Goal: Task Accomplishment & Management: Manage account settings

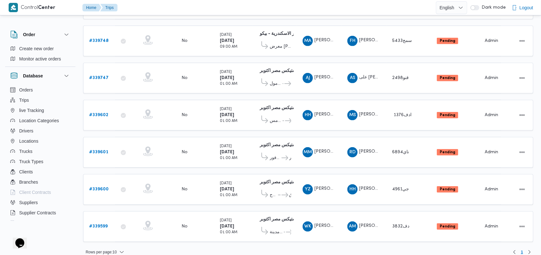
scroll to position [187, 0]
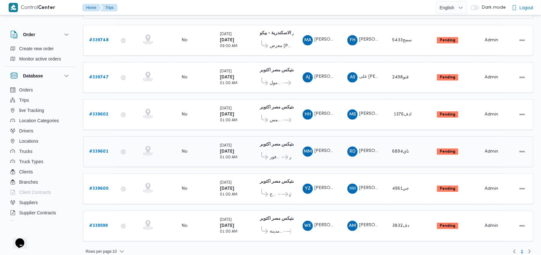
click at [106, 149] on b "# 339601" at bounding box center [98, 151] width 19 height 4
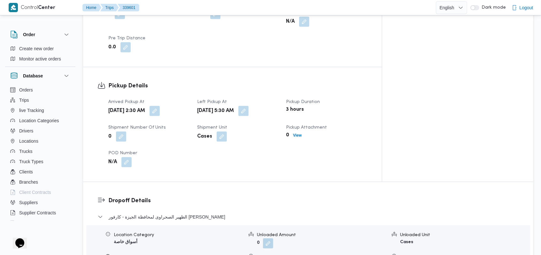
scroll to position [426, 0]
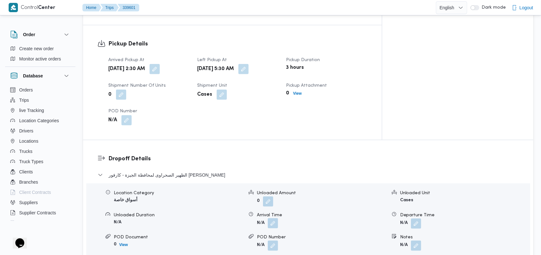
click at [276, 218] on button "button" at bounding box center [273, 223] width 10 height 10
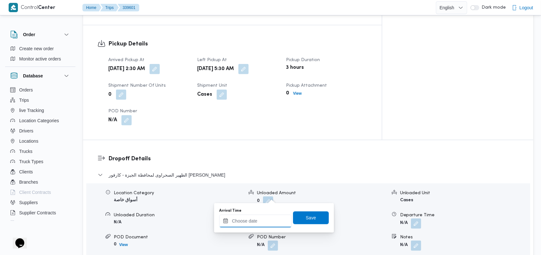
click at [257, 220] on input "Arrival Time" at bounding box center [255, 221] width 73 height 13
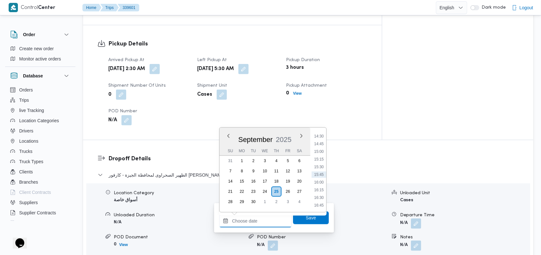
scroll to position [274, 0]
click at [323, 139] on li "09:00" at bounding box center [319, 138] width 15 height 6
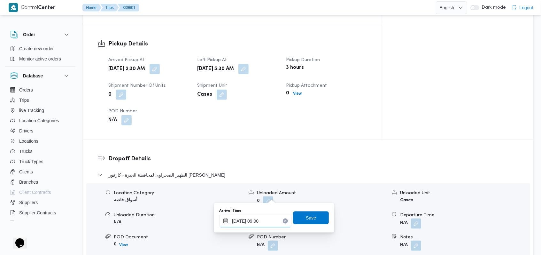
click at [263, 225] on input "25/09/2025 09:00" at bounding box center [255, 221] width 73 height 13
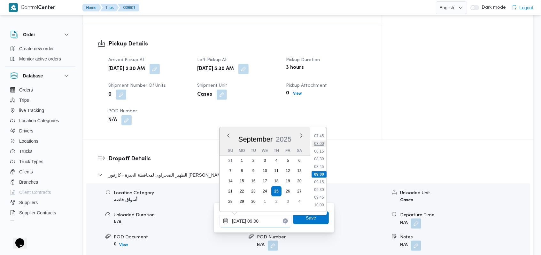
scroll to position [195, 0]
click at [322, 153] on li "07:00" at bounding box center [319, 156] width 15 height 6
type input "25/09/2025 07:00"
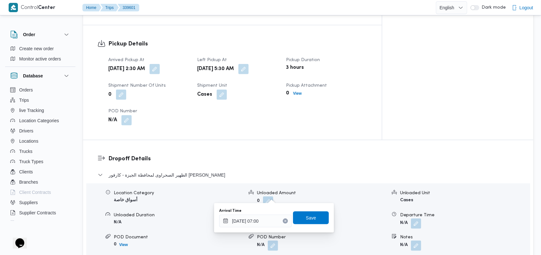
click at [319, 226] on div "Arrival Time 25/09/2025 07:00 Save" at bounding box center [274, 218] width 111 height 20
click at [318, 219] on span "Save" at bounding box center [311, 217] width 36 height 13
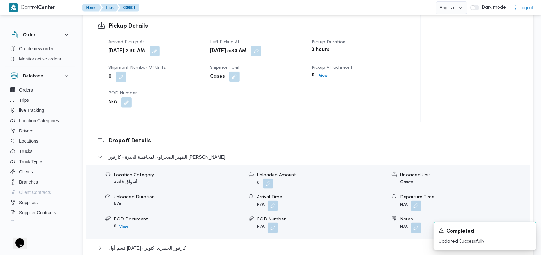
scroll to position [554, 0]
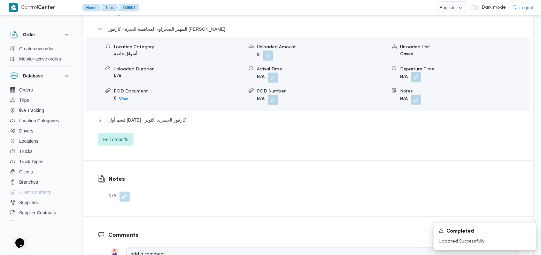
click at [419, 72] on button "button" at bounding box center [416, 77] width 10 height 10
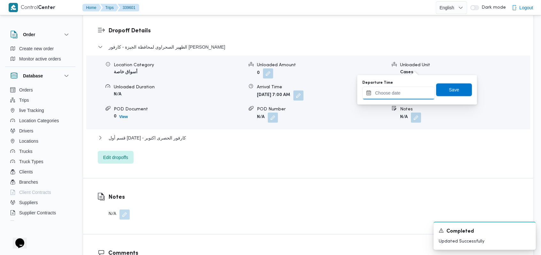
click at [402, 95] on input "Departure Time" at bounding box center [399, 93] width 73 height 13
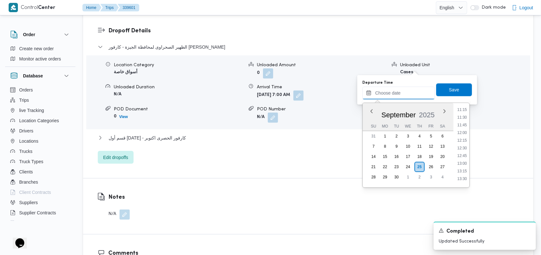
scroll to position [317, 0]
click at [466, 119] on li "10:30" at bounding box center [462, 117] width 15 height 6
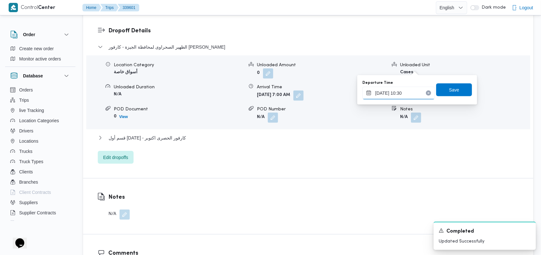
click at [420, 91] on input "25/09/2025 10:30" at bounding box center [399, 93] width 73 height 13
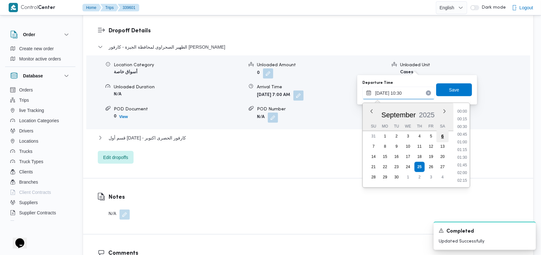
scroll to position [284, 0]
click at [463, 127] on li "09:45" at bounding box center [462, 127] width 15 height 6
type input "25/09/2025 09:45"
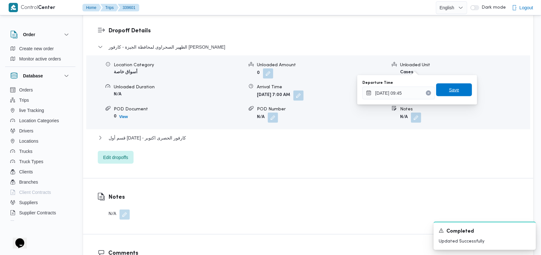
click at [455, 90] on span "Save" at bounding box center [454, 89] width 36 height 13
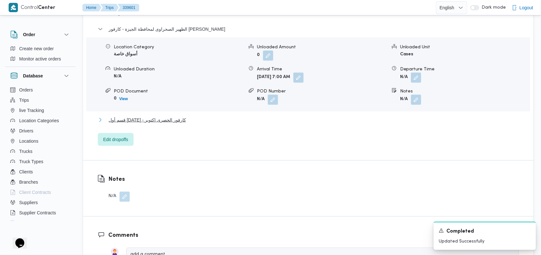
click at [144, 116] on span "قسم أول 6 أكتوبر - كارفور الحصرى اكتوبر" at bounding box center [147, 120] width 77 height 8
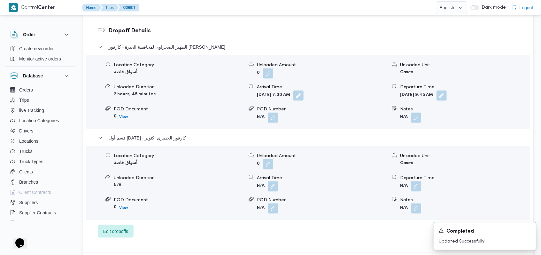
click at [280, 181] on form "N/A" at bounding box center [322, 186] width 130 height 10
click at [274, 181] on button "button" at bounding box center [273, 186] width 10 height 10
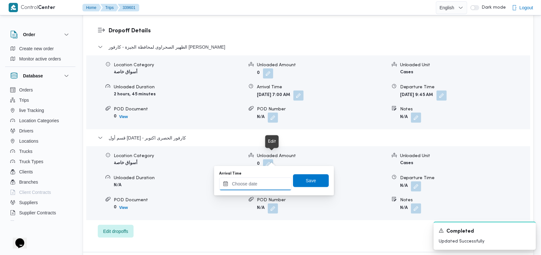
click at [250, 189] on input "Arrival Time" at bounding box center [255, 183] width 73 height 13
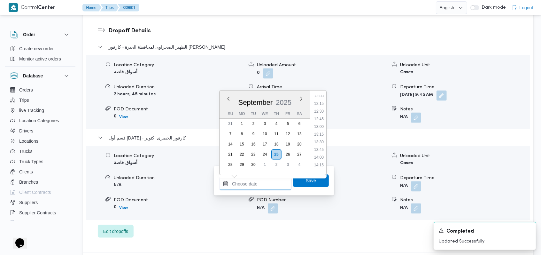
scroll to position [317, 0]
click at [323, 99] on ul "00:00 00:15 00:30 00:45 01:00 01:15 01:30 01:45 02:00 02:15 02:30 02:45 03:00 0…" at bounding box center [319, 133] width 15 height 74
click at [322, 97] on li "10:15" at bounding box center [319, 96] width 15 height 6
type input "25/09/2025 10:15"
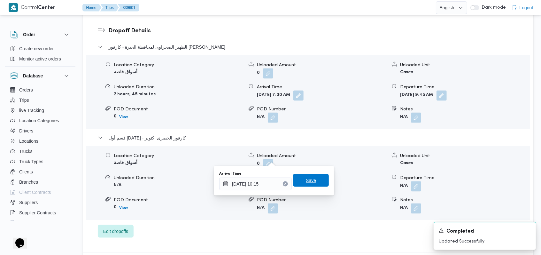
click at [311, 178] on span "Save" at bounding box center [311, 180] width 36 height 13
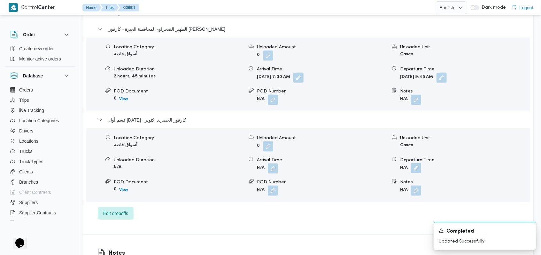
click at [417, 163] on button "button" at bounding box center [416, 168] width 10 height 10
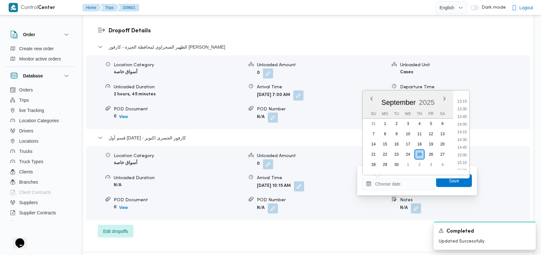
scroll to position [359, 0]
click at [467, 107] on li "12:00" at bounding box center [462, 108] width 15 height 6
type input "25/09/2025 12:00"
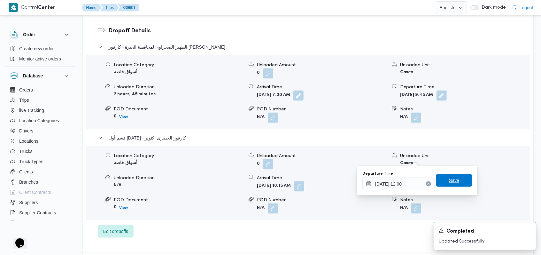
click at [452, 177] on span "Save" at bounding box center [454, 180] width 10 height 8
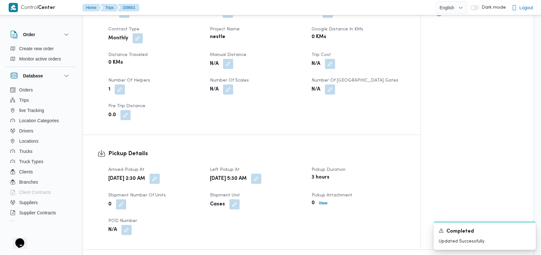
scroll to position [298, 0]
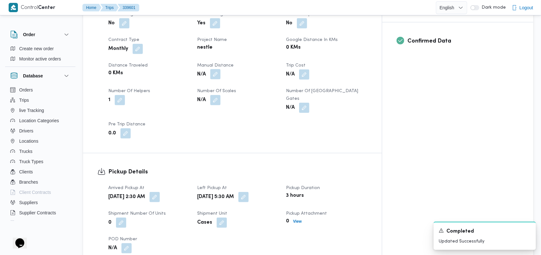
click at [221, 69] on button "button" at bounding box center [215, 74] width 10 height 10
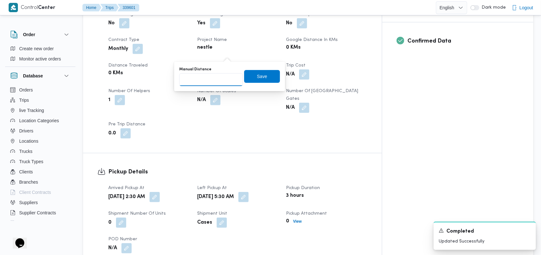
click at [209, 77] on input "Manual Distance" at bounding box center [211, 79] width 64 height 13
type input "55"
click at [252, 77] on span "Save" at bounding box center [262, 76] width 36 height 13
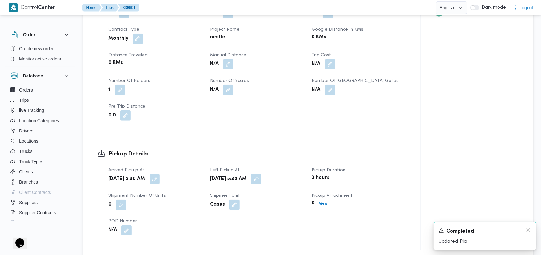
click at [529, 226] on div "A new notification appears Completed Updated Trip" at bounding box center [485, 236] width 102 height 28
click at [528, 226] on div "A new notification appears Completed Updated Trip" at bounding box center [485, 236] width 102 height 28
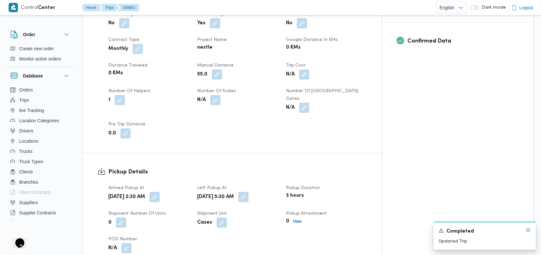
click at [528, 229] on icon "Dismiss toast" at bounding box center [528, 229] width 3 height 3
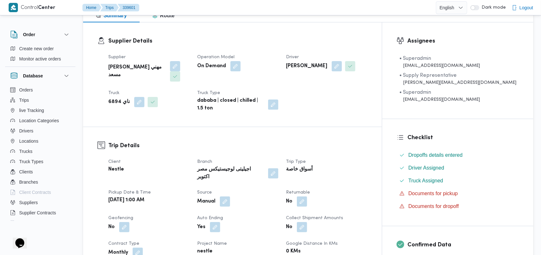
scroll to position [0, 0]
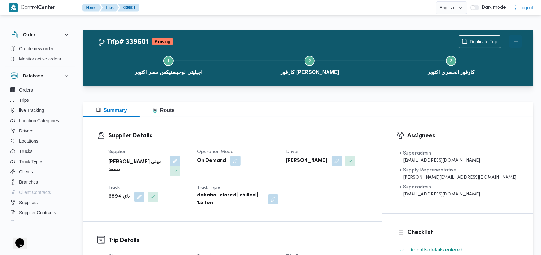
click at [518, 41] on button "Actions" at bounding box center [515, 41] width 13 height 13
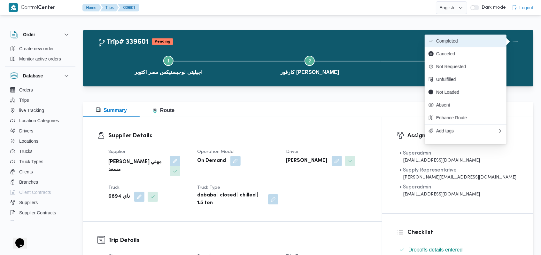
click at [493, 39] on span "Completed" at bounding box center [469, 40] width 67 height 5
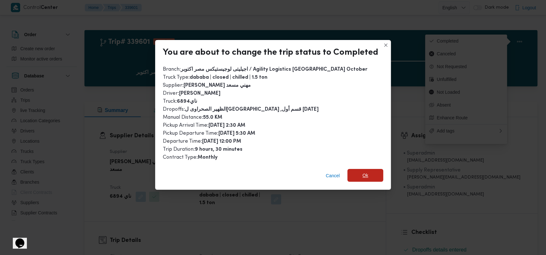
click at [358, 174] on span "Ok" at bounding box center [365, 175] width 36 height 13
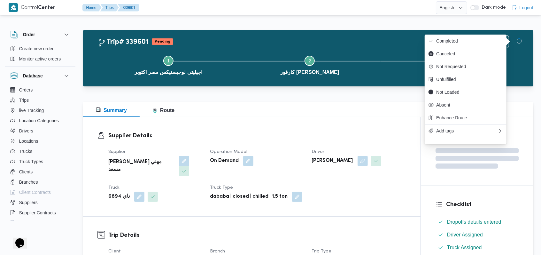
click at [308, 148] on div "Supplier راجح ضبع مهني مسعد Operation Model On Demand Driver ممدوح مصطفي ابراهي…" at bounding box center [258, 174] width 306 height 61
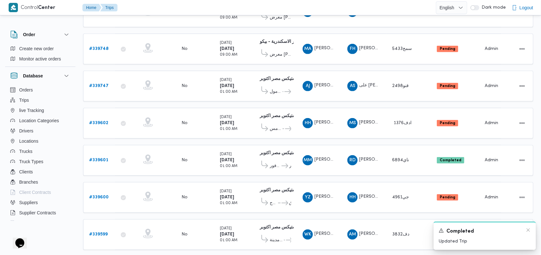
scroll to position [180, 0]
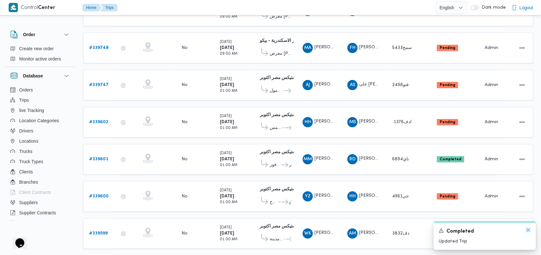
click at [527, 231] on icon "Dismiss toast" at bounding box center [528, 229] width 5 height 5
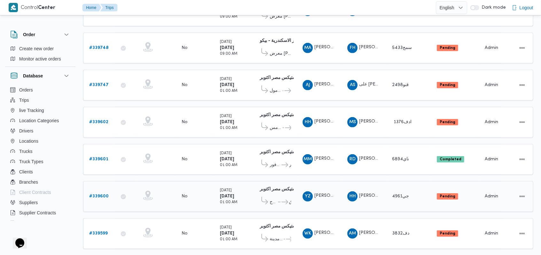
click at [103, 194] on b "# 339600" at bounding box center [99, 196] width 20 height 4
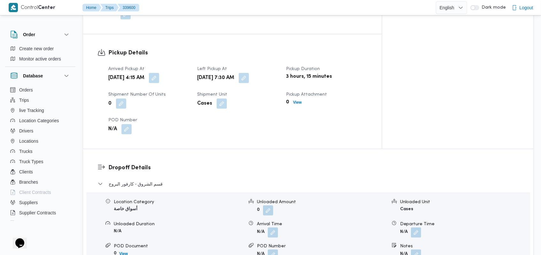
scroll to position [435, 0]
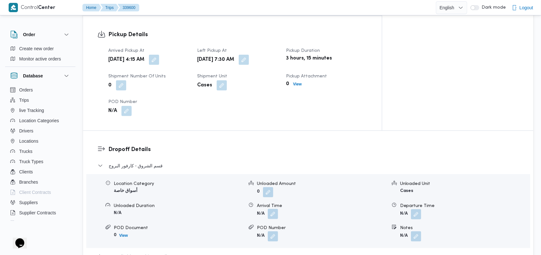
click at [274, 209] on button "button" at bounding box center [273, 214] width 10 height 10
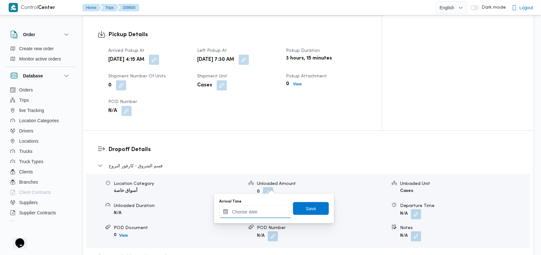
click at [263, 208] on div at bounding box center [255, 211] width 73 height 13
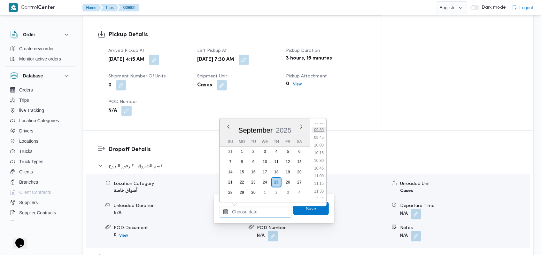
scroll to position [274, 0]
click at [322, 131] on li "09:00" at bounding box center [319, 129] width 15 height 6
type input "25/09/2025 09:00"
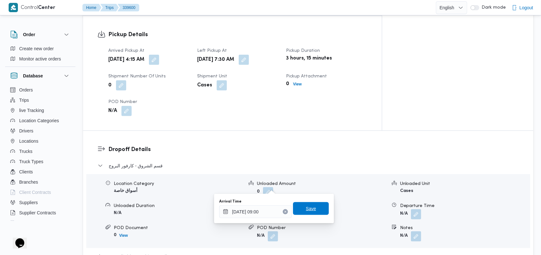
click at [313, 209] on span "Save" at bounding box center [311, 208] width 36 height 13
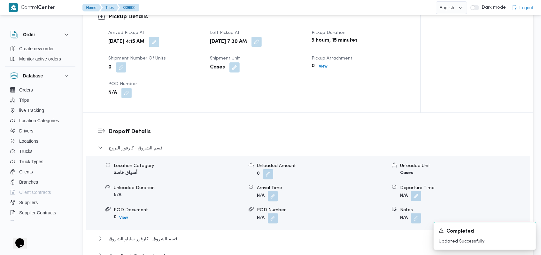
click at [414, 191] on button "button" at bounding box center [416, 196] width 10 height 10
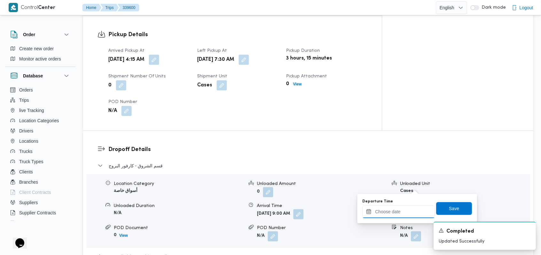
click at [399, 211] on input "Departure Time" at bounding box center [399, 211] width 73 height 13
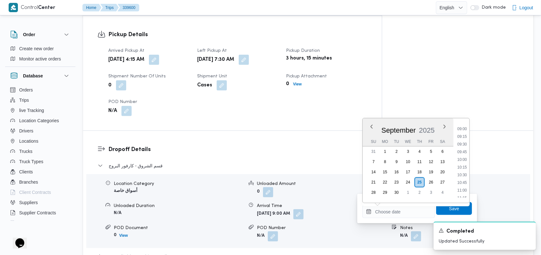
click at [464, 155] on ul "00:00 00:15 00:30 00:45 01:00 01:15 01:30 01:45 02:00 02:15 02:30 02:45 03:00 0…" at bounding box center [462, 160] width 15 height 74
click at [464, 152] on li "09:45" at bounding box center [462, 152] width 15 height 6
type input "25/09/2025 09:45"
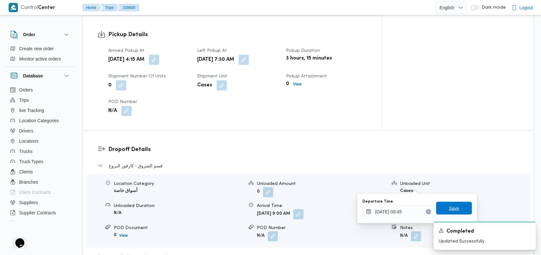
click at [451, 212] on span "Save" at bounding box center [454, 208] width 36 height 13
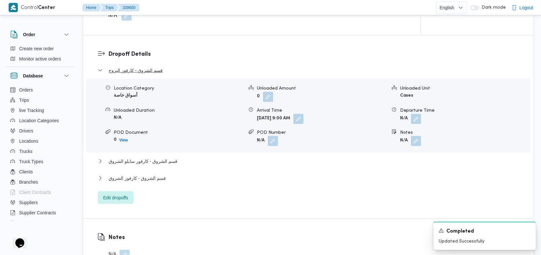
scroll to position [521, 0]
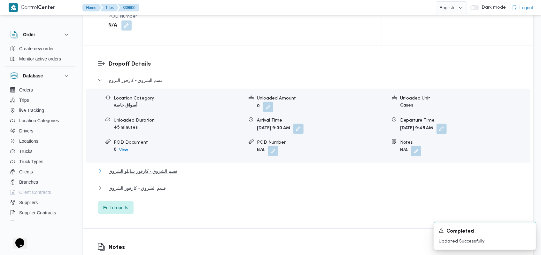
click at [161, 167] on span "قسم الشروق - كارفور سايلو الشروق" at bounding box center [143, 171] width 69 height 8
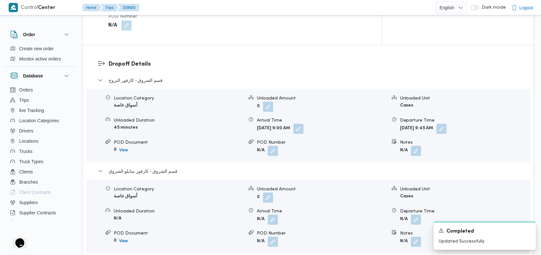
click at [279, 215] on form "N/A" at bounding box center [322, 220] width 130 height 10
click at [276, 214] on button "button" at bounding box center [273, 219] width 10 height 10
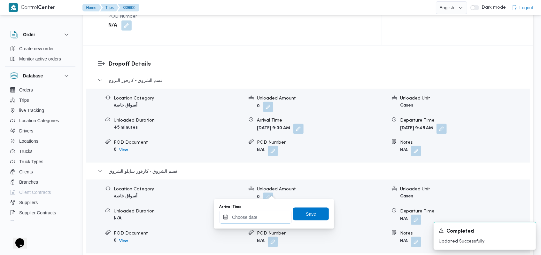
click at [263, 213] on input "Arrival Time" at bounding box center [255, 217] width 73 height 13
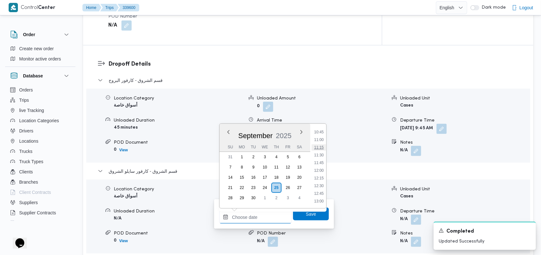
scroll to position [317, 0]
click at [318, 132] on li "10:15" at bounding box center [319, 130] width 15 height 6
type input "25/09/2025 10:15"
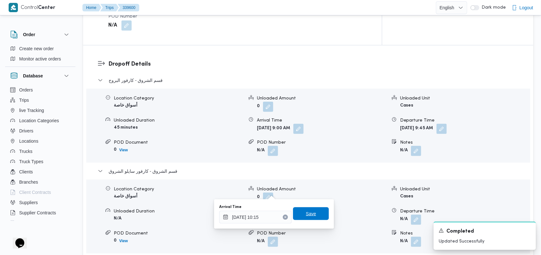
click at [310, 211] on span "Save" at bounding box center [311, 214] width 10 height 8
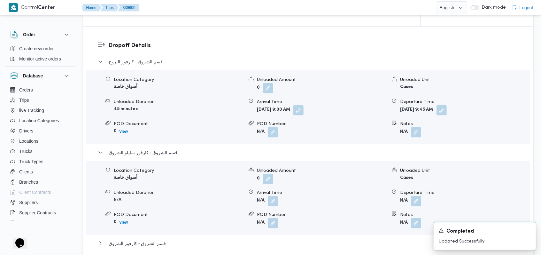
scroll to position [606, 0]
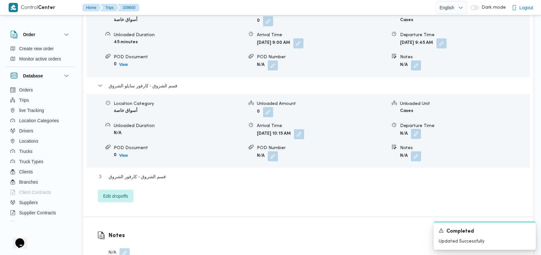
click at [420, 129] on button "button" at bounding box center [416, 134] width 10 height 10
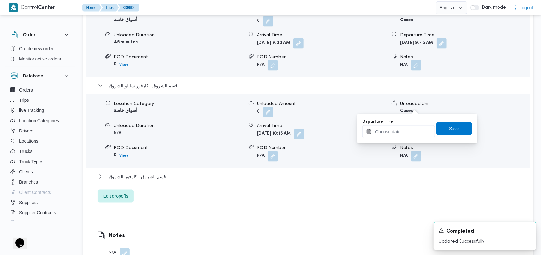
click at [406, 133] on input "Departure Time" at bounding box center [399, 131] width 73 height 13
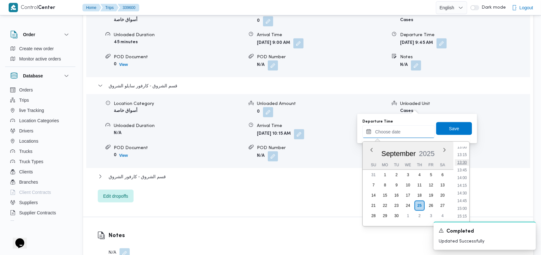
scroll to position [359, 0]
click at [463, 159] on li "12:00" at bounding box center [462, 159] width 15 height 6
type input "25/09/2025 12:00"
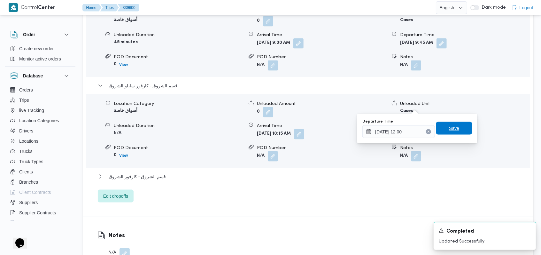
click at [453, 130] on span "Save" at bounding box center [454, 128] width 10 height 8
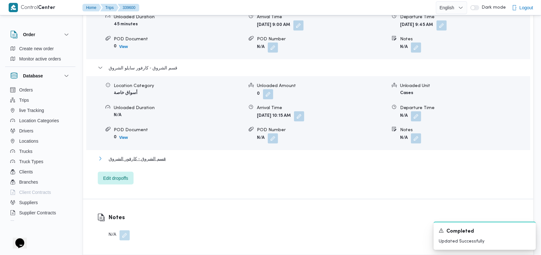
click at [169, 155] on button "قسم الشروق - كارفور الشروق" at bounding box center [308, 159] width 421 height 8
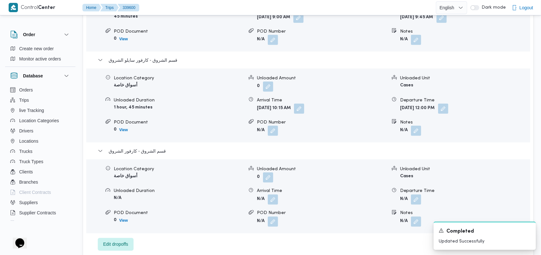
scroll to position [649, 0]
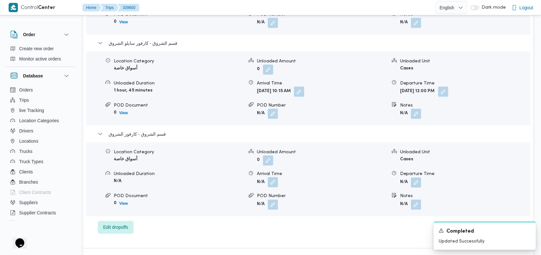
click at [275, 177] on button "button" at bounding box center [273, 182] width 10 height 10
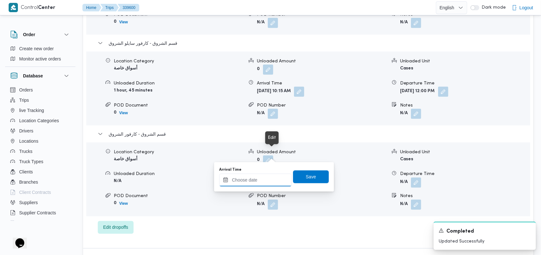
click at [260, 179] on input "Arrival Time" at bounding box center [255, 180] width 73 height 13
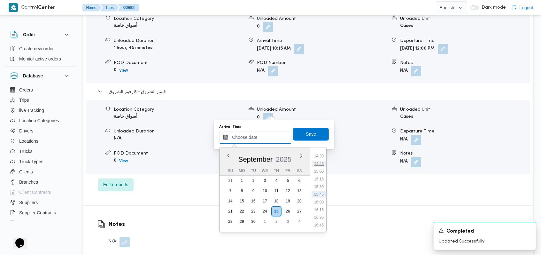
scroll to position [317, 0]
click at [323, 215] on li "12:15" at bounding box center [319, 215] width 15 height 6
type input "25/09/2025 12:15"
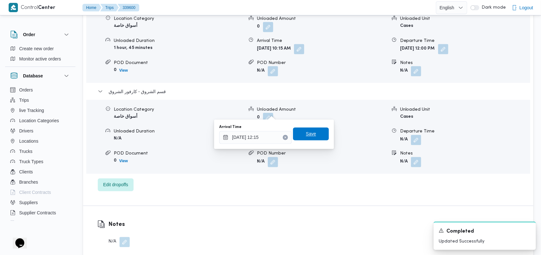
click at [322, 138] on span "Save" at bounding box center [311, 134] width 36 height 13
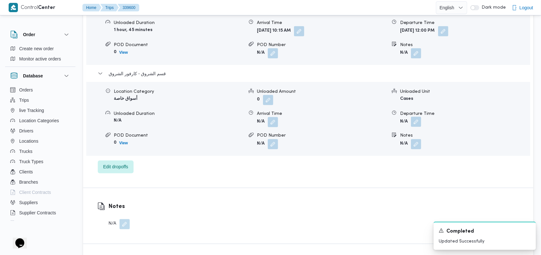
click at [420, 117] on button "button" at bounding box center [416, 122] width 10 height 10
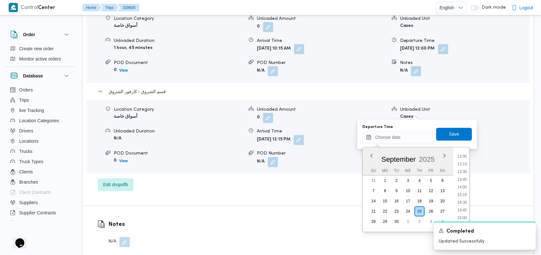
scroll to position [359, 0]
click at [465, 211] on li "13:30" at bounding box center [462, 211] width 15 height 6
type input "25/09/2025 13:30"
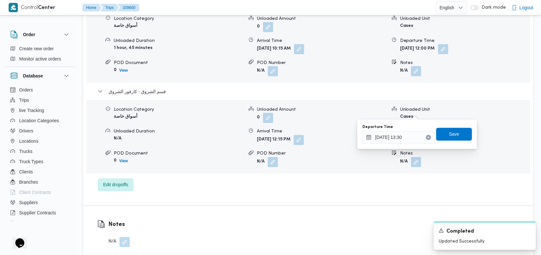
click at [456, 140] on div "Departure Time 25/09/2025 13:30 Save" at bounding box center [417, 134] width 111 height 20
click at [458, 134] on span "Save" at bounding box center [454, 134] width 36 height 13
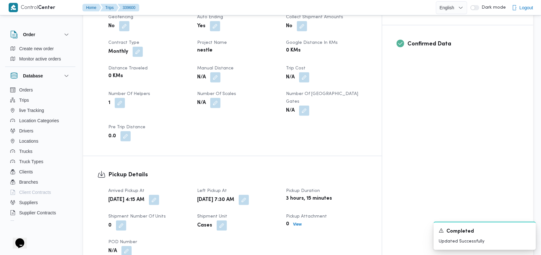
scroll to position [265, 0]
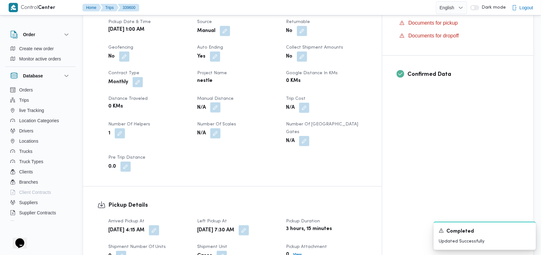
click at [221, 102] on button "button" at bounding box center [215, 107] width 10 height 10
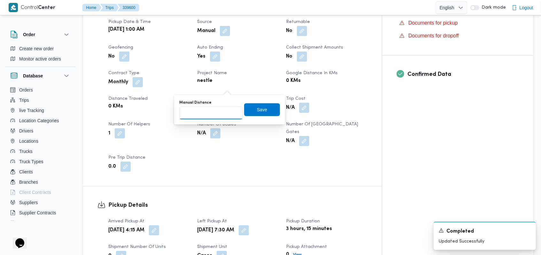
click at [212, 116] on input "Manual Distance" at bounding box center [211, 112] width 64 height 13
type input "225"
click at [258, 108] on span "Save" at bounding box center [262, 110] width 10 height 8
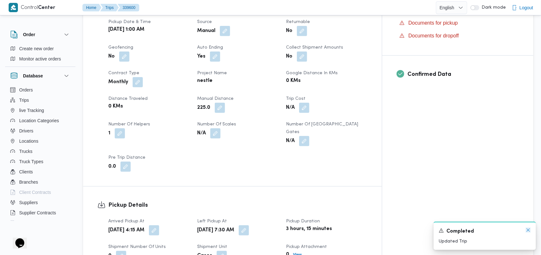
click at [527, 231] on icon "Dismiss toast" at bounding box center [528, 229] width 5 height 5
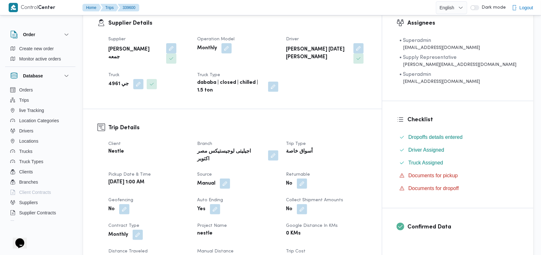
scroll to position [0, 0]
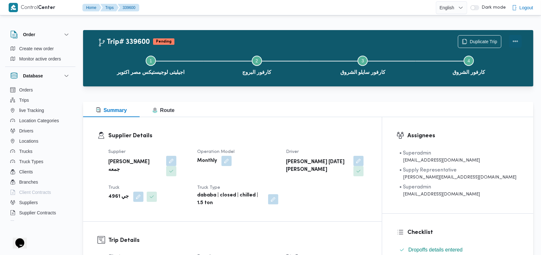
click at [516, 40] on button "Actions" at bounding box center [515, 41] width 13 height 13
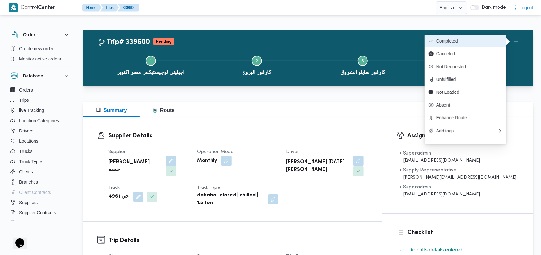
click at [478, 38] on button "Completed" at bounding box center [466, 41] width 82 height 13
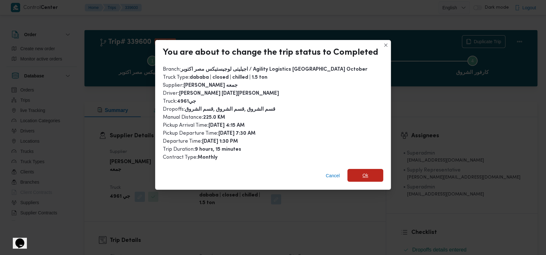
click at [369, 175] on span "Ok" at bounding box center [365, 175] width 36 height 13
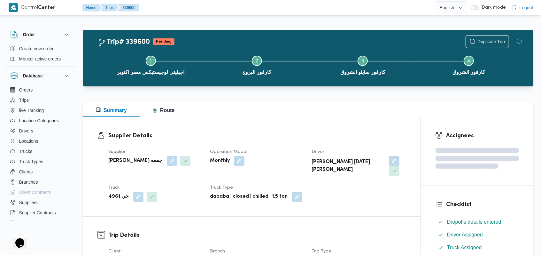
click at [302, 145] on div "Supplier حسام حسن زين جمعه Operation Model Monthly Driver ياسر زين جمعة محمود T…" at bounding box center [258, 174] width 306 height 61
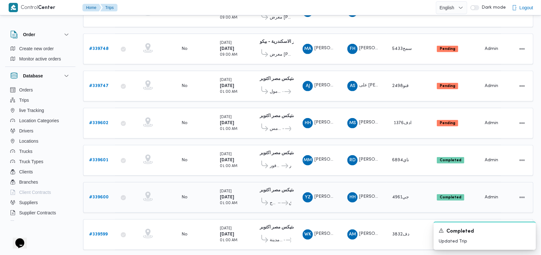
scroll to position [180, 0]
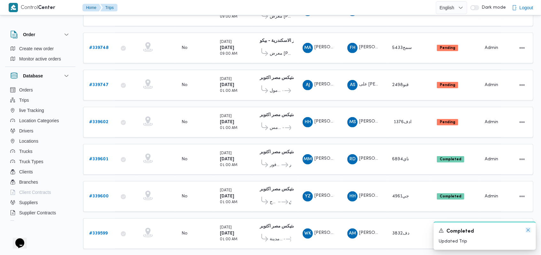
click at [527, 229] on icon "Dismiss toast" at bounding box center [528, 229] width 3 height 3
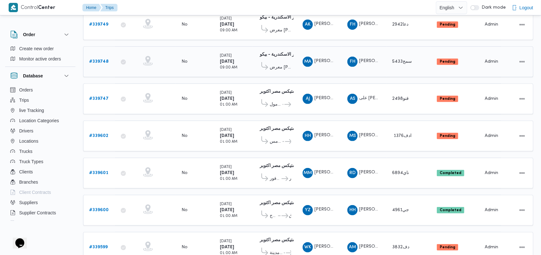
scroll to position [187, 0]
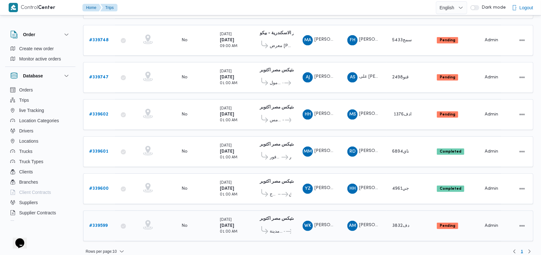
click at [102, 224] on b "# 339599" at bounding box center [98, 226] width 19 height 4
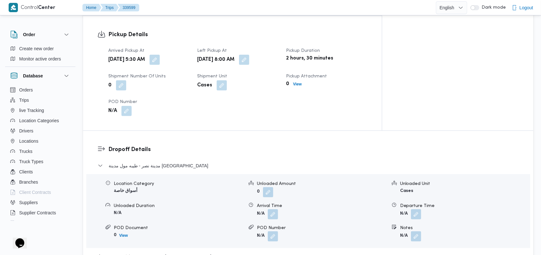
scroll to position [426, 0]
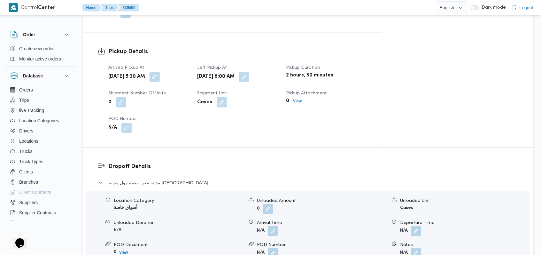
click at [273, 226] on button "button" at bounding box center [273, 231] width 10 height 10
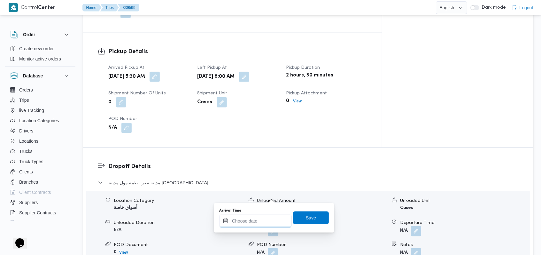
click at [264, 220] on input "Arrival Time" at bounding box center [255, 221] width 73 height 13
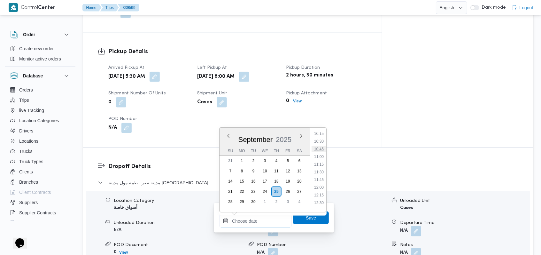
scroll to position [231, 0]
click at [322, 182] on li "09:00" at bounding box center [319, 180] width 15 height 6
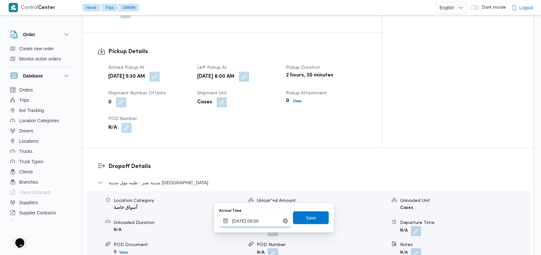
click at [270, 218] on input "25/09/2025 09:00" at bounding box center [255, 221] width 73 height 13
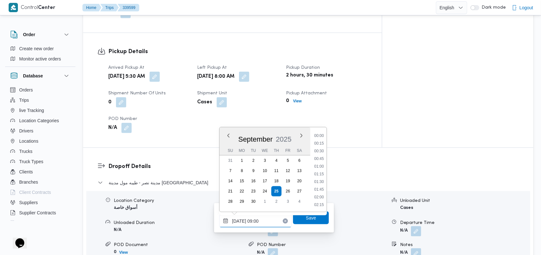
scroll to position [238, 0]
click at [324, 192] on li "09:30" at bounding box center [319, 189] width 15 height 6
type input "25/09/2025 09:30"
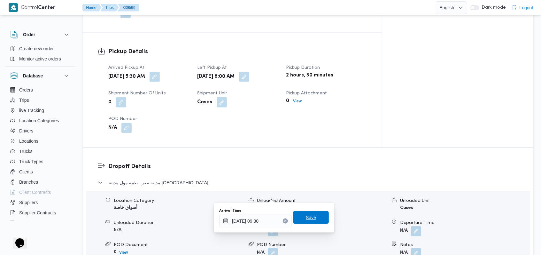
click at [315, 216] on span "Save" at bounding box center [311, 217] width 36 height 13
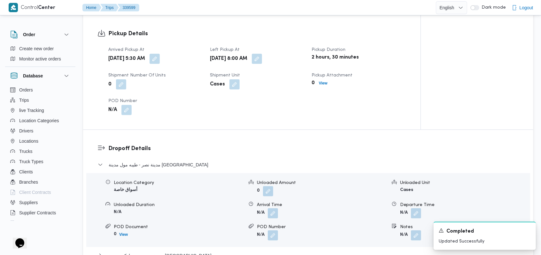
click at [410, 208] on span at bounding box center [414, 213] width 13 height 10
click at [418, 208] on button "button" at bounding box center [416, 213] width 10 height 10
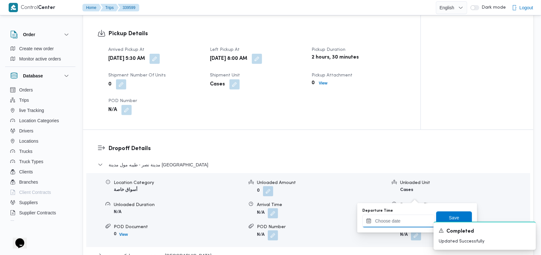
click at [405, 217] on div at bounding box center [399, 221] width 73 height 13
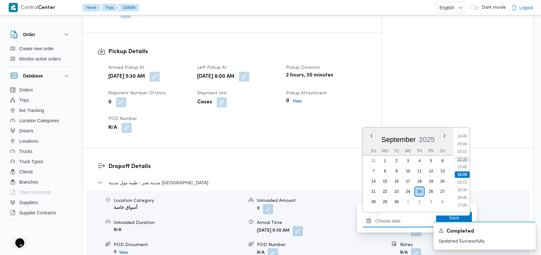
scroll to position [325, 0]
click at [463, 158] on li "11:15" at bounding box center [462, 156] width 15 height 6
type input "25/09/2025 11:15"
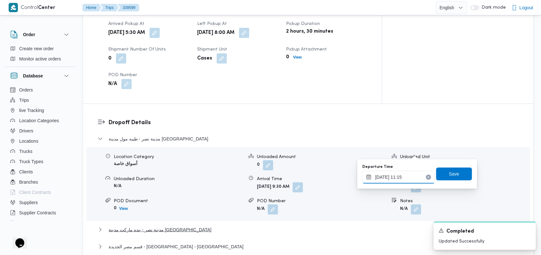
scroll to position [512, 0]
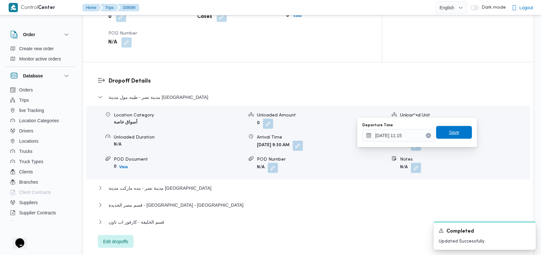
click at [457, 134] on span "Save" at bounding box center [454, 132] width 36 height 13
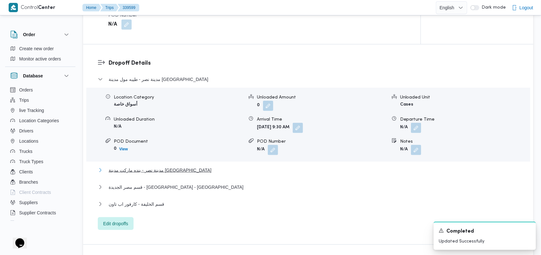
click at [178, 166] on button "مدينة نصر - بنده ماركت مدينة نصر" at bounding box center [308, 170] width 421 height 8
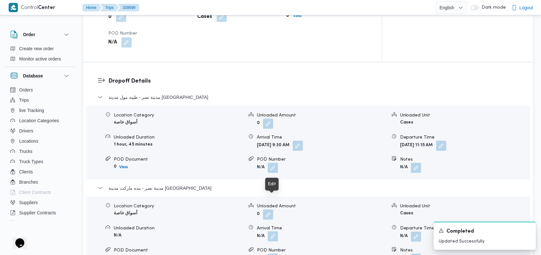
click at [271, 231] on button "button" at bounding box center [273, 236] width 10 height 10
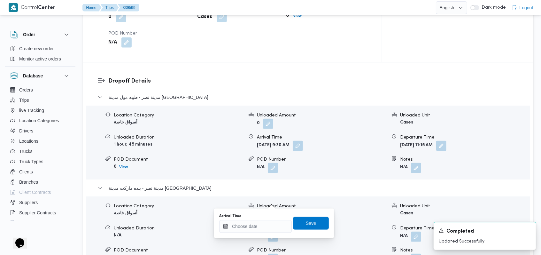
click at [254, 219] on div "Arrival Time" at bounding box center [255, 223] width 73 height 19
click at [254, 226] on input "Arrival Time" at bounding box center [255, 226] width 73 height 13
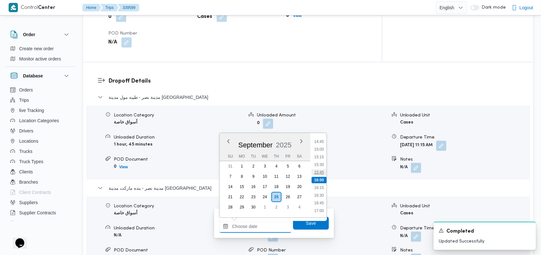
scroll to position [325, 0]
click at [322, 176] on li "11:45" at bounding box center [319, 177] width 15 height 6
type input "25/09/2025 11:45"
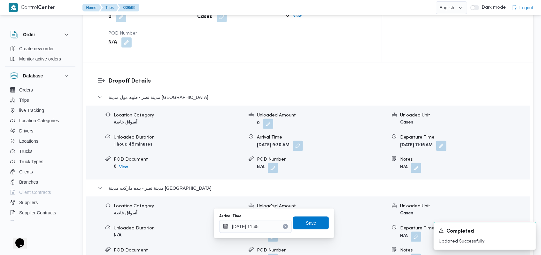
click at [316, 223] on span "Save" at bounding box center [311, 222] width 36 height 13
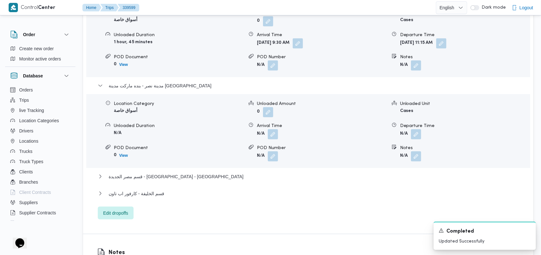
scroll to position [597, 0]
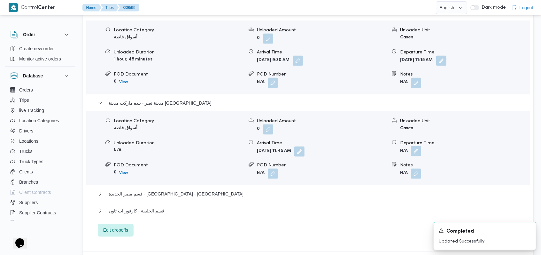
click at [418, 146] on button "button" at bounding box center [416, 151] width 10 height 10
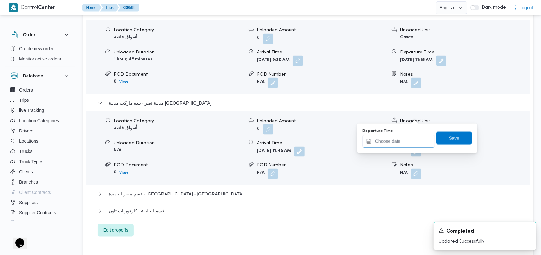
click at [407, 135] on div at bounding box center [399, 141] width 73 height 13
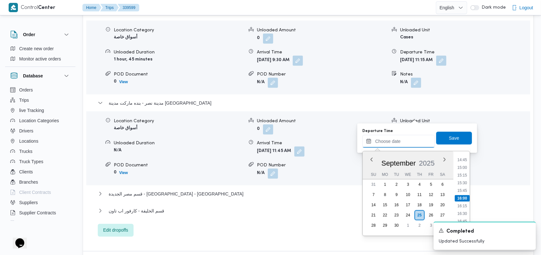
click at [408, 139] on input "Departure Time" at bounding box center [399, 141] width 73 height 13
click at [463, 191] on li "13:00" at bounding box center [462, 191] width 15 height 6
type input "25/09/2025 13:00"
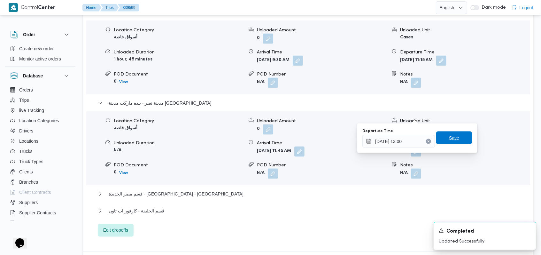
click at [458, 137] on span "Save" at bounding box center [454, 137] width 36 height 13
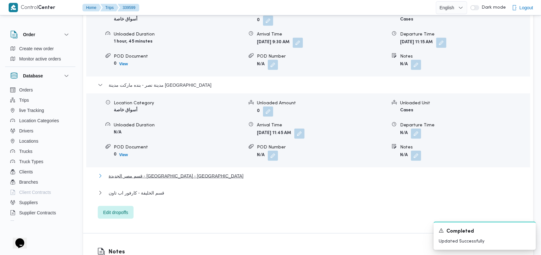
click at [194, 172] on span "قسم مصر الجديدة - كارفور الكوربة - مصر الجديدة" at bounding box center [176, 176] width 135 height 8
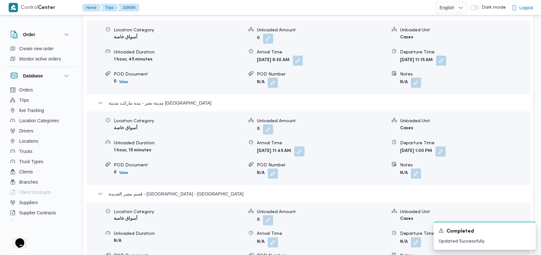
scroll to position [682, 0]
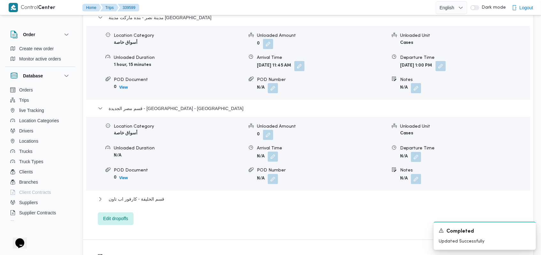
click at [277, 152] on button "button" at bounding box center [273, 157] width 10 height 10
click at [273, 152] on button "button" at bounding box center [273, 157] width 10 height 10
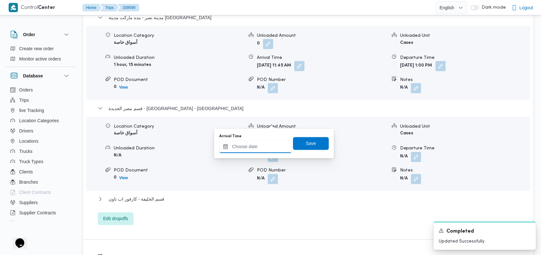
click at [263, 150] on input "Arrival Time" at bounding box center [255, 146] width 73 height 13
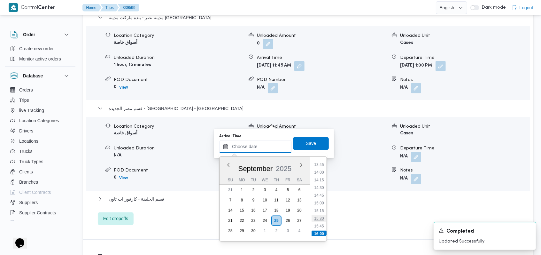
scroll to position [410, 0]
click at [322, 174] on li "13:45" at bounding box center [319, 177] width 15 height 6
type input "25/09/2025 13:45"
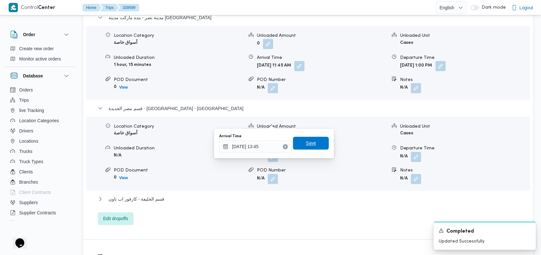
click at [317, 140] on span "Save" at bounding box center [311, 143] width 36 height 13
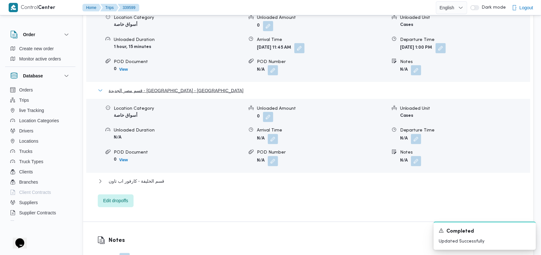
click at [177, 87] on span "قسم مصر الجديدة - كارفور الكوربة - مصر الجديدة" at bounding box center [176, 91] width 135 height 8
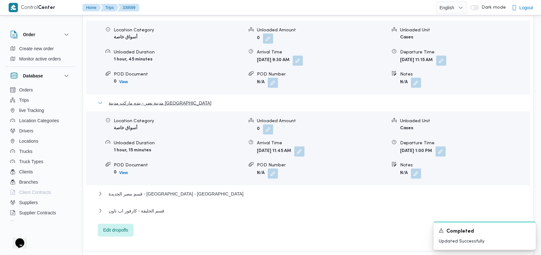
click at [162, 99] on span "مدينة نصر - بنده ماركت مدينة نصر" at bounding box center [160, 103] width 103 height 8
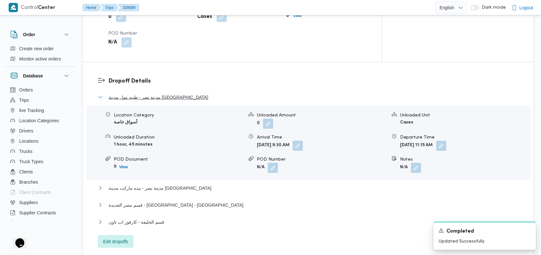
click at [155, 93] on span "مدينة نصر - طيبه مول مدينة نصر" at bounding box center [159, 97] width 100 height 8
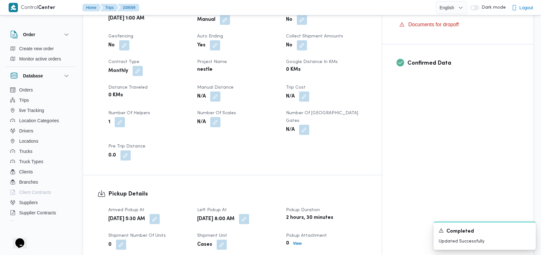
scroll to position [256, 0]
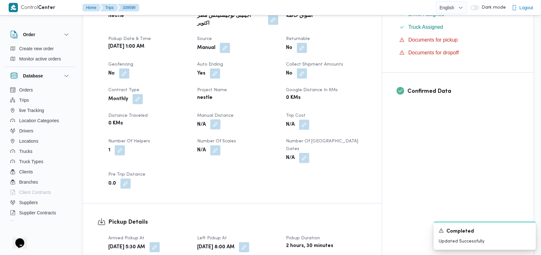
click at [221, 119] on button "button" at bounding box center [215, 124] width 10 height 10
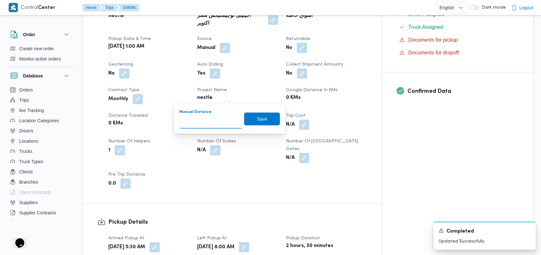
click at [214, 117] on input "Manual Distance" at bounding box center [211, 122] width 64 height 13
type input "170"
click at [257, 118] on span "Save" at bounding box center [262, 119] width 10 height 8
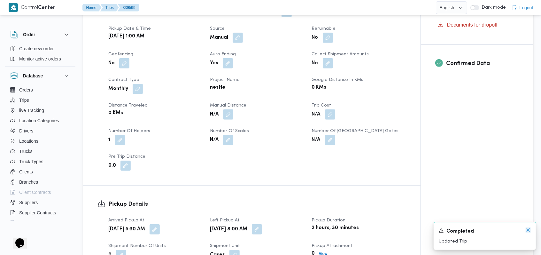
click at [528, 231] on icon "Dismiss toast" at bounding box center [528, 229] width 3 height 3
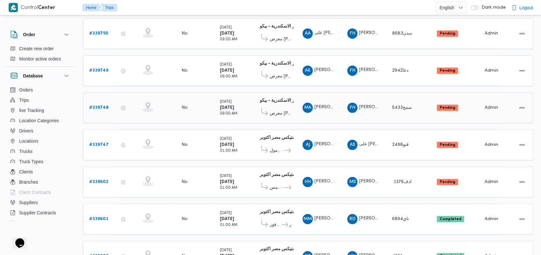
scroll to position [187, 0]
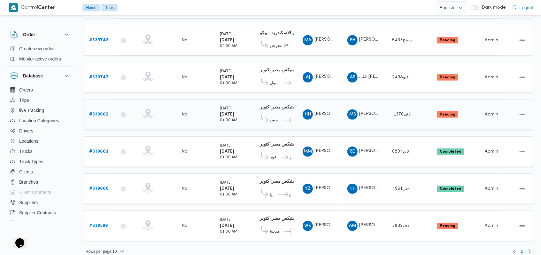
click at [105, 112] on b "# 339602" at bounding box center [98, 114] width 19 height 4
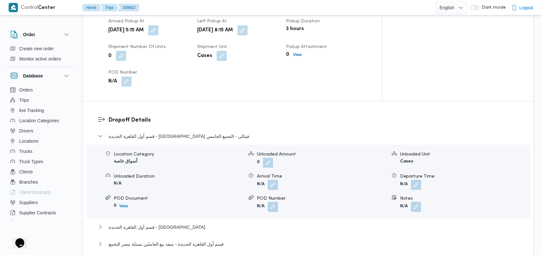
scroll to position [426, 0]
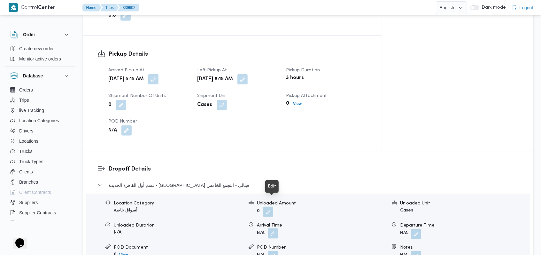
click at [273, 228] on button "button" at bounding box center [273, 233] width 10 height 10
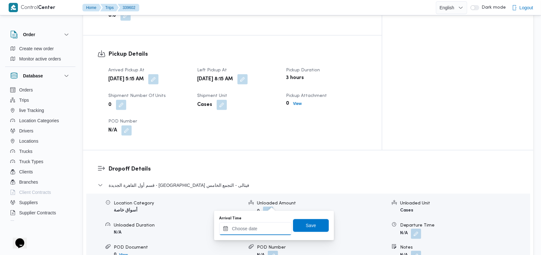
click at [260, 225] on div at bounding box center [255, 228] width 73 height 13
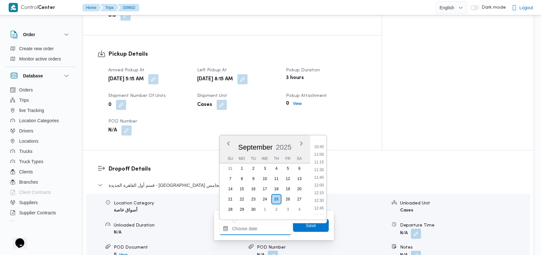
scroll to position [282, 0]
click at [321, 155] on li "09:30" at bounding box center [319, 153] width 15 height 6
type input "25/09/2025 09:30"
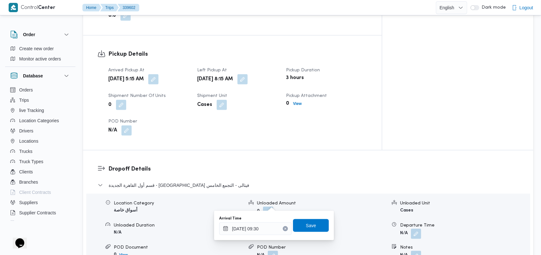
click at [311, 232] on div "Arrival Time 25/09/2025 09:30 Save" at bounding box center [274, 225] width 111 height 20
click at [306, 223] on span "Save" at bounding box center [311, 225] width 10 height 8
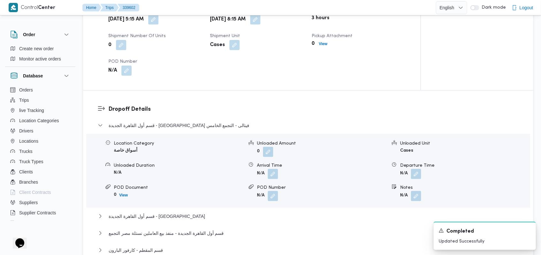
scroll to position [554, 0]
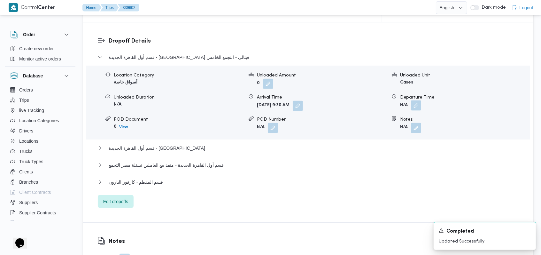
click at [415, 100] on button "button" at bounding box center [416, 105] width 10 height 10
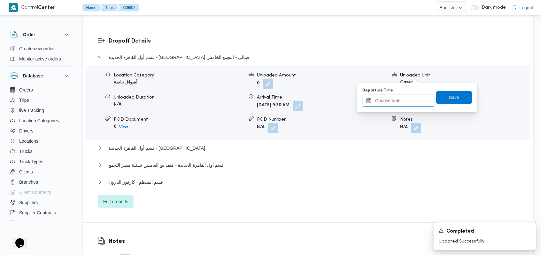
click at [406, 106] on input "Departure Time" at bounding box center [399, 100] width 73 height 13
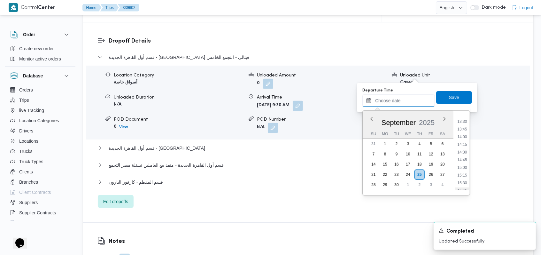
scroll to position [367, 0]
click at [465, 129] on li "12:15" at bounding box center [462, 128] width 15 height 6
type input "25/09/2025 12:15"
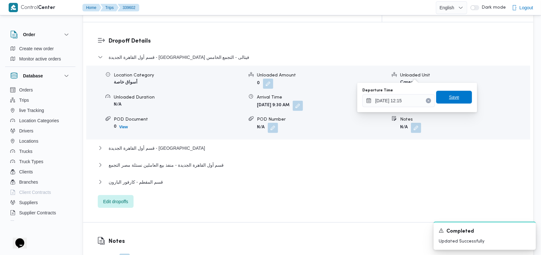
click at [461, 100] on span "Save" at bounding box center [454, 97] width 36 height 13
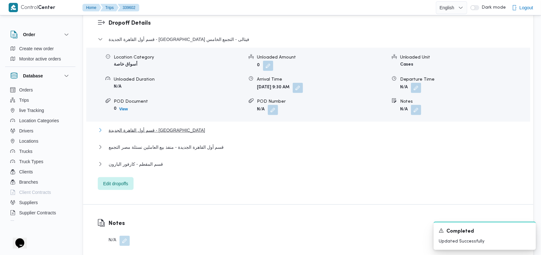
click at [156, 126] on span "قسم أول القاهرة الجديدة - الهدايا" at bounding box center [157, 130] width 97 height 8
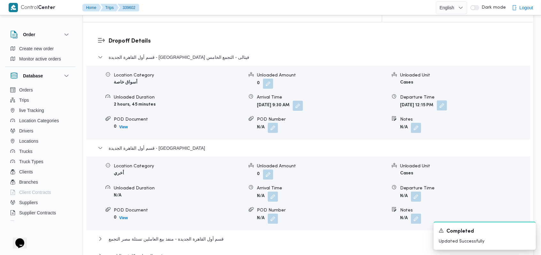
click at [447, 100] on button "button" at bounding box center [442, 105] width 10 height 10
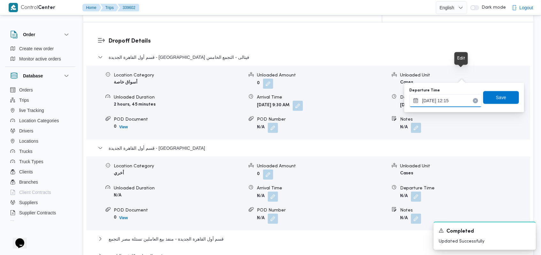
click at [451, 104] on input "25/09/2025 12:15" at bounding box center [446, 100] width 73 height 13
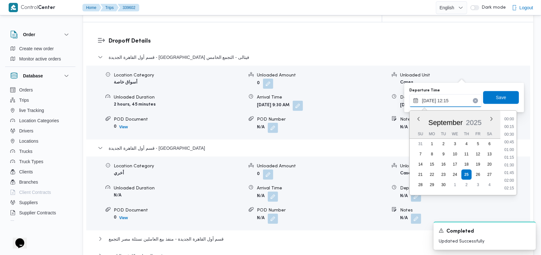
scroll to position [337, 0]
click at [512, 134] on li "11:30" at bounding box center [509, 134] width 15 height 6
type input "25/09/2025 11:30"
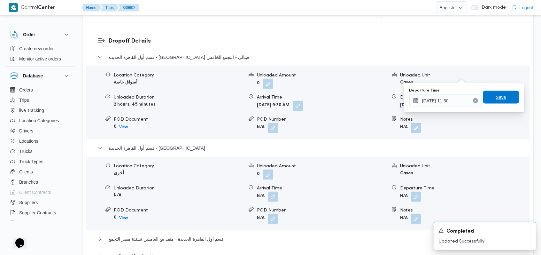
click at [501, 100] on span "Save" at bounding box center [501, 97] width 36 height 13
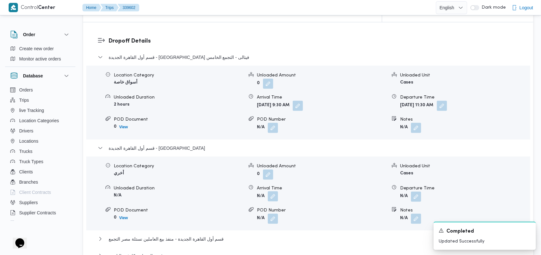
click at [275, 191] on button "button" at bounding box center [273, 196] width 10 height 10
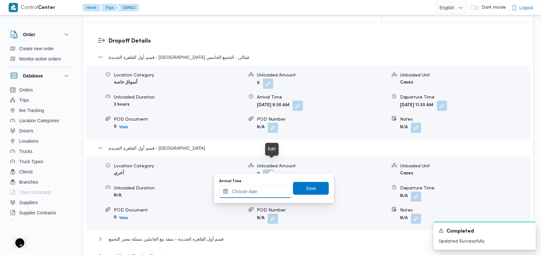
click at [264, 190] on input "Arrival Time" at bounding box center [255, 191] width 73 height 13
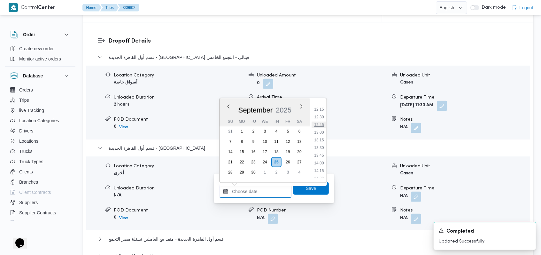
scroll to position [367, 0]
click at [322, 114] on li "12:15" at bounding box center [319, 115] width 15 height 6
type input "25/09/2025 12:15"
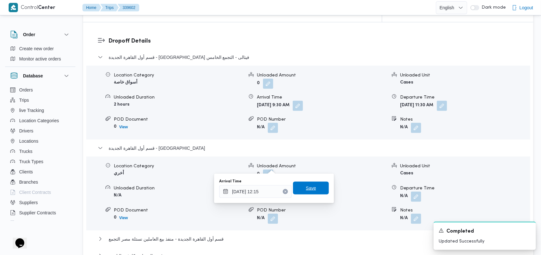
click at [315, 191] on span "Save" at bounding box center [311, 188] width 36 height 13
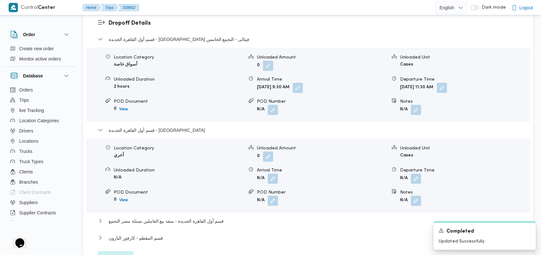
click at [422, 174] on form "N/A" at bounding box center [465, 179] width 130 height 10
click at [419, 173] on button "button" at bounding box center [416, 178] width 10 height 10
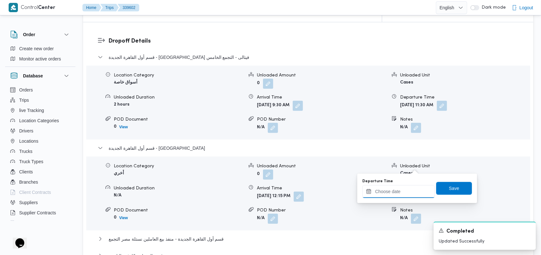
click at [406, 191] on input "Departure Time" at bounding box center [399, 191] width 73 height 13
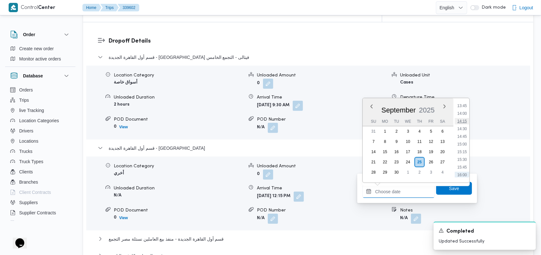
scroll to position [410, 0]
click at [466, 127] on li "14:00" at bounding box center [462, 126] width 15 height 6
type input "25/09/2025 14:00"
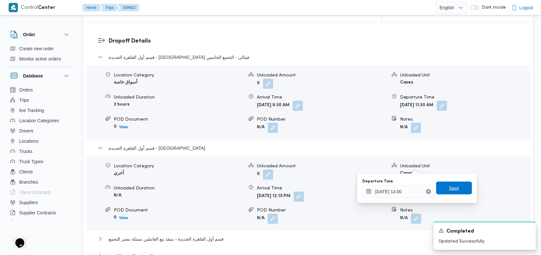
click at [453, 191] on span "Save" at bounding box center [454, 188] width 10 height 8
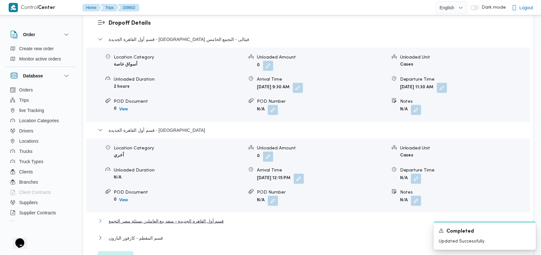
click at [202, 217] on span "قسم أول القاهرة الجديدة - منفذ بيع العاملين نستلة مصر التجمع" at bounding box center [166, 221] width 115 height 8
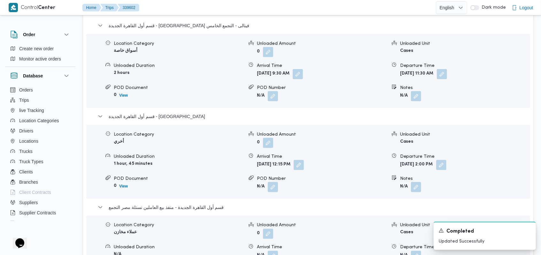
scroll to position [639, 0]
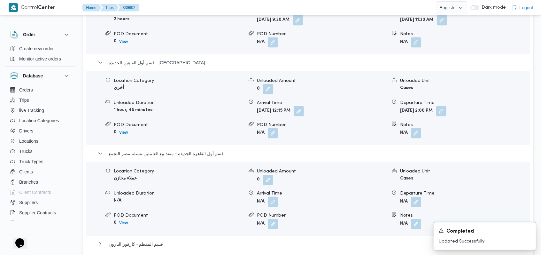
click at [269, 197] on button "button" at bounding box center [273, 202] width 10 height 10
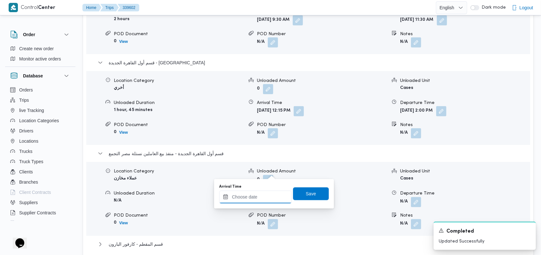
click at [257, 199] on input "Arrival Time" at bounding box center [255, 197] width 73 height 13
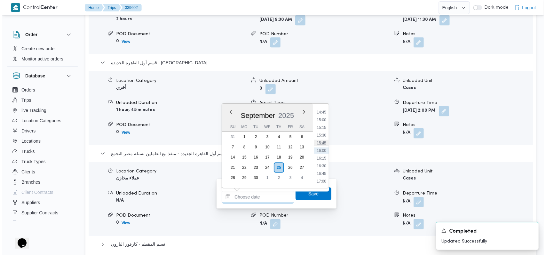
scroll to position [410, 0]
click at [322, 147] on li "14:30" at bounding box center [319, 147] width 15 height 6
type input "25/09/2025 14:30"
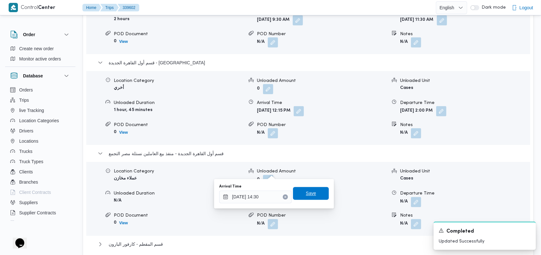
click at [312, 194] on span "Save" at bounding box center [311, 193] width 36 height 13
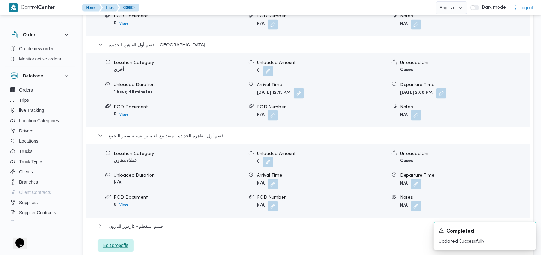
click at [124, 242] on span "Edit dropoffs" at bounding box center [115, 246] width 25 height 8
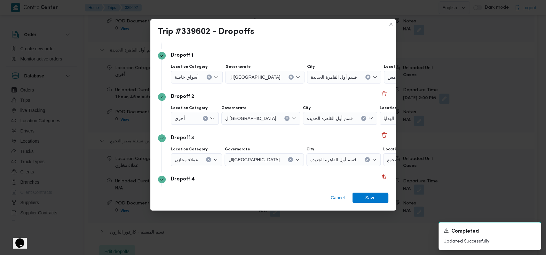
scroll to position [82, 0]
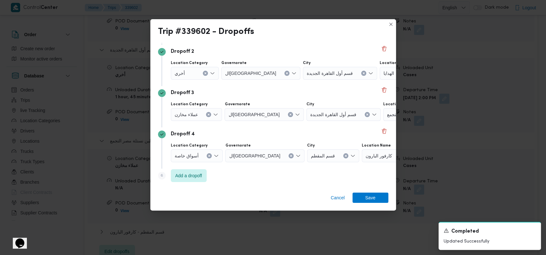
click at [209, 156] on icon "Clear input" at bounding box center [209, 155] width 3 height 3
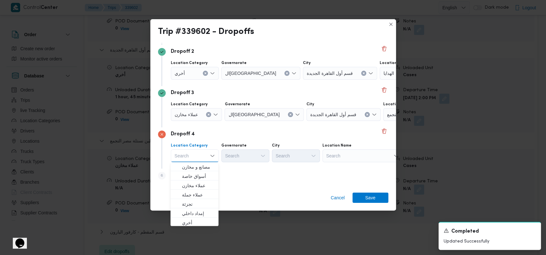
click at [331, 154] on div "Search" at bounding box center [362, 155] width 80 height 13
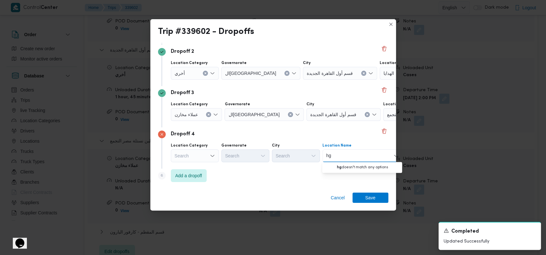
type input "h"
type input "الهد"
click at [348, 178] on span "الهد ايا | | التجمع الخامس" at bounding box center [365, 176] width 65 height 8
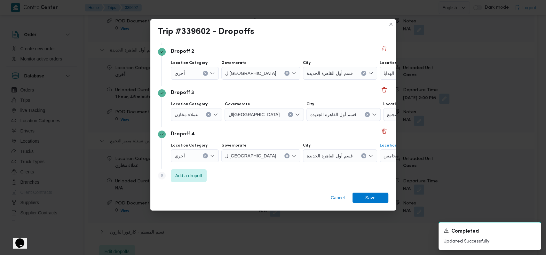
click at [331, 132] on div "Dropoff 4" at bounding box center [273, 134] width 230 height 8
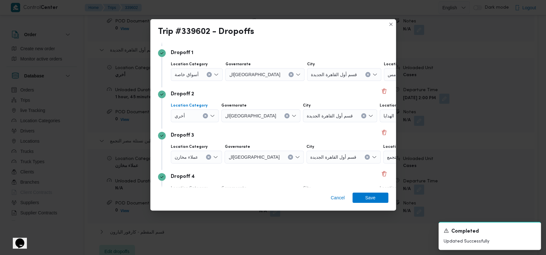
click at [186, 115] on div at bounding box center [187, 116] width 3 height 10
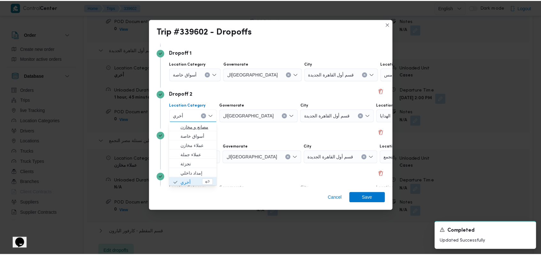
scroll to position [1, 0]
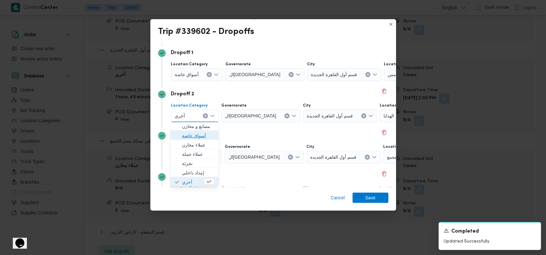
click at [194, 137] on span "أسواق خاصة" at bounding box center [198, 136] width 33 height 8
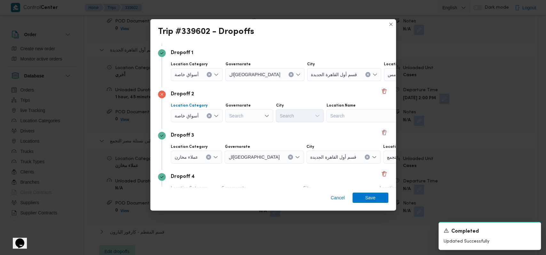
click at [369, 111] on div "Search" at bounding box center [366, 115] width 80 height 13
type input "كارفور فيتال"
click at [356, 123] on span "كارفور فيتال ى - التجمع الخامس | Carrefour Market Vitali Mall | null" at bounding box center [369, 127] width 65 height 8
click at [321, 91] on div "Dropoff 2" at bounding box center [273, 94] width 230 height 8
click at [290, 75] on icon "Clear input" at bounding box center [291, 74] width 3 height 3
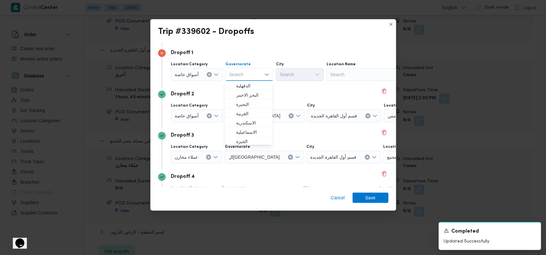
click at [349, 73] on div "Search" at bounding box center [366, 74] width 80 height 13
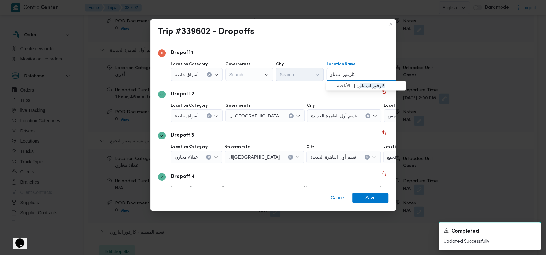
type input "كارفور اب تاو"
drag, startPoint x: 345, startPoint y: 84, endPoint x: 356, endPoint y: 114, distance: 31.4
click at [345, 83] on span "كارفور اب تاو ن | | الأباجية" at bounding box center [369, 86] width 65 height 8
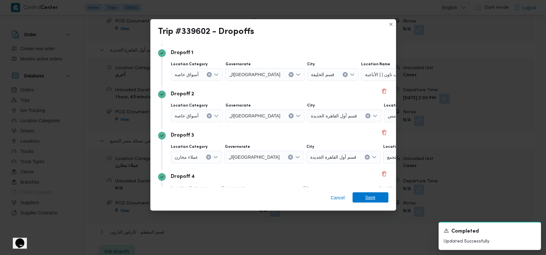
click at [368, 195] on span "Save" at bounding box center [370, 197] width 10 height 10
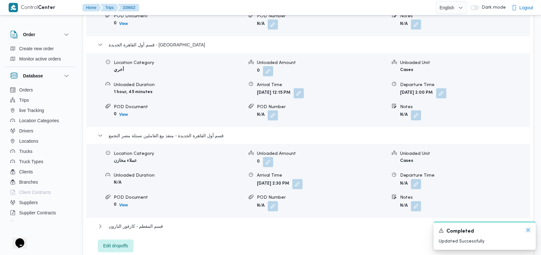
click at [528, 231] on icon "Dismiss toast" at bounding box center [528, 229] width 5 height 5
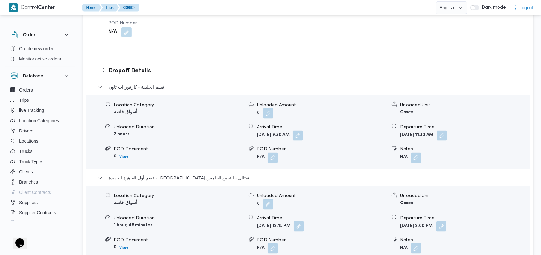
scroll to position [512, 0]
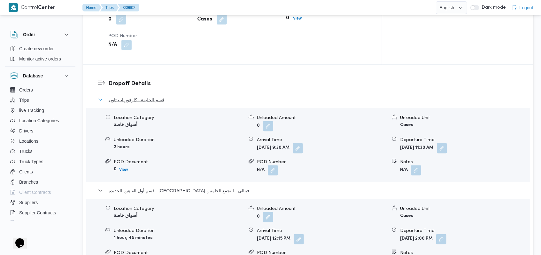
click at [153, 96] on span "قسم الخليفة - كارفور اب تاون" at bounding box center [137, 100] width 56 height 8
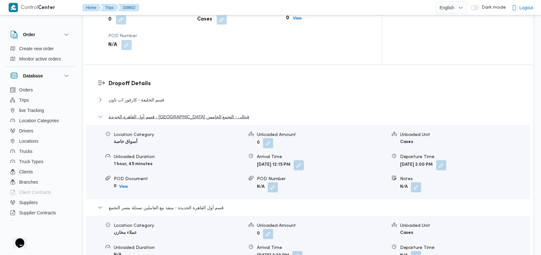
click at [151, 113] on span "قسم أول القاهرة الجديدة - كارفور فيتالى - التجمع الخامس" at bounding box center [179, 117] width 141 height 8
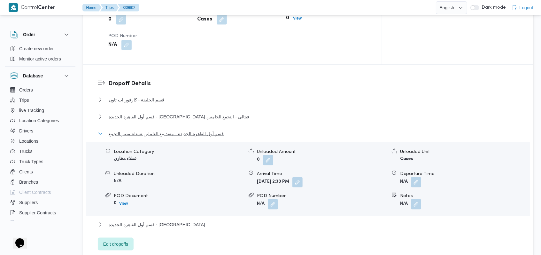
click at [155, 130] on span "قسم أول القاهرة الجديدة - منفذ بيع العاملين نستلة مصر التجمع" at bounding box center [166, 134] width 115 height 8
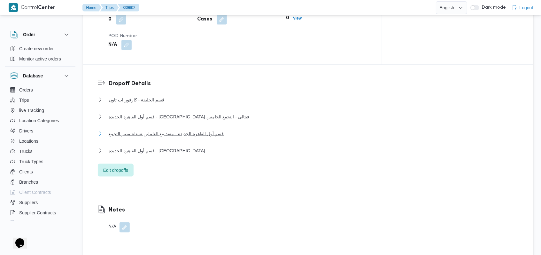
click at [155, 130] on span "قسم أول القاهرة الجديدة - منفذ بيع العاملين نستلة مصر التجمع" at bounding box center [166, 134] width 115 height 8
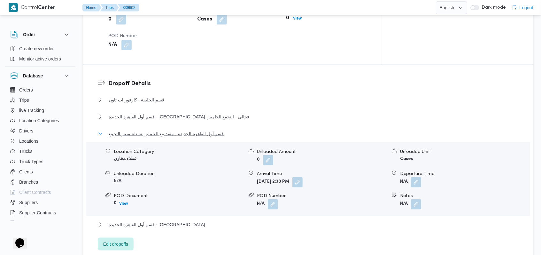
click at [155, 130] on span "قسم أول القاهرة الجديدة - منفذ بيع العاملين نستلة مصر التجمع" at bounding box center [166, 134] width 115 height 8
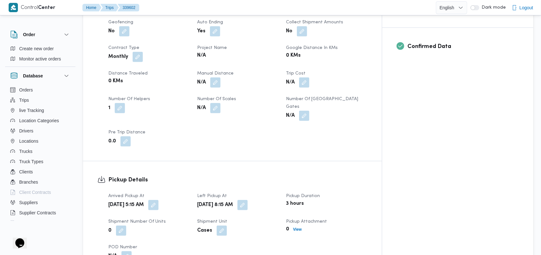
scroll to position [298, 0]
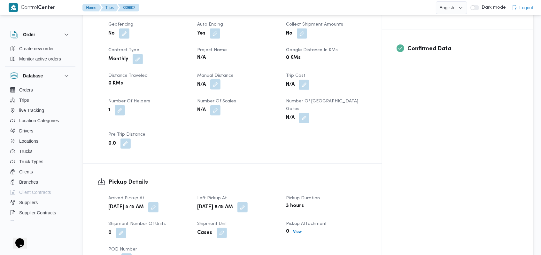
click at [221, 79] on button "button" at bounding box center [215, 84] width 10 height 10
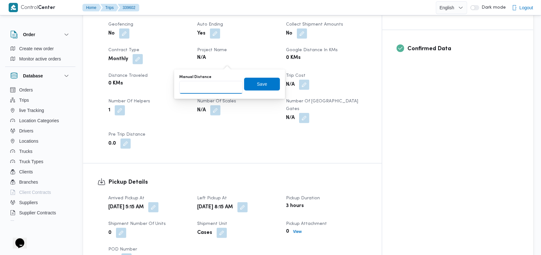
click at [210, 86] on input "Manual Distance" at bounding box center [211, 87] width 64 height 13
click at [237, 87] on input "167" at bounding box center [211, 87] width 64 height 13
type input "167"
click at [255, 88] on span "Save" at bounding box center [262, 83] width 36 height 13
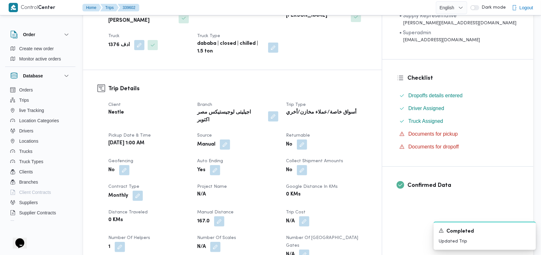
scroll to position [256, 0]
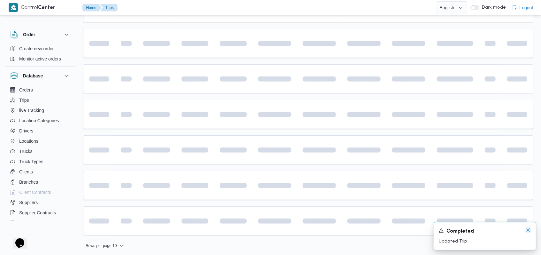
click at [529, 230] on icon "Dismiss toast" at bounding box center [528, 229] width 5 height 5
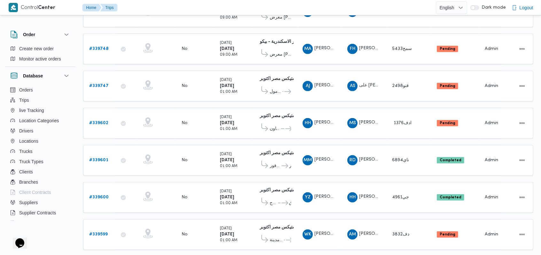
scroll to position [180, 0]
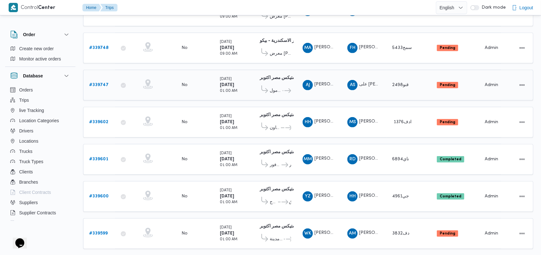
click at [100, 83] on b "# 339747" at bounding box center [99, 85] width 20 height 4
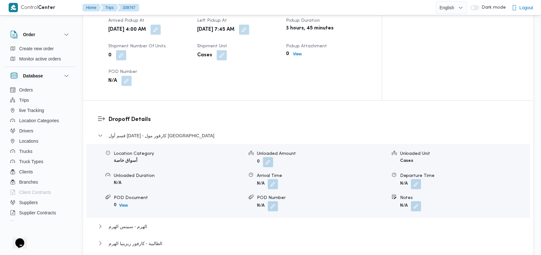
scroll to position [478, 0]
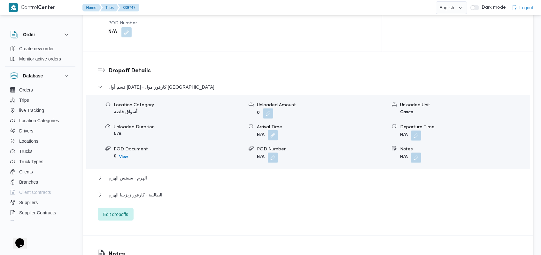
click at [272, 130] on button "button" at bounding box center [273, 135] width 10 height 10
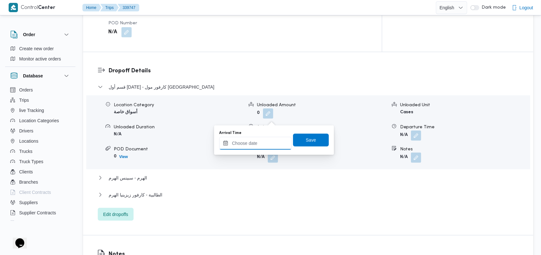
click at [258, 149] on div at bounding box center [255, 143] width 73 height 13
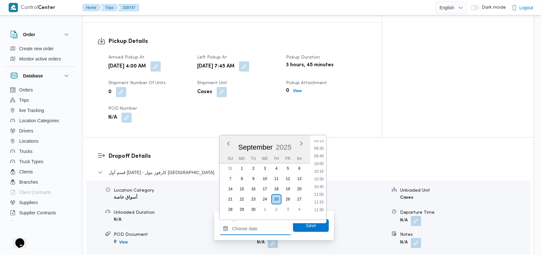
scroll to position [239, 0]
click at [323, 196] on li "09:30" at bounding box center [319, 196] width 15 height 6
type input "25/09/2025 09:30"
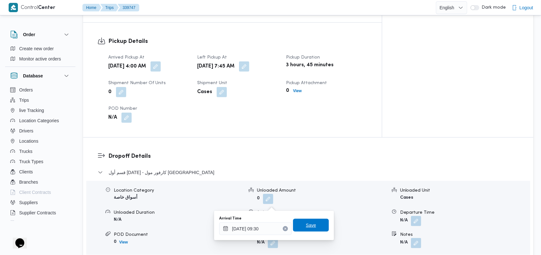
click at [307, 219] on span "Save" at bounding box center [311, 225] width 36 height 13
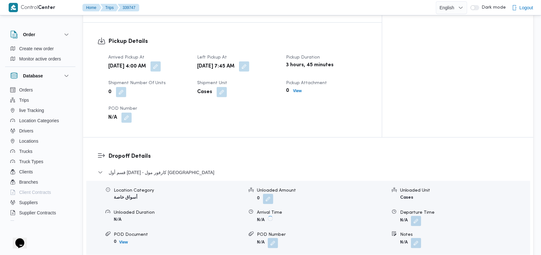
click at [413, 216] on button "button" at bounding box center [416, 221] width 10 height 10
click at [404, 240] on b "N/A" at bounding box center [404, 242] width 8 height 4
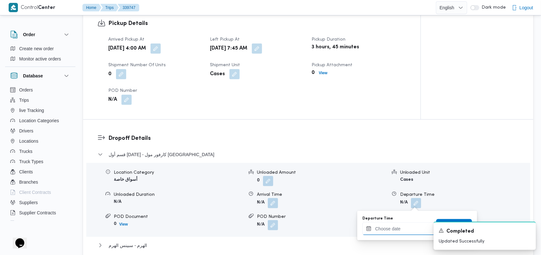
click at [404, 226] on input "Departure Time" at bounding box center [399, 228] width 73 height 13
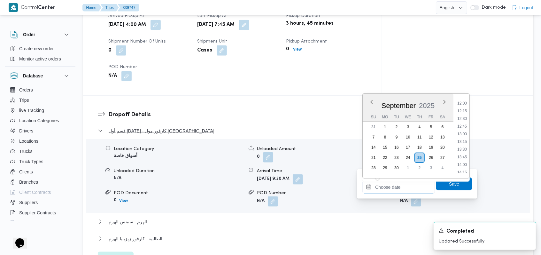
scroll to position [435, 0]
drag, startPoint x: 326, startPoint y: 162, endPoint x: 321, endPoint y: 160, distance: 5.5
click at [325, 173] on form "Thu, Sep 25, 2025 9:30 AM" at bounding box center [322, 178] width 130 height 10
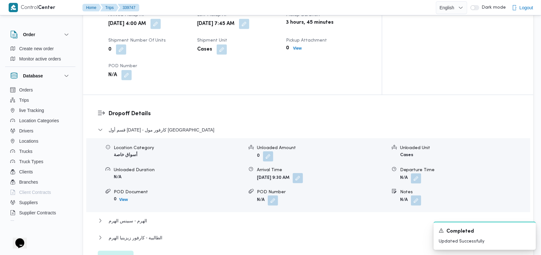
click at [303, 173] on button "button" at bounding box center [298, 178] width 10 height 10
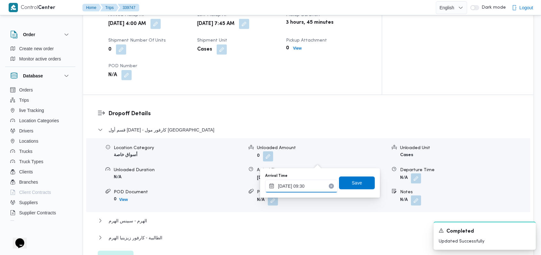
click at [310, 181] on div "25/09/2025 09:30" at bounding box center [301, 186] width 73 height 13
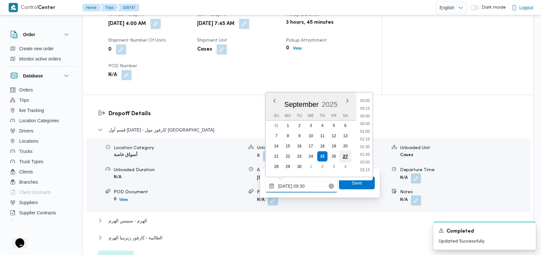
scroll to position [253, 0]
click at [366, 115] on li "08:45" at bounding box center [365, 116] width 15 height 6
type input "25/09/2025 08:45"
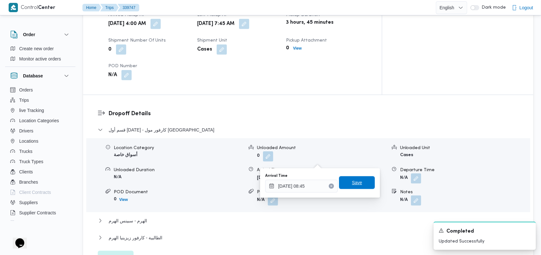
click at [362, 183] on span "Save" at bounding box center [357, 182] width 36 height 13
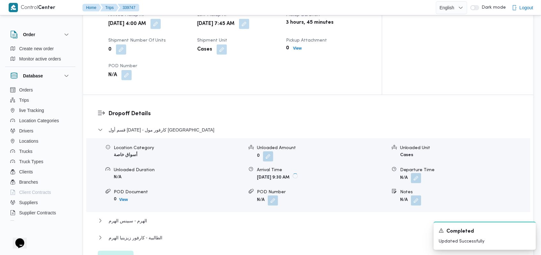
click at [418, 173] on button "button" at bounding box center [416, 178] width 10 height 10
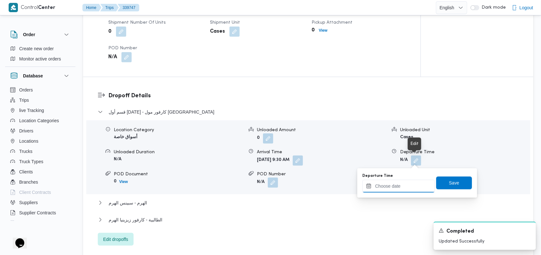
click at [400, 185] on input "Departure Time" at bounding box center [399, 186] width 73 height 13
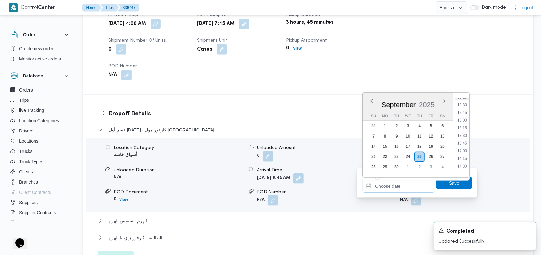
scroll to position [367, 0]
click at [466, 109] on li "12:15" at bounding box center [462, 110] width 15 height 6
type input "25/09/2025 12:15"
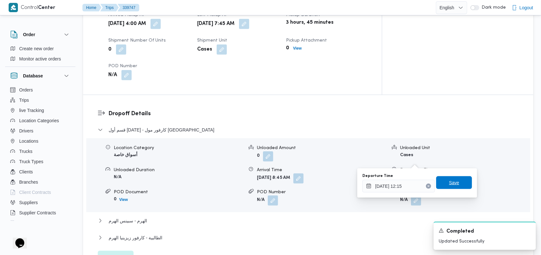
click at [441, 184] on span "Save" at bounding box center [454, 182] width 36 height 13
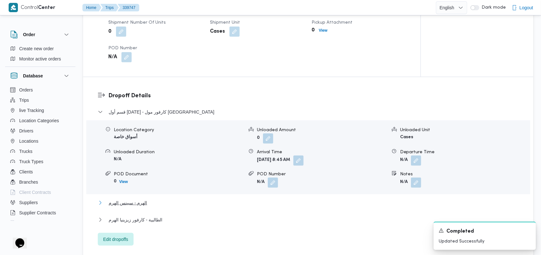
click at [131, 202] on span "الهرم - سبينس الهرم" at bounding box center [128, 203] width 38 height 8
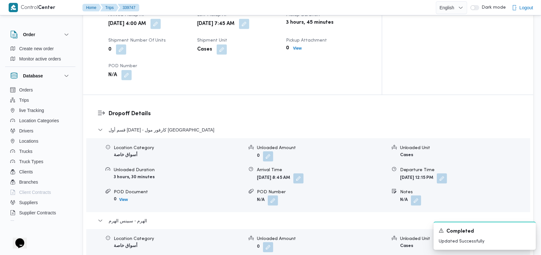
scroll to position [521, 0]
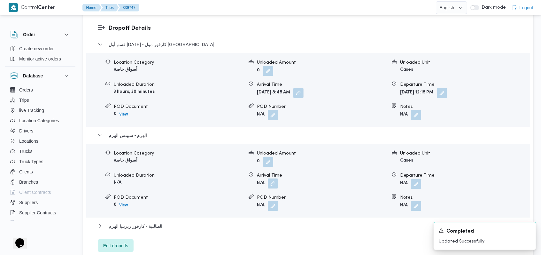
click at [274, 178] on button "button" at bounding box center [273, 183] width 10 height 10
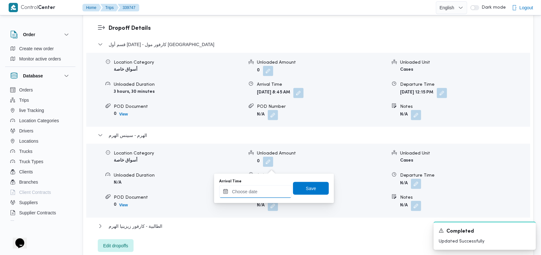
click at [261, 193] on input "Arrival Time" at bounding box center [255, 191] width 73 height 13
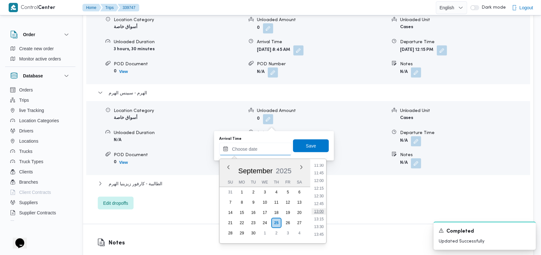
scroll to position [367, 0]
click at [324, 204] on li "13:15" at bounding box center [319, 207] width 15 height 6
type input "25/09/2025 13:15"
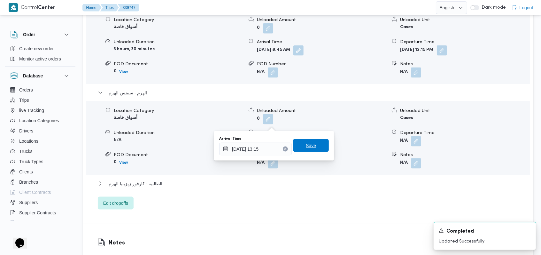
click at [314, 141] on span "Save" at bounding box center [311, 145] width 36 height 13
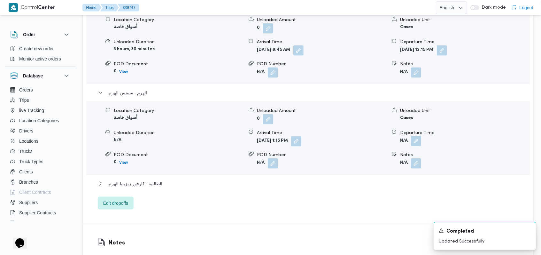
click at [415, 136] on button "button" at bounding box center [416, 141] width 10 height 10
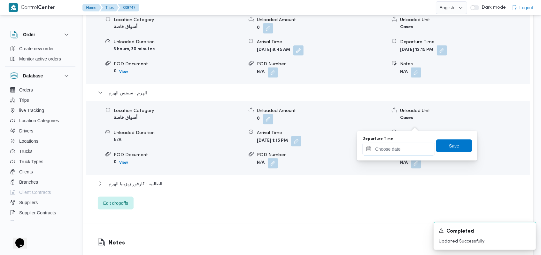
click at [399, 150] on input "Departure Time" at bounding box center [399, 149] width 73 height 13
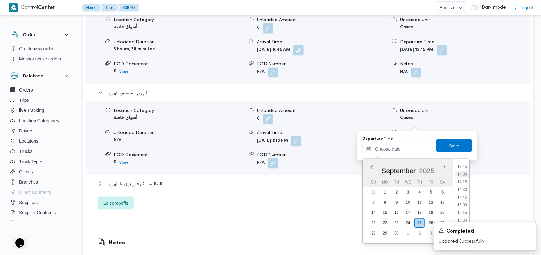
scroll to position [410, 0]
click at [466, 172] on li "13:30" at bounding box center [462, 172] width 15 height 6
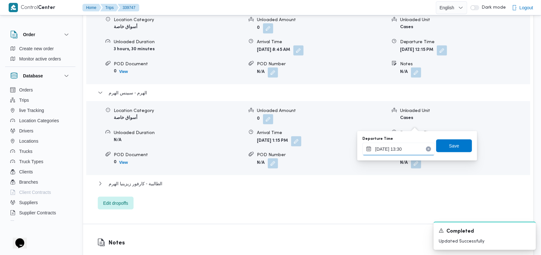
click at [411, 152] on input "25/09/2025 13:30" at bounding box center [399, 149] width 73 height 13
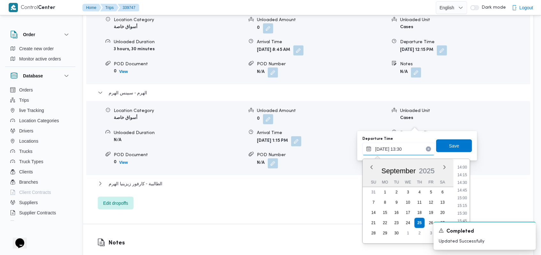
scroll to position [461, 0]
click at [463, 165] on li "15:00" at bounding box center [462, 167] width 15 height 6
type input "25/09/2025 15:00"
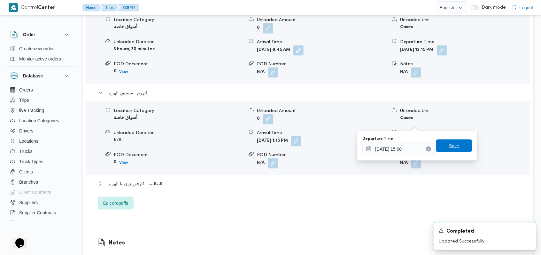
drag, startPoint x: 456, startPoint y: 148, endPoint x: 435, endPoint y: 152, distance: 21.1
click at [455, 147] on span "Save" at bounding box center [454, 145] width 36 height 13
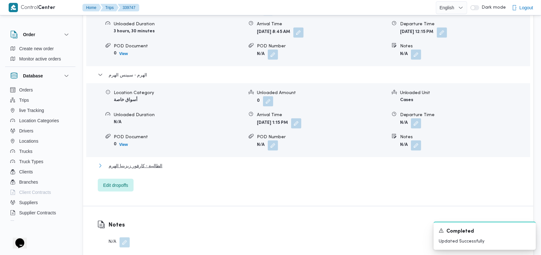
click at [146, 168] on span "الطالبية - كارفور زيزينيا الهرم" at bounding box center [136, 166] width 54 height 8
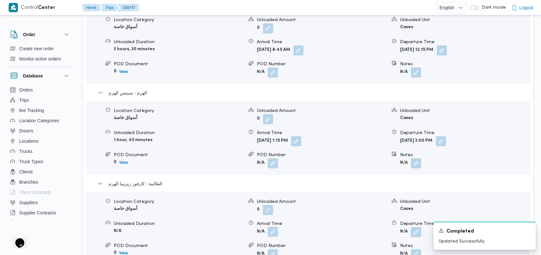
click at [274, 227] on button "button" at bounding box center [273, 232] width 10 height 10
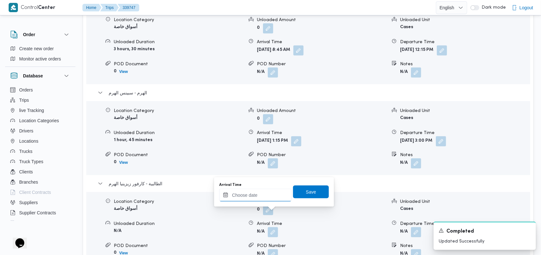
click at [251, 197] on input "Arrival Time" at bounding box center [255, 195] width 73 height 13
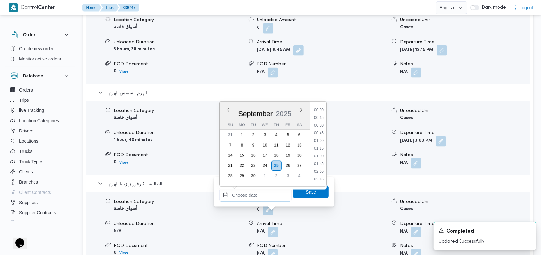
scroll to position [452, 0]
click at [322, 130] on li "15:30" at bounding box center [319, 133] width 15 height 6
type input "25/09/2025 15:30"
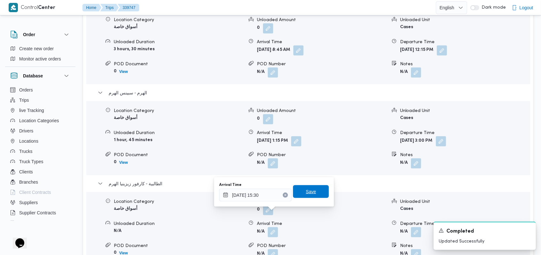
click at [315, 191] on span "Save" at bounding box center [311, 191] width 36 height 13
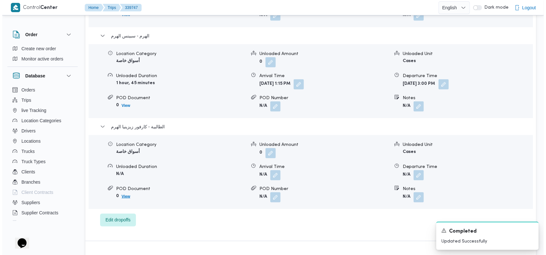
scroll to position [606, 0]
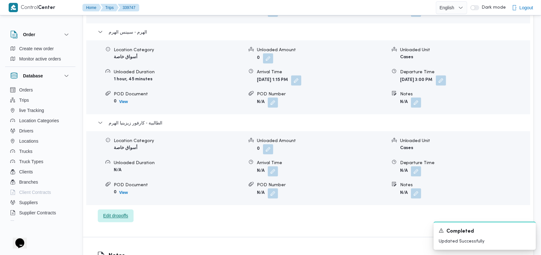
click at [123, 212] on span "Edit dropoffs" at bounding box center [116, 215] width 36 height 13
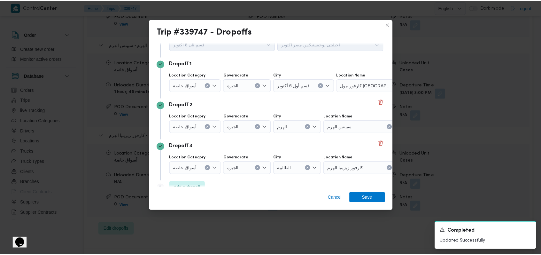
scroll to position [41, 0]
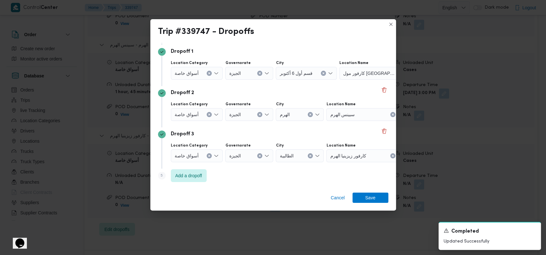
click at [211, 155] on div "أسواق خاصة" at bounding box center [197, 155] width 52 height 13
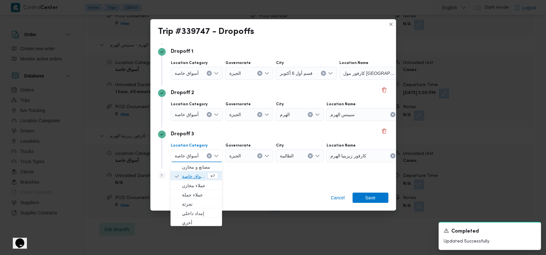
click at [190, 176] on span "أسواق خاصة" at bounding box center [194, 176] width 24 height 8
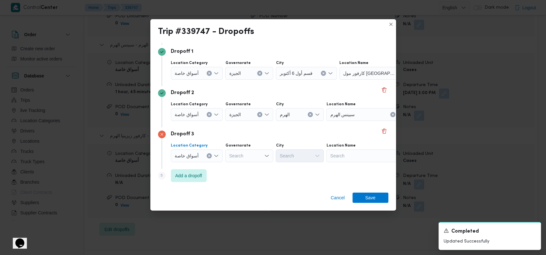
click at [358, 155] on div "Search" at bounding box center [366, 155] width 80 height 13
type input "سبينس الهرم"
click at [354, 169] on span "سبينس الهرم | سبينيس سوبرماركت | كفر نصار" at bounding box center [369, 167] width 65 height 8
click at [193, 115] on span "أسواق خاصة" at bounding box center [187, 114] width 24 height 7
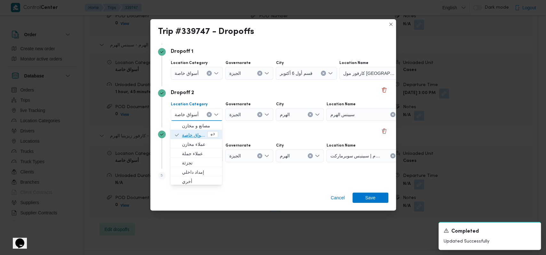
click at [193, 138] on span "أسواق خاصة" at bounding box center [194, 135] width 24 height 8
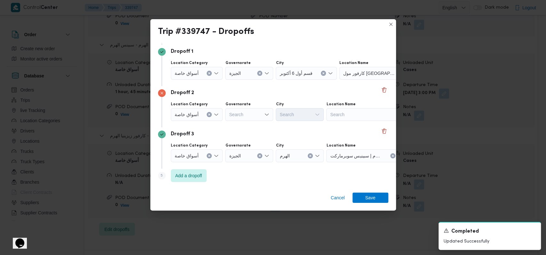
click at [360, 121] on div "Location Category أسواق خاصة Governorate Search City Search Location Name Search" at bounding box center [278, 111] width 218 height 22
click at [352, 116] on div "Search" at bounding box center [366, 114] width 80 height 13
type input "كارفور زيزيني"
click at [352, 125] on span "كارفور زيزيني ا الهرم | مول زيزينيا | أولى الهرم" at bounding box center [369, 126] width 65 height 8
click at [367, 193] on span "Save" at bounding box center [370, 197] width 10 height 10
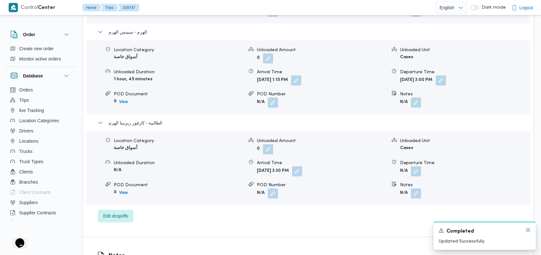
click at [527, 230] on icon "Dismiss toast" at bounding box center [528, 229] width 5 height 5
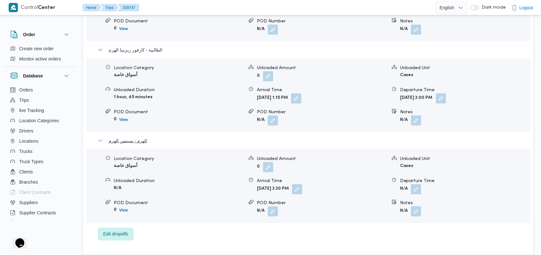
click at [141, 137] on span "الهرم - سبينس الهرم" at bounding box center [128, 141] width 38 height 8
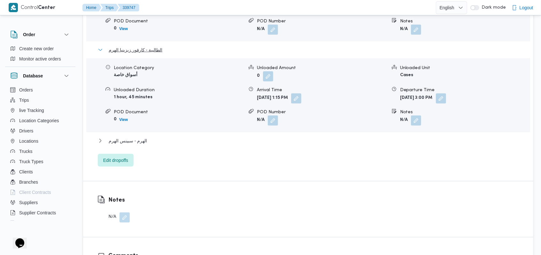
click at [152, 46] on span "الطالبية - كارفور زيزينيا الهرم" at bounding box center [136, 50] width 54 height 8
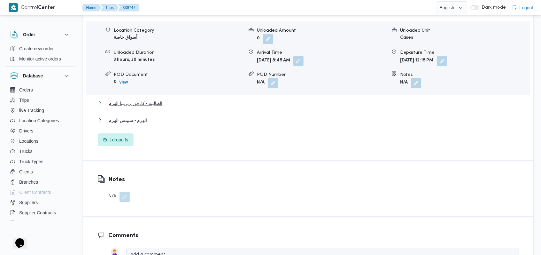
scroll to position [521, 0]
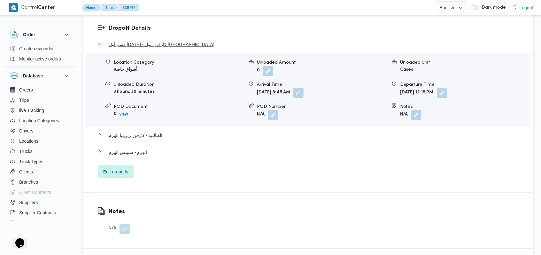
click at [156, 41] on span "قسم أول 6 أكتوبر - كارفور مول مصر" at bounding box center [162, 45] width 106 height 8
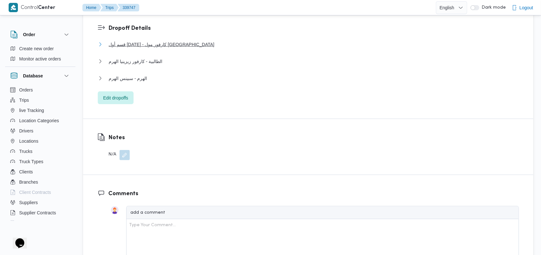
scroll to position [308, 0]
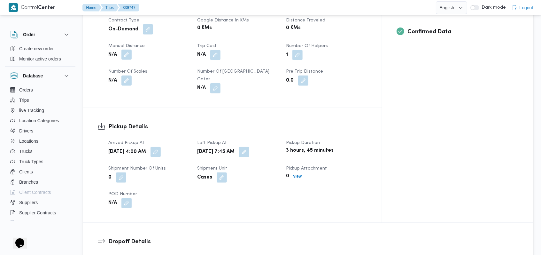
click at [129, 50] on button "button" at bounding box center [127, 55] width 10 height 10
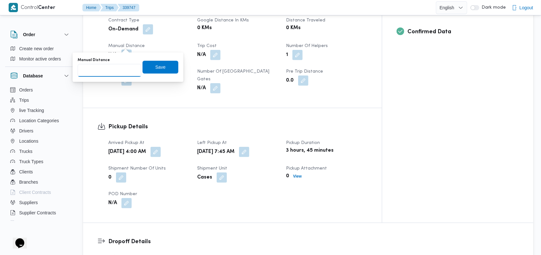
click at [105, 70] on input "Manual Distance" at bounding box center [110, 70] width 64 height 13
type input "64"
click at [165, 68] on span "Save" at bounding box center [161, 66] width 36 height 13
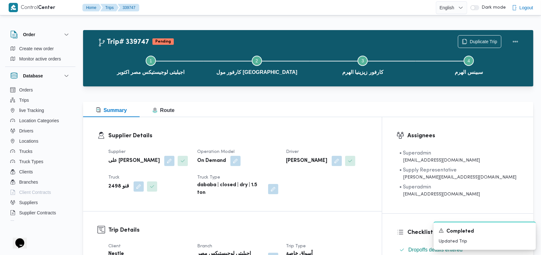
scroll to position [213, 0]
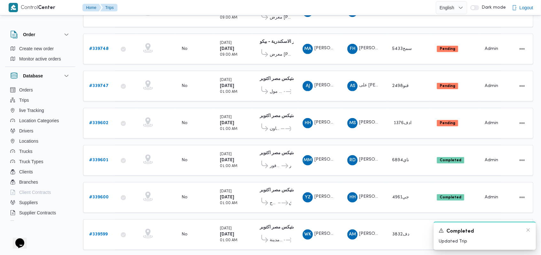
scroll to position [187, 0]
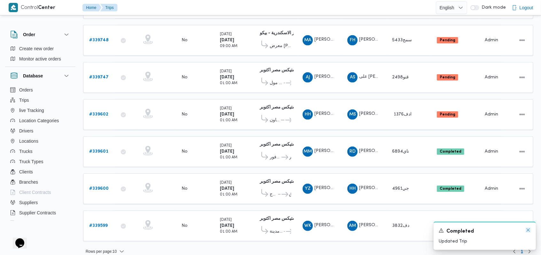
click at [529, 232] on icon "Dismiss toast" at bounding box center [528, 229] width 5 height 5
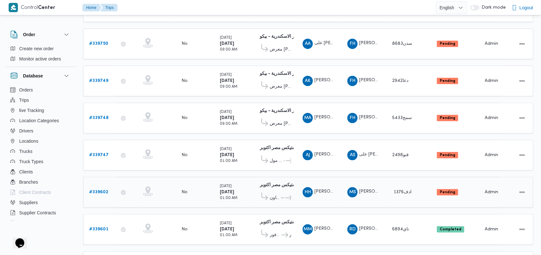
scroll to position [102, 0]
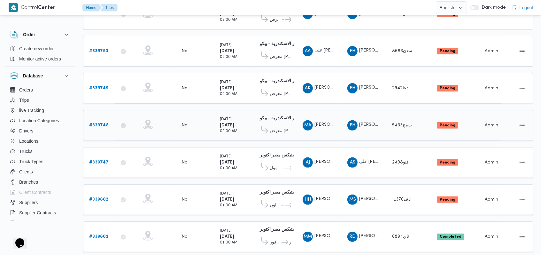
click at [105, 123] on b "# 339748" at bounding box center [99, 125] width 20 height 4
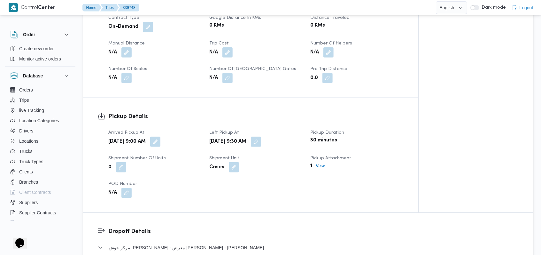
scroll to position [273, 0]
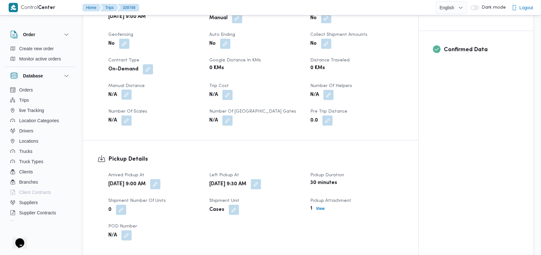
click at [129, 90] on button "button" at bounding box center [127, 95] width 10 height 10
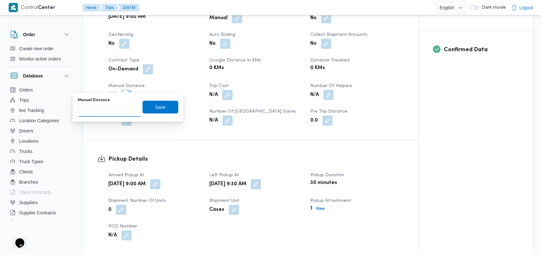
click at [108, 114] on input "Manual Distance" at bounding box center [110, 110] width 64 height 13
type input "75"
click at [145, 107] on span "Save" at bounding box center [161, 106] width 36 height 13
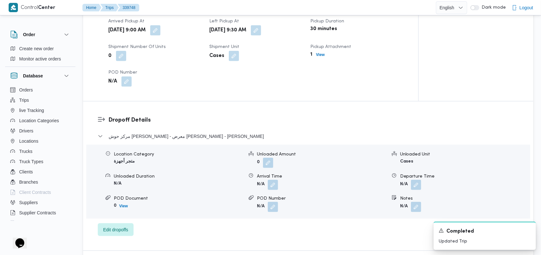
scroll to position [401, 0]
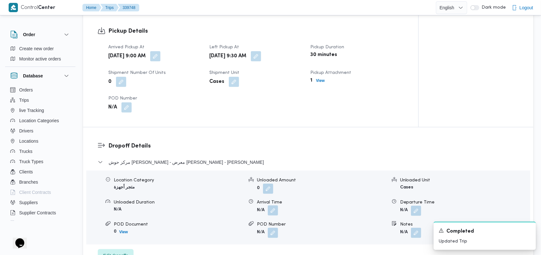
click at [276, 205] on button "button" at bounding box center [273, 210] width 10 height 10
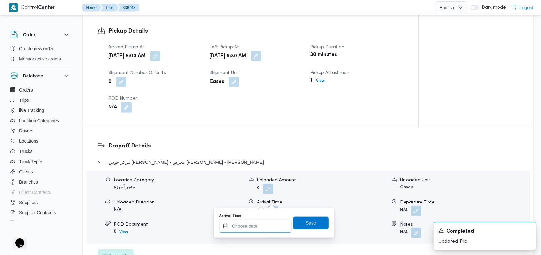
click at [266, 220] on div at bounding box center [255, 226] width 73 height 13
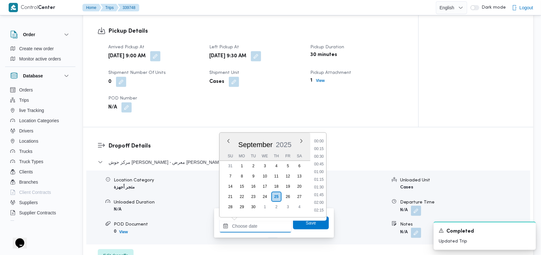
click at [268, 224] on input "Arrival Time" at bounding box center [255, 226] width 73 height 13
click at [323, 174] on li "10:15" at bounding box center [319, 174] width 15 height 6
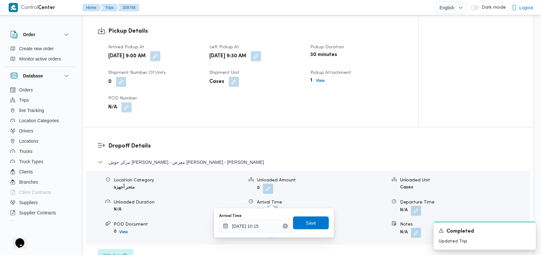
click at [240, 215] on label "Arrival Time" at bounding box center [230, 215] width 22 height 5
click at [240, 220] on input "25/09/2025 10:15" at bounding box center [255, 226] width 73 height 13
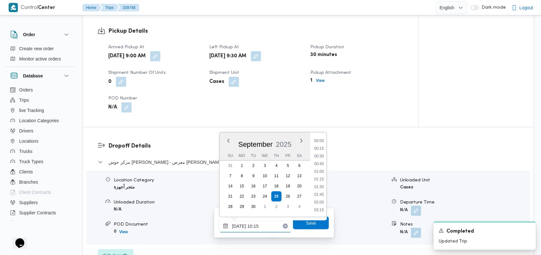
scroll to position [276, 0]
click at [252, 224] on input "25/09/2025 10:15" at bounding box center [255, 226] width 73 height 13
click at [325, 194] on li "10:45" at bounding box center [319, 195] width 15 height 6
type input "25/09/2025 10:45"
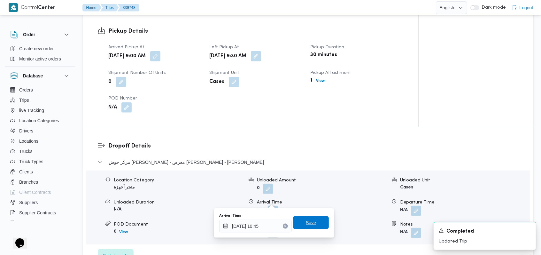
click at [312, 223] on span "Save" at bounding box center [311, 222] width 36 height 13
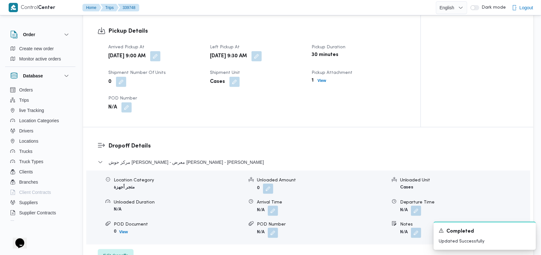
scroll to position [529, 0]
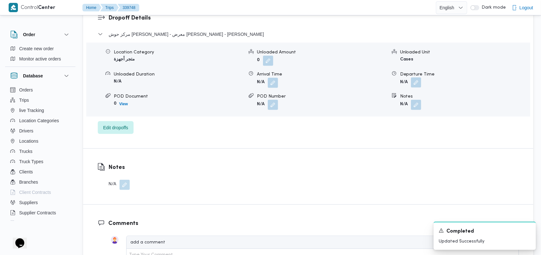
click at [420, 77] on button "button" at bounding box center [416, 82] width 10 height 10
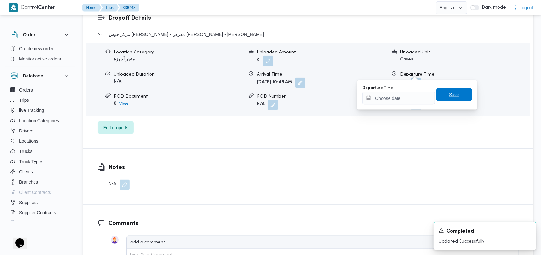
click at [436, 93] on span "Save" at bounding box center [454, 94] width 36 height 13
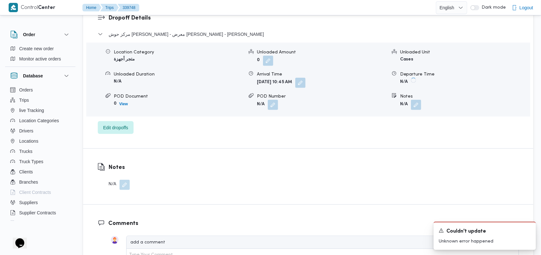
click at [404, 80] on b "N/A" at bounding box center [404, 82] width 8 height 4
click at [381, 149] on div "Notes N/A" at bounding box center [308, 177] width 451 height 56
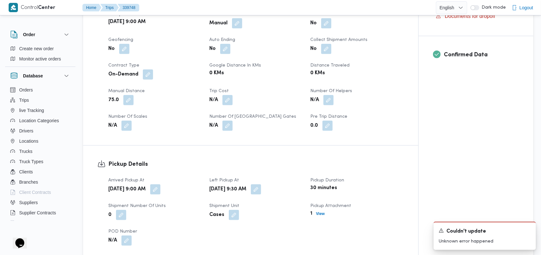
scroll to position [145, 0]
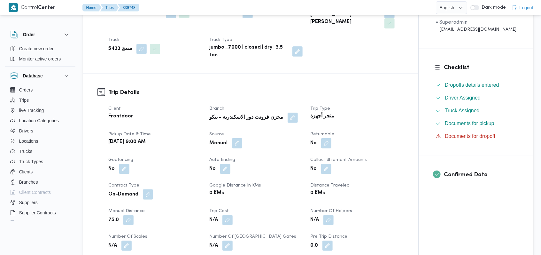
scroll to position [443, 0]
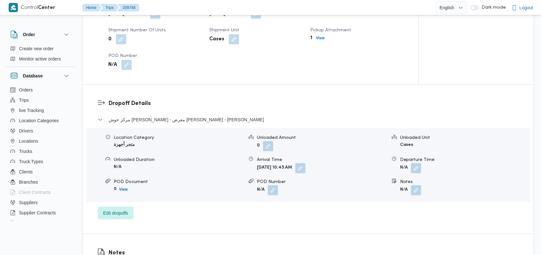
click at [417, 163] on button "button" at bounding box center [416, 168] width 10 height 10
click at [397, 179] on div "Notes N/A" at bounding box center [461, 186] width 138 height 17
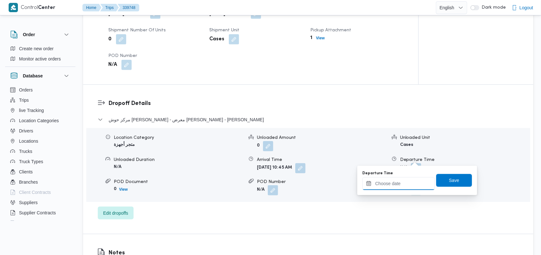
click at [394, 183] on input "Departure Time" at bounding box center [399, 183] width 73 height 13
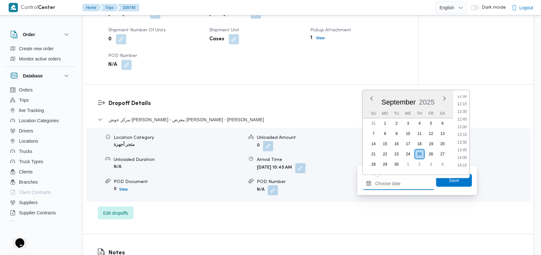
scroll to position [367, 0]
click at [461, 159] on li "14:00" at bounding box center [462, 161] width 15 height 6
type input "25/09/2025 14:00"
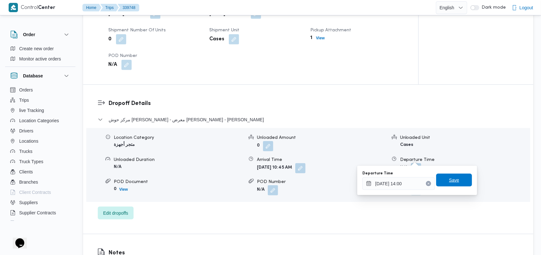
click at [455, 175] on span "Save" at bounding box center [454, 180] width 36 height 13
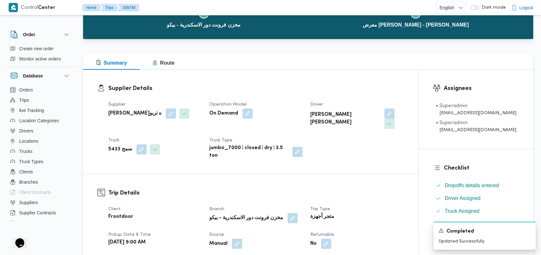
scroll to position [0, 0]
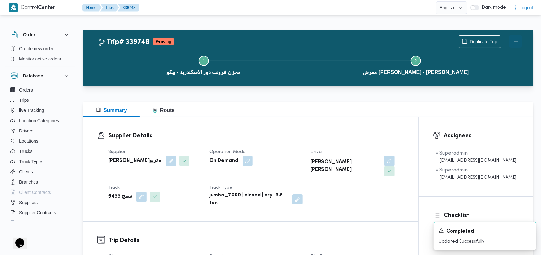
click at [511, 43] on button "Actions" at bounding box center [515, 41] width 13 height 13
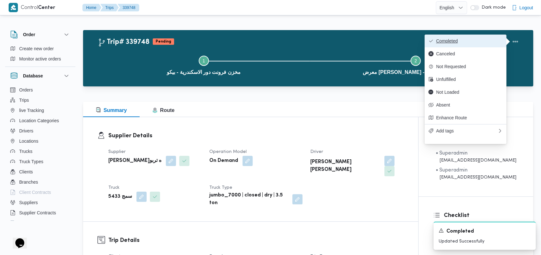
click at [474, 41] on span "Completed" at bounding box center [469, 40] width 67 height 5
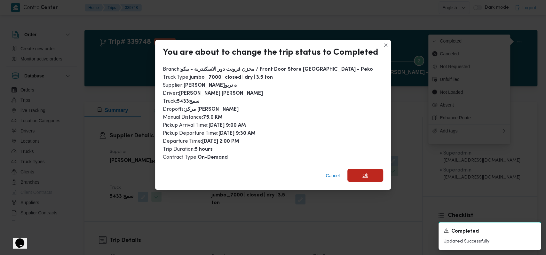
click at [367, 174] on span "Ok" at bounding box center [365, 175] width 36 height 13
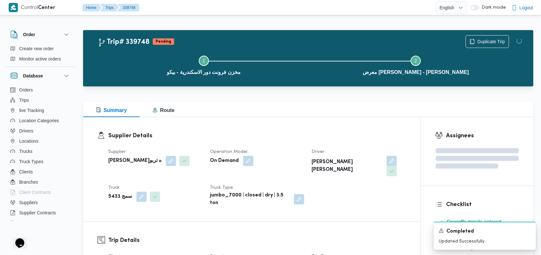
click at [299, 147] on div "Supplier فتحى حسن جلال ابو الحسن شركه تربو Operation Model On Demand Driver محم…" at bounding box center [258, 177] width 306 height 67
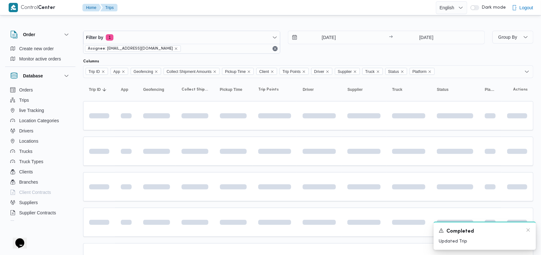
scroll to position [102, 0]
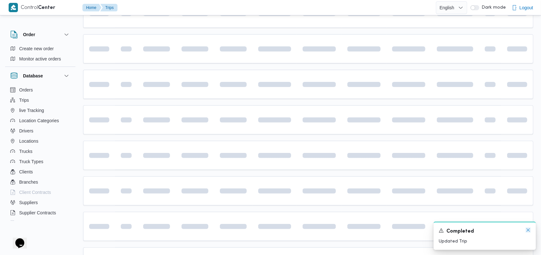
click at [526, 232] on icon "Dismiss toast" at bounding box center [528, 229] width 5 height 5
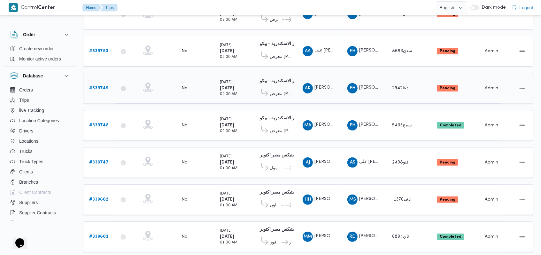
click at [98, 86] on b "# 339749" at bounding box center [98, 88] width 19 height 4
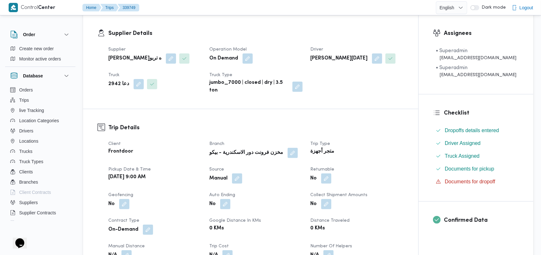
scroll to position [273, 0]
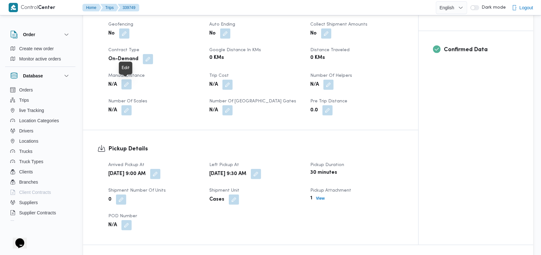
click at [125, 84] on button "button" at bounding box center [127, 84] width 10 height 10
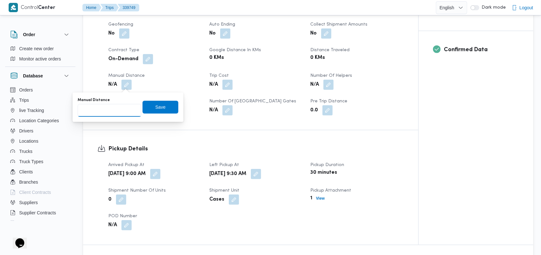
click at [110, 105] on input "Manual Distance" at bounding box center [110, 110] width 64 height 13
type input "75"
click at [148, 106] on span "Save" at bounding box center [161, 106] width 36 height 13
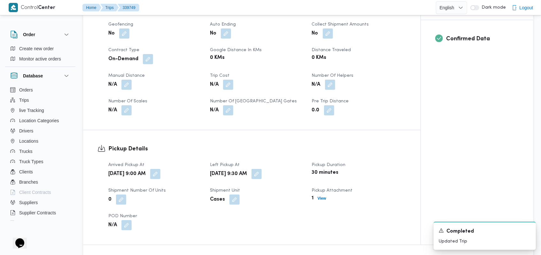
scroll to position [401, 0]
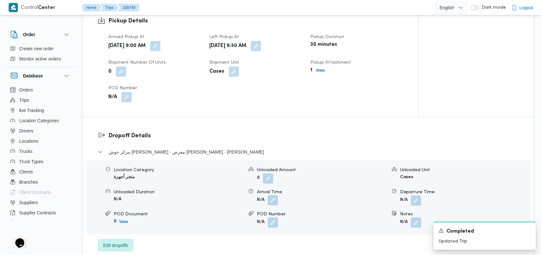
click at [272, 198] on button "button" at bounding box center [273, 200] width 10 height 10
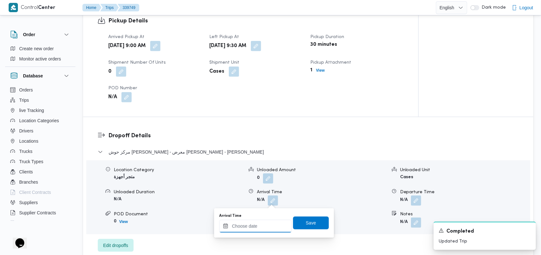
click at [264, 225] on input "Arrival Time" at bounding box center [255, 226] width 73 height 13
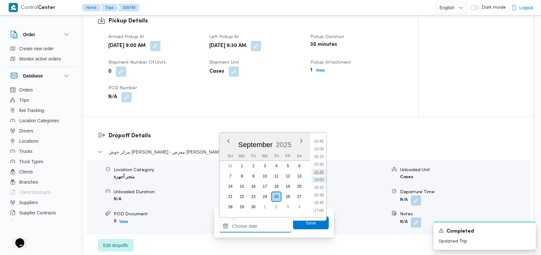
scroll to position [325, 0]
click at [321, 154] on li "11:00" at bounding box center [319, 154] width 15 height 6
type input "25/09/2025 11:00"
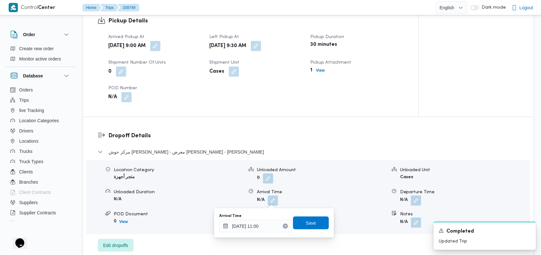
click at [314, 215] on div "Arrival Time 25/09/2025 11:00 Save" at bounding box center [274, 223] width 111 height 20
click at [313, 219] on span "Save" at bounding box center [311, 222] width 36 height 13
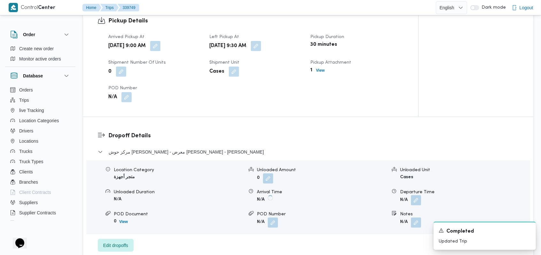
click at [415, 200] on button "button" at bounding box center [416, 200] width 10 height 10
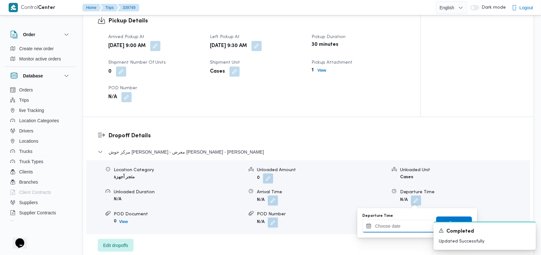
click at [402, 228] on input "Departure Time" at bounding box center [399, 226] width 73 height 13
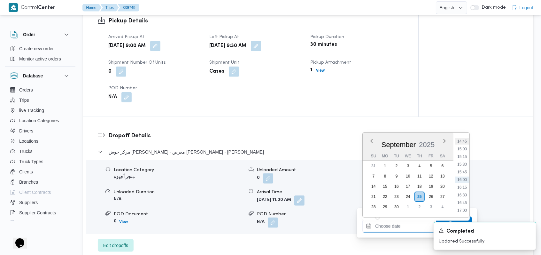
scroll to position [410, 0]
click at [463, 177] on li "14:30" at bounding box center [462, 176] width 15 height 6
type input "25/09/2025 14:30"
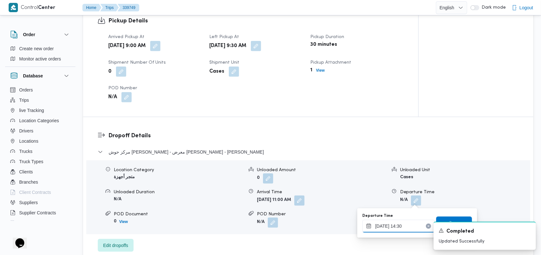
scroll to position [486, 0]
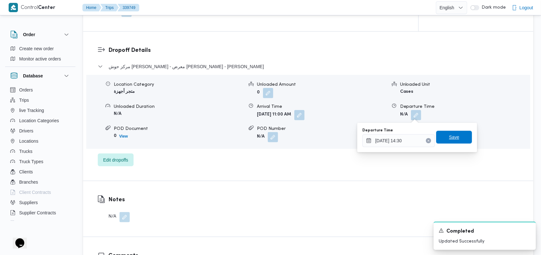
click at [456, 137] on span "Save" at bounding box center [454, 137] width 36 height 13
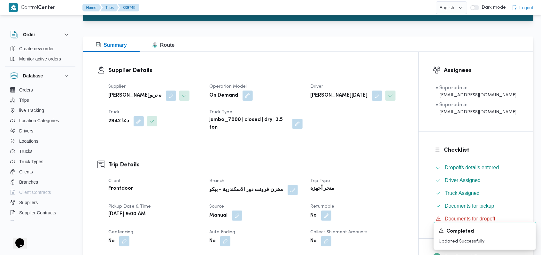
scroll to position [0, 0]
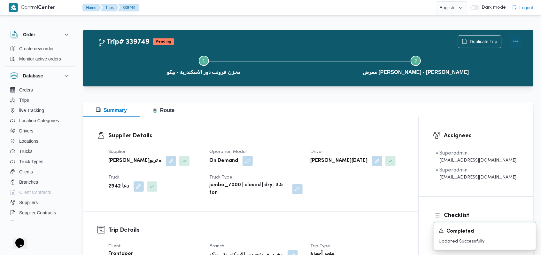
click at [515, 40] on button "Actions" at bounding box center [515, 41] width 13 height 13
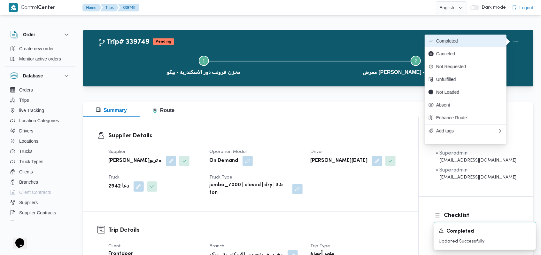
click at [488, 41] on span "Completed" at bounding box center [469, 40] width 67 height 5
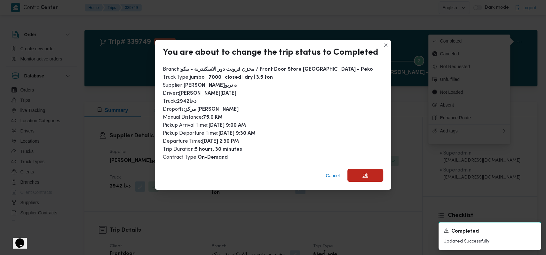
click at [360, 177] on span "Ok" at bounding box center [365, 175] width 36 height 13
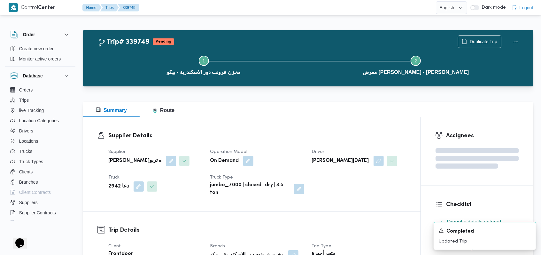
click at [387, 197] on div "Supplier فتحى حسن جلال ابو الحسن شركه تربو Operation Model On Demand Driver ايم…" at bounding box center [258, 172] width 306 height 56
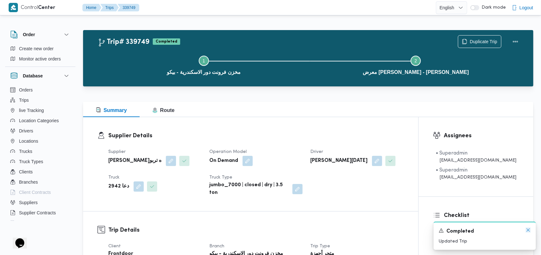
click at [530, 229] on icon "Dismiss toast" at bounding box center [528, 229] width 5 height 5
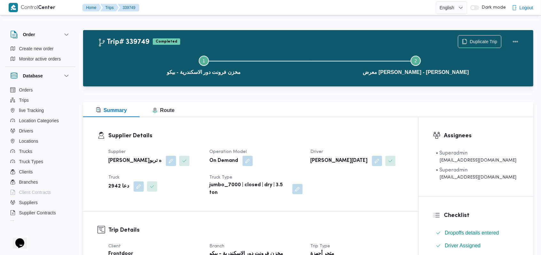
drag, startPoint x: 304, startPoint y: 139, endPoint x: 301, endPoint y: 136, distance: 4.5
click at [302, 137] on h3 "Supplier Details" at bounding box center [256, 135] width 296 height 9
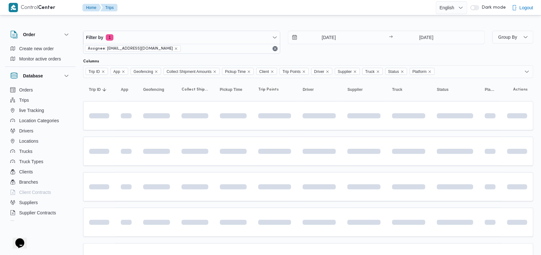
scroll to position [42, 0]
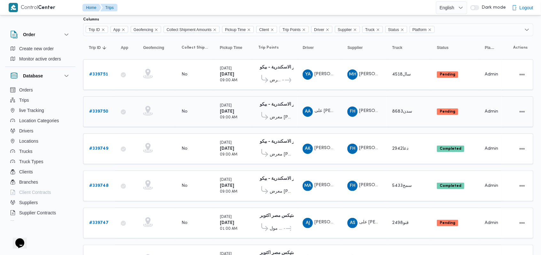
click at [97, 110] on b "# 339750" at bounding box center [98, 111] width 19 height 4
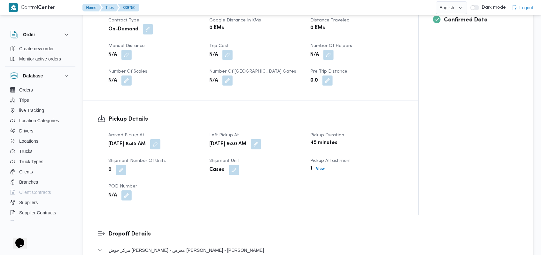
scroll to position [255, 0]
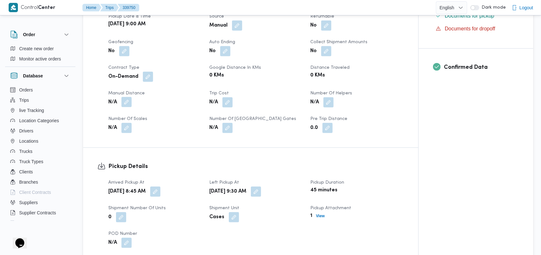
click at [132, 102] on button "button" at bounding box center [127, 102] width 10 height 10
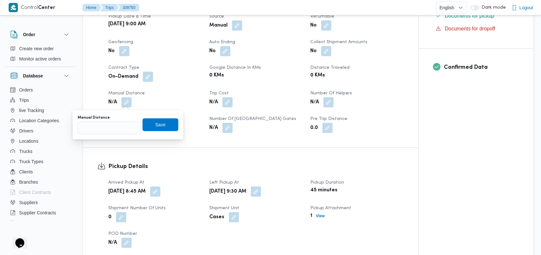
click at [118, 120] on div "Manual Distance" at bounding box center [110, 117] width 64 height 5
click at [118, 129] on input "Manual Distance" at bounding box center [110, 128] width 64 height 13
type input "75"
click at [149, 125] on span "Save" at bounding box center [161, 124] width 36 height 13
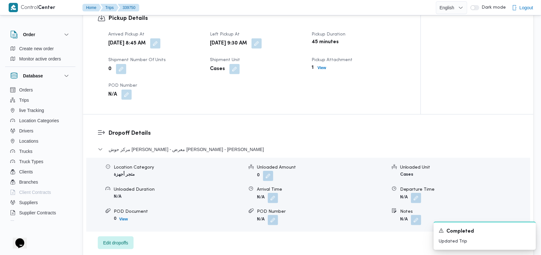
scroll to position [426, 0]
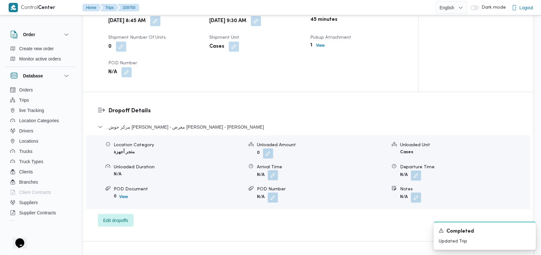
click at [271, 174] on button "button" at bounding box center [273, 175] width 10 height 10
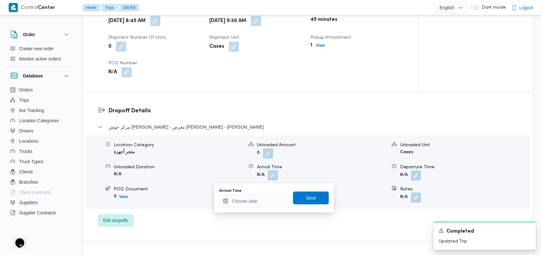
click at [253, 211] on div "You are in a dialog. To close this dialog, hit escape. Arrival Time Save" at bounding box center [274, 197] width 120 height 29
click at [257, 201] on input "Arrival Time" at bounding box center [255, 201] width 73 height 13
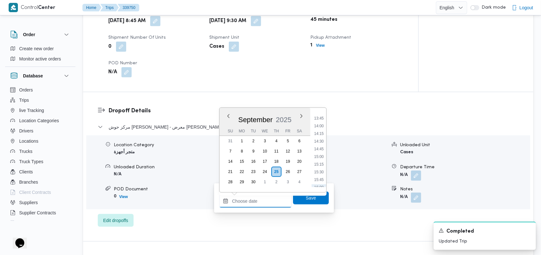
scroll to position [325, 0]
click at [323, 126] on li "11:00" at bounding box center [319, 129] width 15 height 6
type input "25/09/2025 11:00"
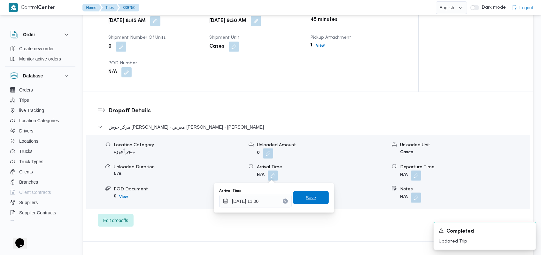
click at [308, 197] on span "Save" at bounding box center [311, 198] width 10 height 8
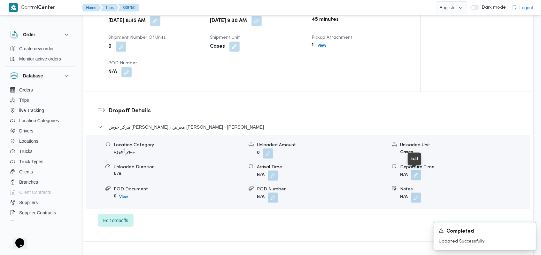
click at [415, 175] on button "button" at bounding box center [416, 175] width 10 height 10
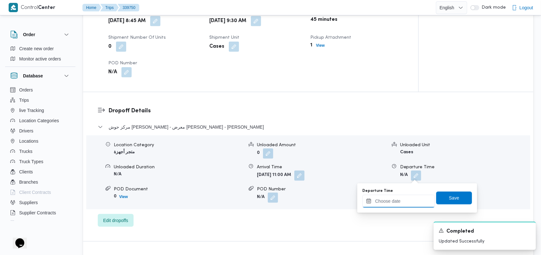
click at [406, 197] on div at bounding box center [399, 201] width 73 height 13
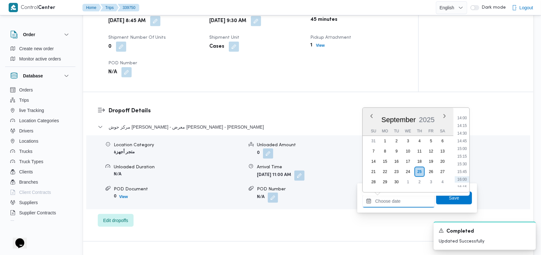
scroll to position [410, 0]
click at [467, 139] on ul "00:00 00:15 00:30 00:45 01:00 01:15 01:30 01:45 02:00 02:15 02:30 02:45 03:00 0…" at bounding box center [462, 150] width 15 height 74
click at [464, 136] on li "14:00" at bounding box center [462, 136] width 15 height 6
type input "25/09/2025 14:00"
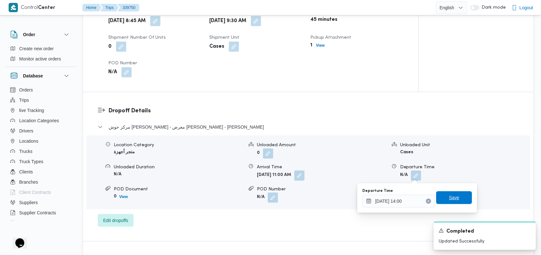
click at [454, 195] on span "Save" at bounding box center [454, 198] width 10 height 8
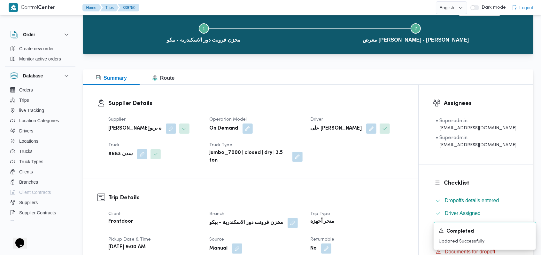
scroll to position [0, 0]
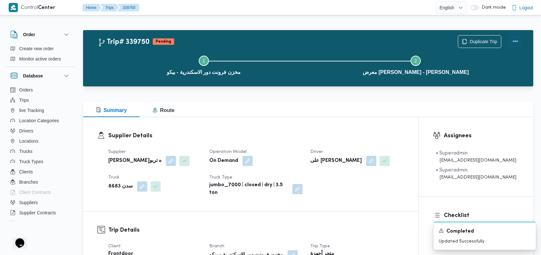
click at [517, 43] on button "Actions" at bounding box center [515, 41] width 13 height 13
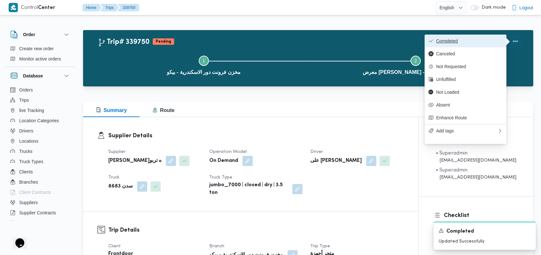
click at [484, 40] on span "Completed" at bounding box center [469, 40] width 67 height 5
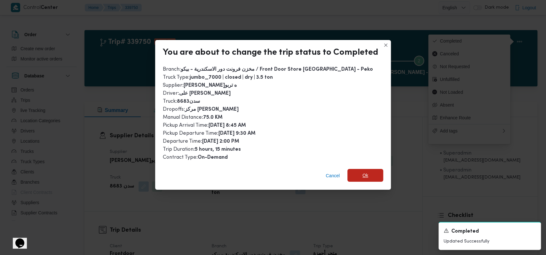
click at [356, 170] on span "Ok" at bounding box center [365, 175] width 36 height 13
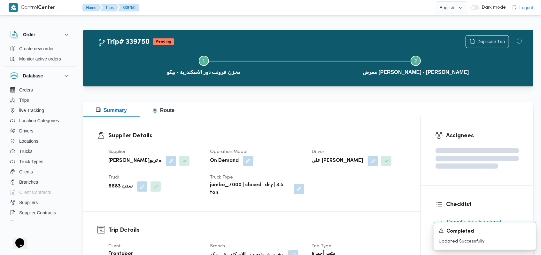
click at [307, 149] on div "Supplier فتحى حسن جلال ابو الحسن شركه تربو Operation Model On Demand Driver على…" at bounding box center [258, 172] width 306 height 56
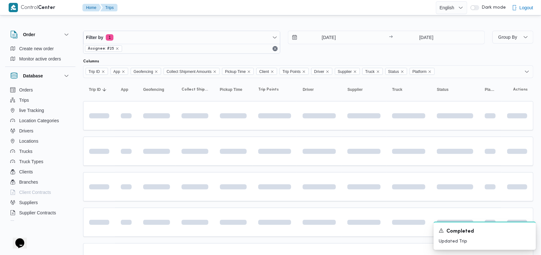
scroll to position [42, 0]
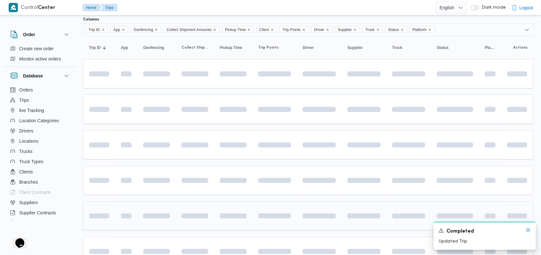
click at [527, 229] on icon "Dismiss toast" at bounding box center [528, 229] width 5 height 5
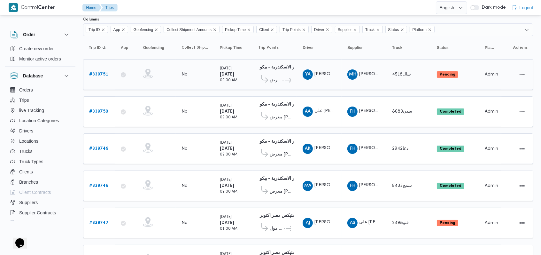
click at [97, 72] on b "# 339751" at bounding box center [98, 74] width 19 height 4
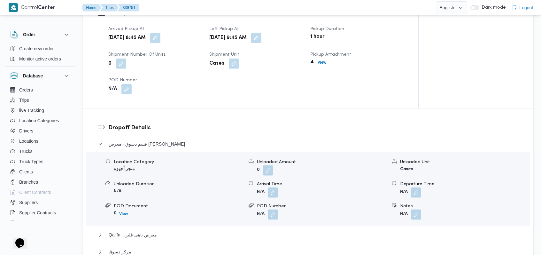
scroll to position [426, 0]
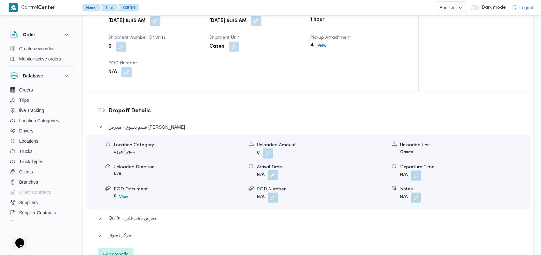
click at [274, 175] on button "button" at bounding box center [273, 175] width 10 height 10
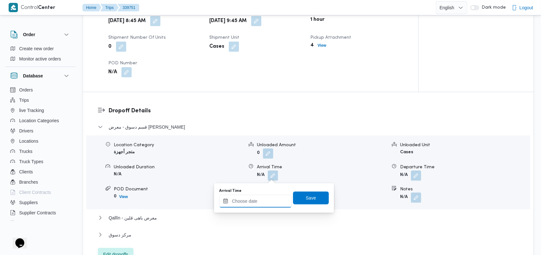
click at [262, 203] on input "Arrival Time" at bounding box center [255, 201] width 73 height 13
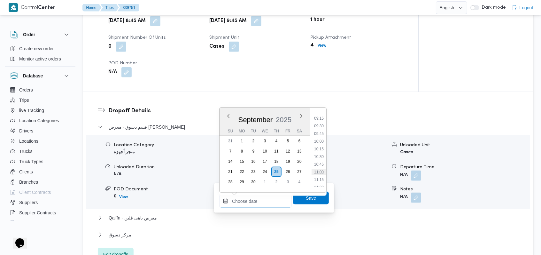
scroll to position [325, 0]
click at [323, 143] on li "11:30" at bounding box center [319, 144] width 15 height 6
type input "25/09/2025 11:30"
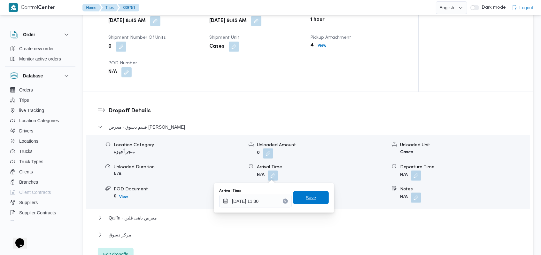
click at [318, 195] on span "Save" at bounding box center [311, 197] width 36 height 13
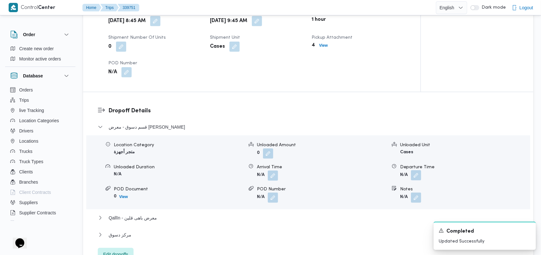
click at [414, 178] on button "button" at bounding box center [416, 175] width 10 height 10
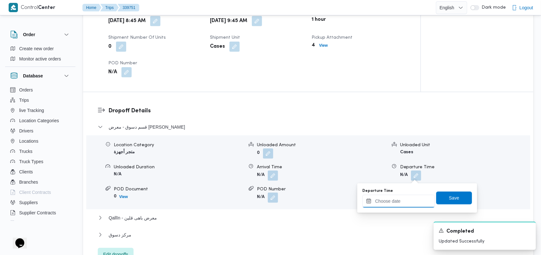
click at [408, 200] on input "Departure Time" at bounding box center [399, 201] width 73 height 13
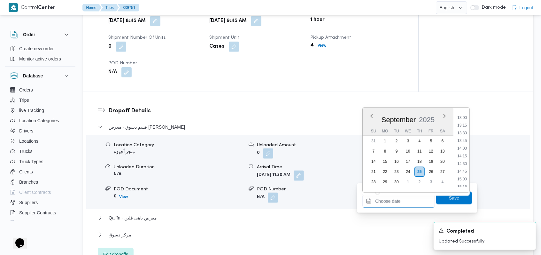
scroll to position [367, 0]
click at [465, 115] on li "12:00" at bounding box center [462, 117] width 15 height 6
type input "25/09/2025 12:00"
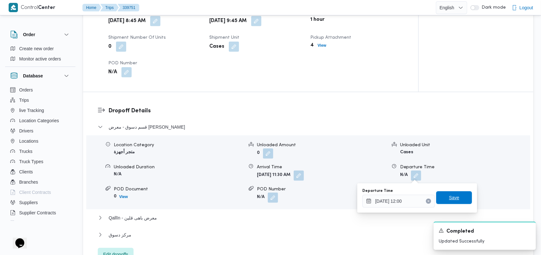
click at [450, 197] on span "Save" at bounding box center [454, 198] width 10 height 8
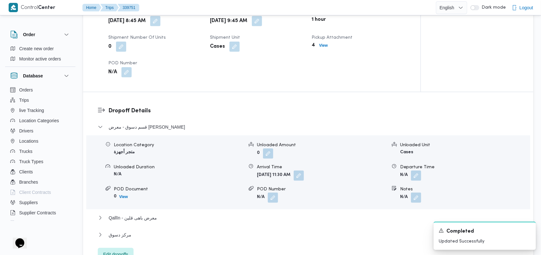
click at [143, 213] on div "قسم دسوق - معرض عتش دسوق Location Category متجر أجهزة Unloaded Amount 0 Unloade…" at bounding box center [308, 191] width 421 height 137
click at [146, 219] on span "Qallīn - معرض باهى قلين" at bounding box center [133, 218] width 48 height 8
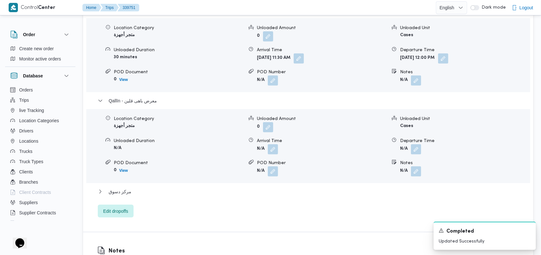
scroll to position [553, 0]
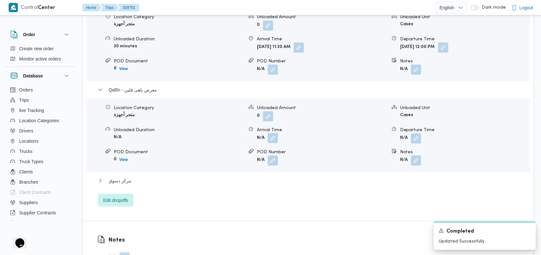
click at [276, 137] on button "button" at bounding box center [273, 138] width 10 height 10
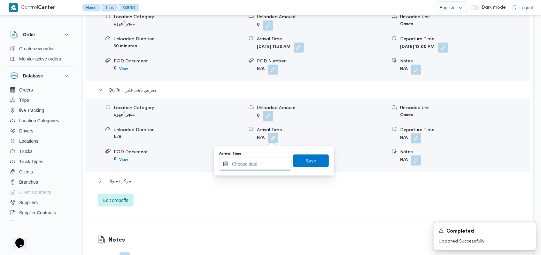
click at [262, 163] on input "Arrival Time" at bounding box center [255, 164] width 73 height 13
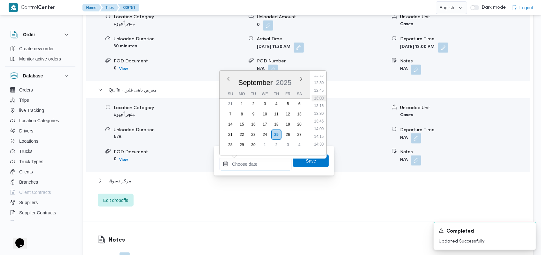
scroll to position [367, 0]
click at [322, 87] on li "12:15" at bounding box center [319, 88] width 15 height 6
type input "25/09/2025 12:15"
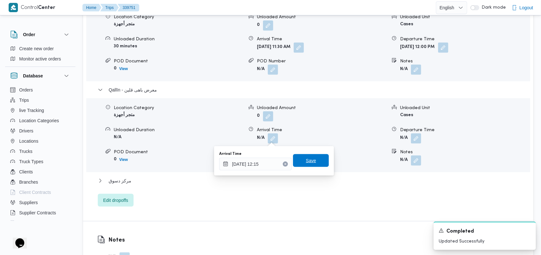
click at [315, 155] on span "Save" at bounding box center [311, 160] width 36 height 13
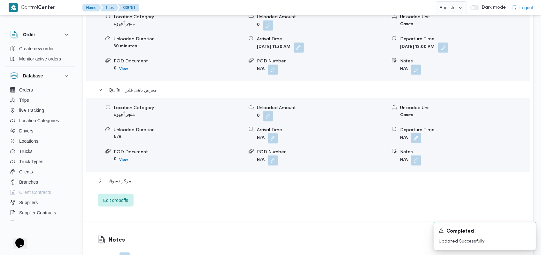
click at [414, 139] on button "button" at bounding box center [416, 138] width 10 height 10
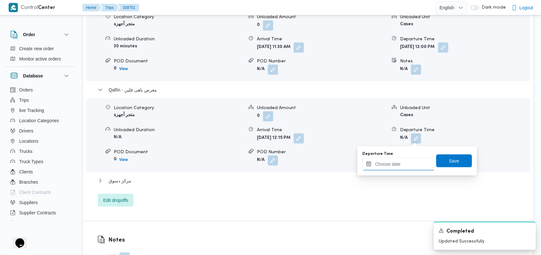
click at [398, 161] on input "Departure Time" at bounding box center [399, 164] width 73 height 13
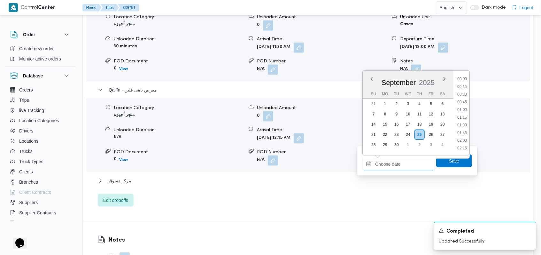
scroll to position [452, 0]
click at [466, 89] on li "15:00" at bounding box center [462, 87] width 15 height 6
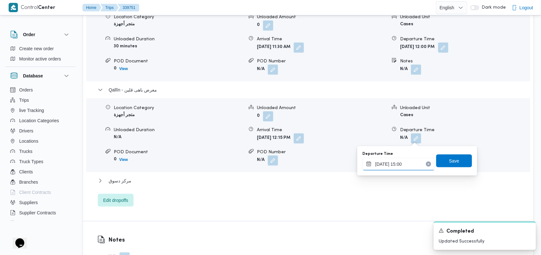
click at [410, 162] on input "25/09/2025 15:00" at bounding box center [399, 164] width 73 height 13
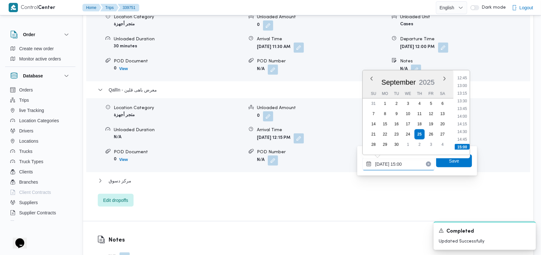
scroll to position [379, 0]
click at [468, 99] on li "13:00" at bounding box center [462, 99] width 15 height 6
type input "25/09/2025 13:00"
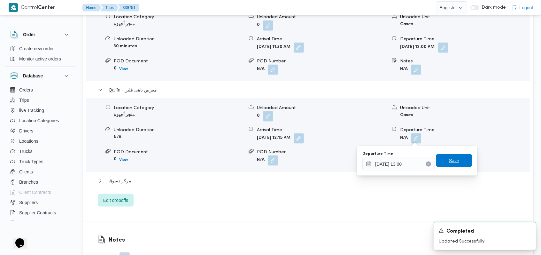
click at [452, 161] on span "Save" at bounding box center [454, 161] width 10 height 8
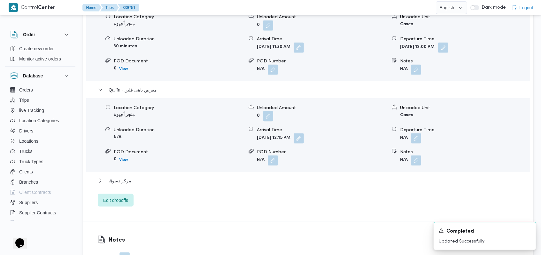
click at [110, 176] on div "قسم دسوق - معرض عتش دسوق Location Category متجر أجهزة Unloaded Amount 0 Unloade…" at bounding box center [308, 100] width 421 height 211
click at [119, 180] on span "مركز دسوق" at bounding box center [120, 181] width 23 height 8
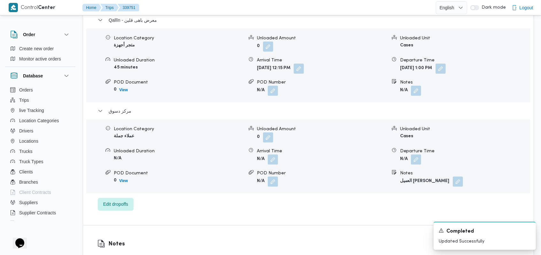
scroll to position [639, 0]
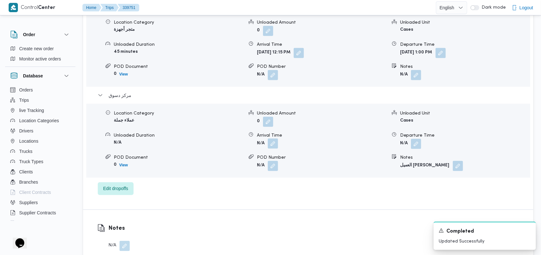
click at [275, 145] on button "button" at bounding box center [273, 143] width 10 height 10
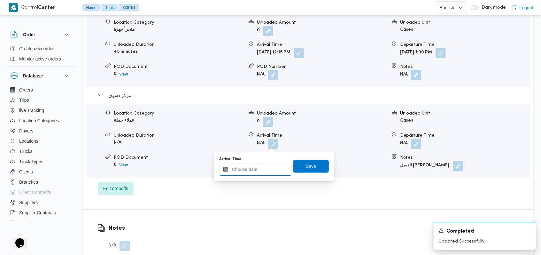
click at [258, 172] on input "Arrival Time" at bounding box center [255, 169] width 73 height 13
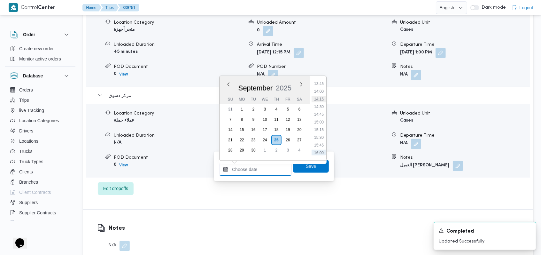
scroll to position [410, 0]
click at [321, 91] on li "13:30" at bounding box center [319, 89] width 15 height 6
type input "25/09/2025 13:30"
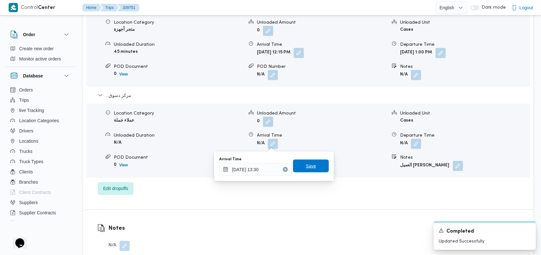
click at [310, 166] on span "Save" at bounding box center [311, 166] width 10 height 8
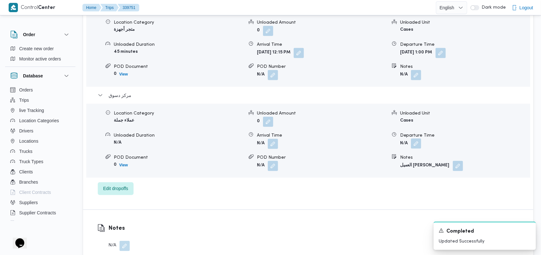
click at [415, 140] on button "button" at bounding box center [416, 143] width 10 height 10
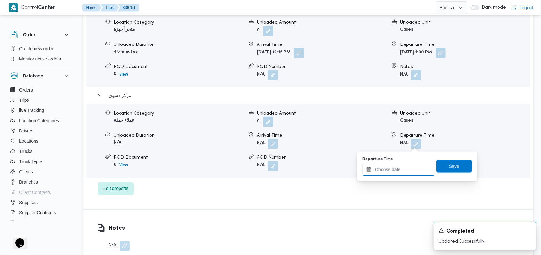
click at [399, 170] on input "Departure Time" at bounding box center [399, 169] width 73 height 13
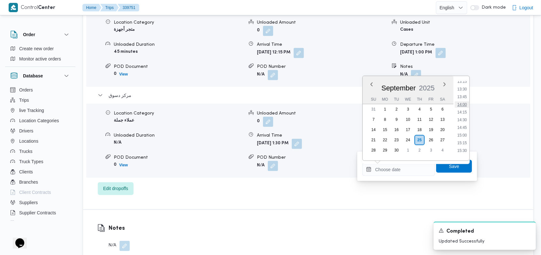
click at [465, 104] on li "14:00" at bounding box center [462, 104] width 15 height 6
type input "25/09/2025 14:00"
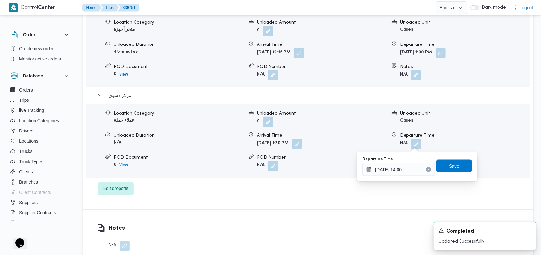
click at [449, 164] on span "Save" at bounding box center [454, 166] width 10 height 8
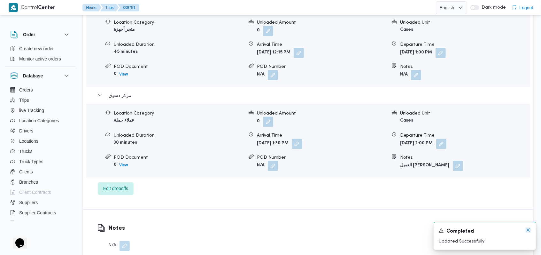
click at [526, 230] on icon "Dismiss toast" at bounding box center [528, 229] width 5 height 5
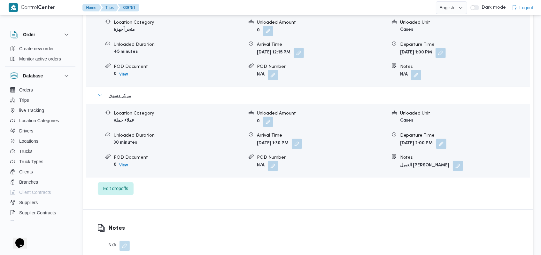
click at [130, 95] on button "مركز دسوق" at bounding box center [308, 95] width 421 height 8
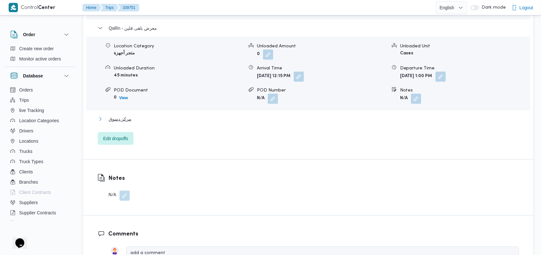
scroll to position [596, 0]
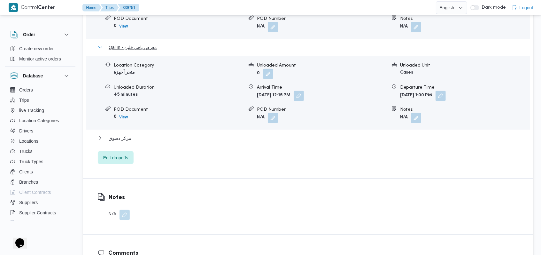
click at [141, 45] on span "Qallīn - معرض باهى قلين" at bounding box center [133, 47] width 48 height 8
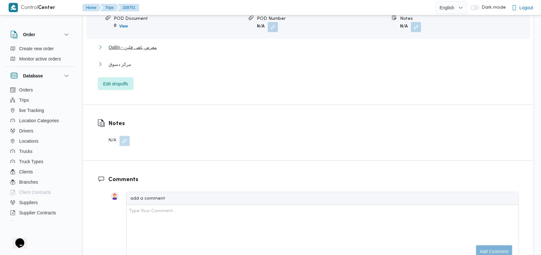
scroll to position [468, 0]
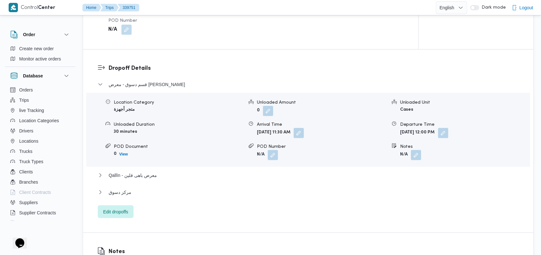
click at [156, 79] on dl "Dropoff Details قسم دسوق - معرض عتش دسوق Location Category متجر أجهزة Unloaded …" at bounding box center [313, 141] width 411 height 154
click at [154, 80] on dl "Dropoff Details قسم دسوق - معرض عتش دسوق Location Category متجر أجهزة Unloaded …" at bounding box center [313, 141] width 411 height 154
click at [155, 86] on span "قسم دسوق - معرض عتش دسوق" at bounding box center [147, 85] width 76 height 8
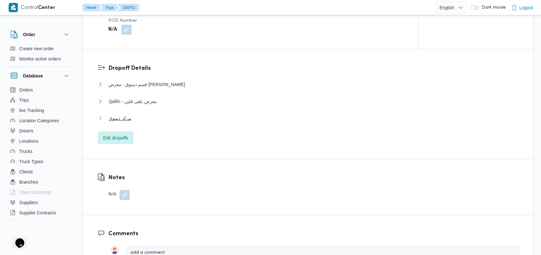
click at [128, 121] on span "مركز دسوق" at bounding box center [120, 118] width 23 height 8
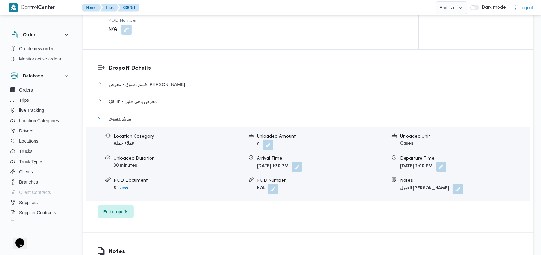
click at [128, 121] on span "مركز دسوق" at bounding box center [120, 118] width 23 height 8
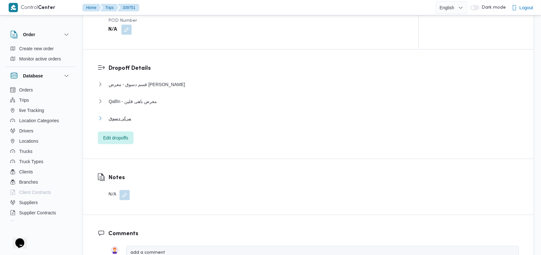
scroll to position [255, 0]
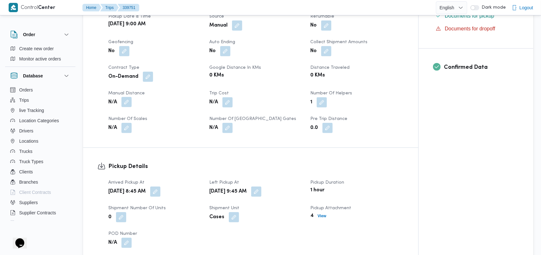
click at [130, 103] on button "button" at bounding box center [127, 102] width 10 height 10
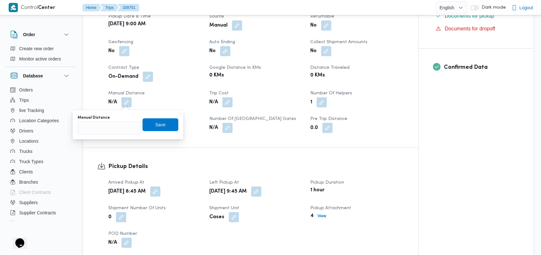
click at [107, 137] on div "You are in a dialog. To close this dialog, hit escape. Manual Distance Save" at bounding box center [128, 124] width 111 height 29
click at [107, 132] on input "Manual Distance" at bounding box center [110, 128] width 64 height 13
type input "110"
click at [155, 124] on span "Save" at bounding box center [160, 125] width 10 height 8
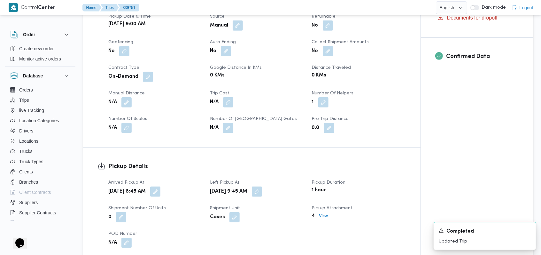
scroll to position [426, 0]
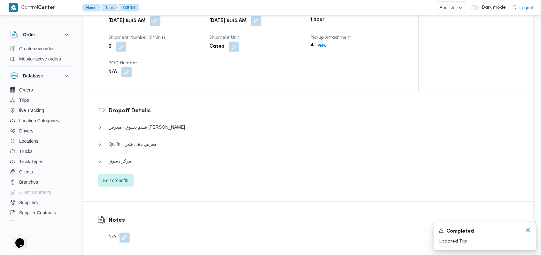
click at [528, 230] on icon "Dismiss toast" at bounding box center [528, 229] width 5 height 5
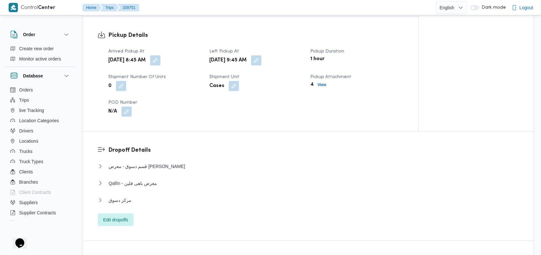
scroll to position [255, 0]
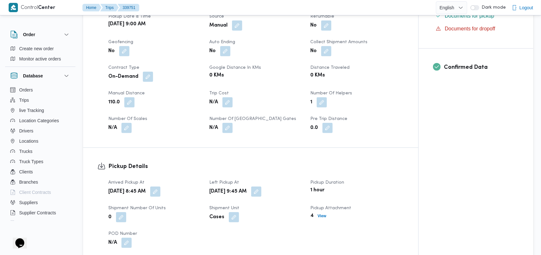
drag, startPoint x: 135, startPoint y: 102, endPoint x: 128, endPoint y: 108, distance: 9.5
click at [134, 102] on div "110.0" at bounding box center [155, 103] width 95 height 12
click at [128, 108] on div "110.0" at bounding box center [155, 103] width 95 height 12
click at [128, 105] on button "button" at bounding box center [129, 102] width 10 height 10
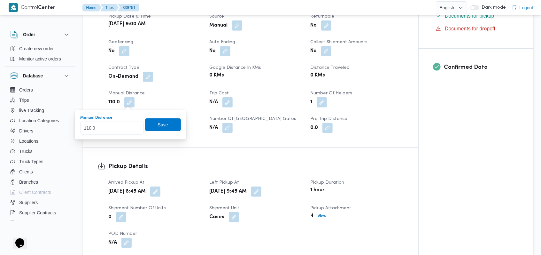
drag, startPoint x: 92, startPoint y: 131, endPoint x: 85, endPoint y: 132, distance: 7.1
click at [85, 132] on input "110.0" at bounding box center [112, 128] width 64 height 13
type input "130"
click at [151, 129] on span "Save" at bounding box center [163, 124] width 36 height 13
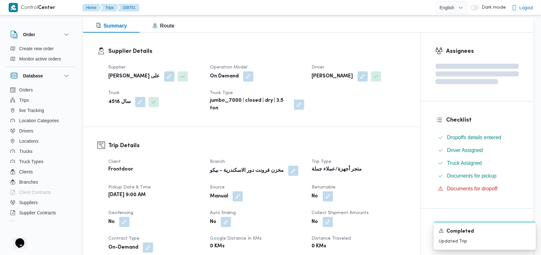
scroll to position [0, 0]
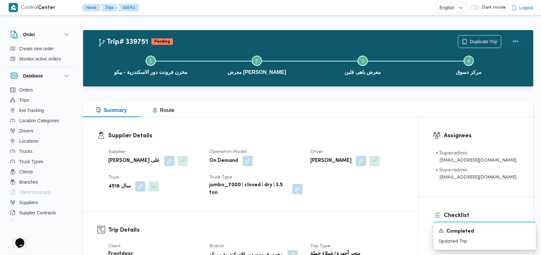
click at [518, 39] on button "Actions" at bounding box center [515, 41] width 13 height 13
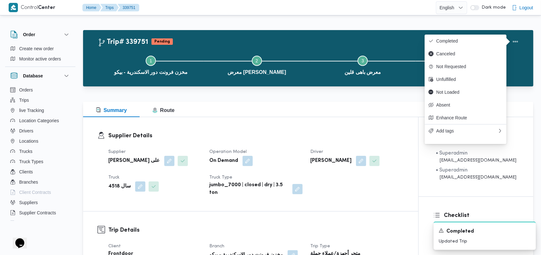
click at [350, 144] on dl "Supplier Details Supplier مروه حسام الدين سعد على Operation Model On Demand Dri…" at bounding box center [256, 163] width 296 height 65
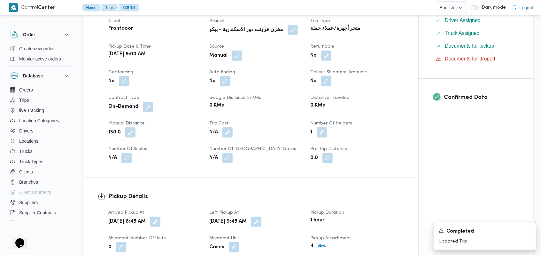
scroll to position [213, 0]
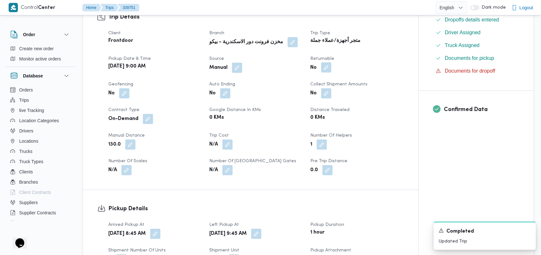
click at [326, 70] on button "button" at bounding box center [326, 67] width 10 height 10
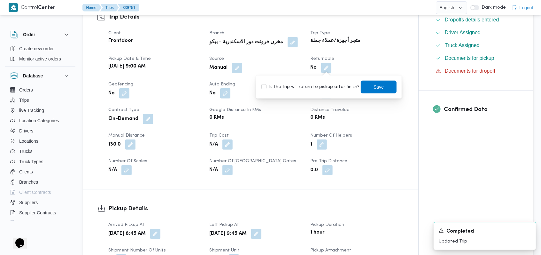
click at [289, 87] on label "Is the trip will return to pickup after finish?" at bounding box center [311, 87] width 98 height 8
checkbox input "true"
click at [374, 83] on span "Save" at bounding box center [379, 87] width 10 height 8
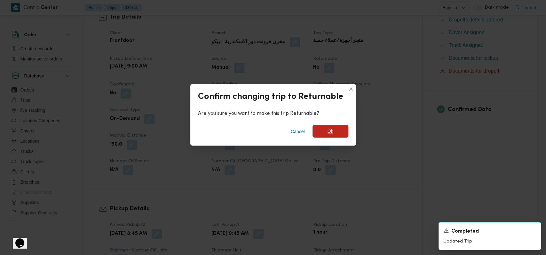
click at [345, 130] on span "Ok" at bounding box center [330, 131] width 36 height 13
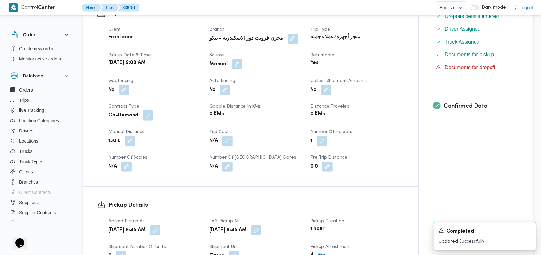
scroll to position [469, 0]
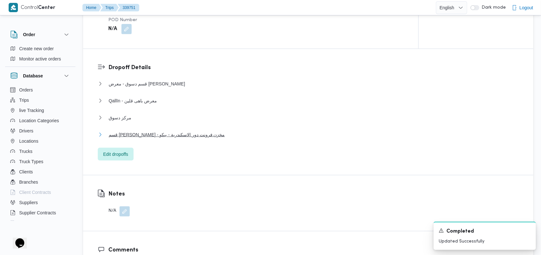
click at [163, 132] on span "قسم سيدى جابر - مخزن فرونت دور الاسكندرية - بيكو" at bounding box center [167, 135] width 116 height 8
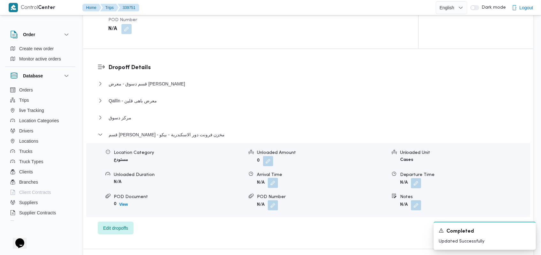
click at [275, 187] on button "button" at bounding box center [273, 183] width 10 height 10
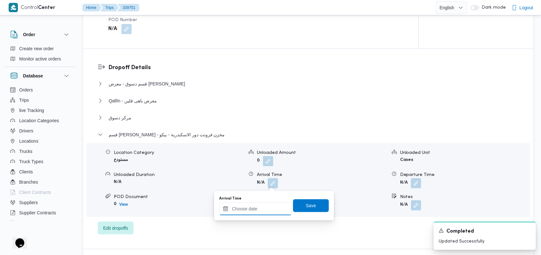
click at [264, 209] on input "Arrival Time" at bounding box center [255, 208] width 73 height 13
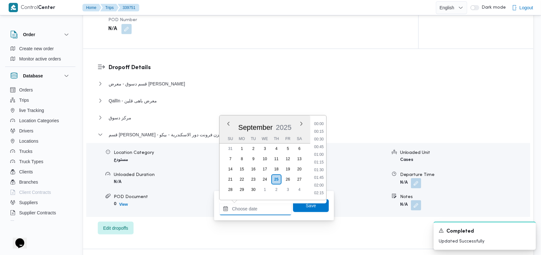
scroll to position [452, 0]
click at [322, 132] on li "15:00" at bounding box center [319, 132] width 15 height 6
type input "25/09/2025 15:00"
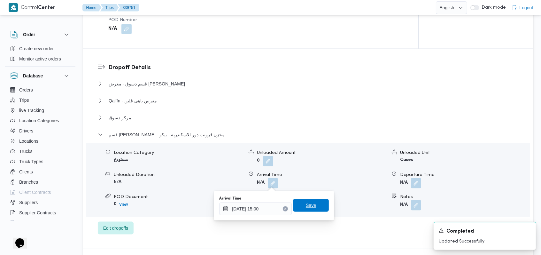
click at [310, 201] on span "Save" at bounding box center [311, 205] width 36 height 13
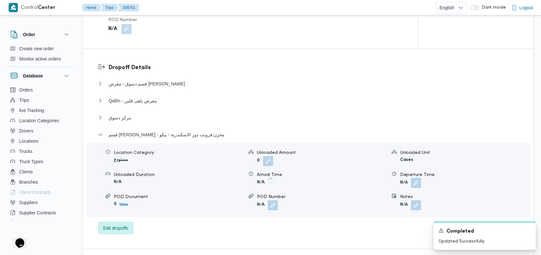
click at [415, 186] on button "button" at bounding box center [416, 183] width 10 height 10
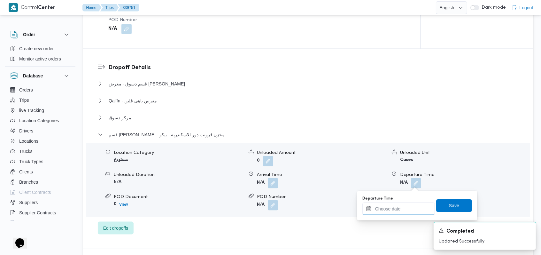
click at [408, 206] on input "Departure Time" at bounding box center [399, 208] width 73 height 13
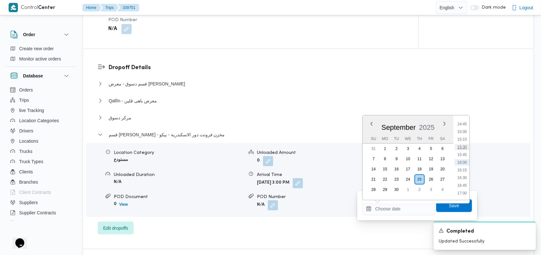
click at [465, 145] on li "15:30" at bounding box center [462, 147] width 15 height 6
type input "25/09/2025 15:30"
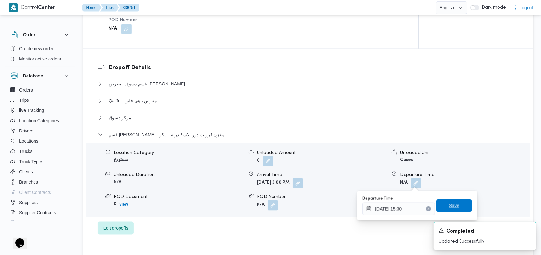
click at [452, 199] on span "Save" at bounding box center [454, 205] width 36 height 13
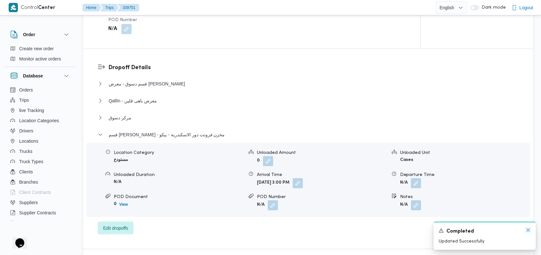
click at [527, 230] on icon "Dismiss toast" at bounding box center [528, 229] width 5 height 5
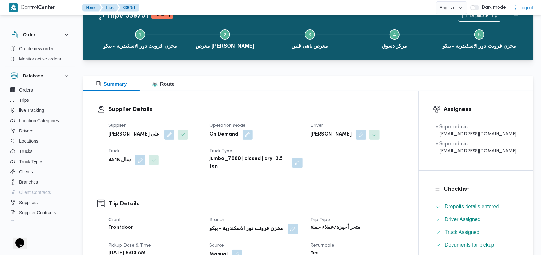
scroll to position [0, 0]
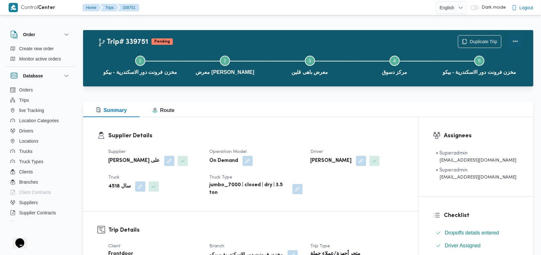
click at [511, 43] on button "Actions" at bounding box center [515, 41] width 13 height 13
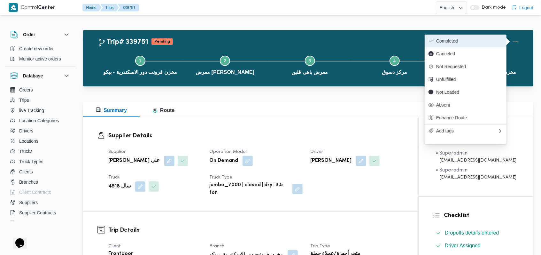
click at [503, 41] on span "Completed" at bounding box center [469, 40] width 67 height 5
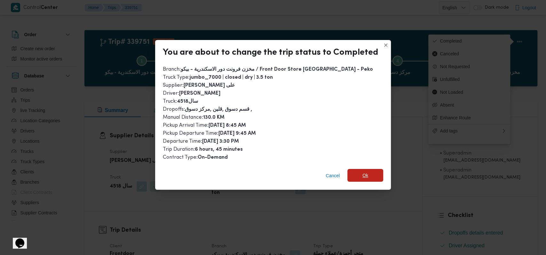
click at [364, 173] on span "Ok" at bounding box center [365, 175] width 6 height 8
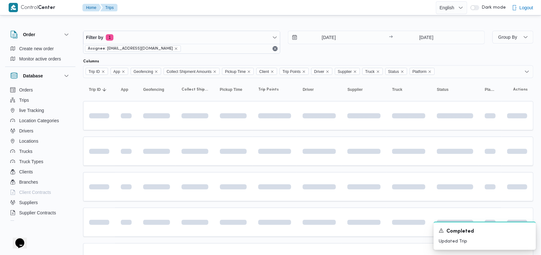
scroll to position [42, 0]
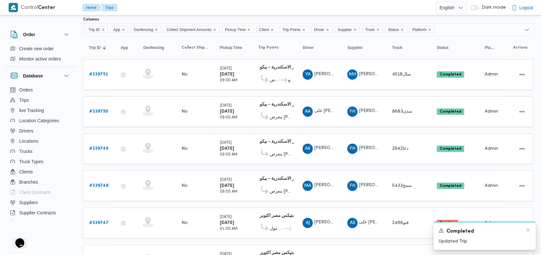
click at [529, 233] on div "Completed" at bounding box center [485, 231] width 92 height 8
click at [529, 231] on icon "Dismiss toast" at bounding box center [528, 229] width 5 height 5
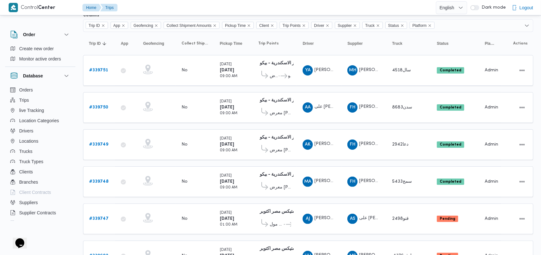
scroll to position [0, 0]
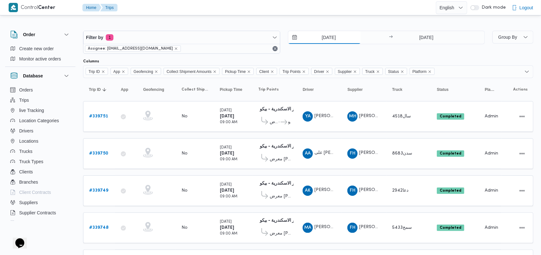
click at [338, 39] on input "[DATE]" at bounding box center [324, 37] width 73 height 13
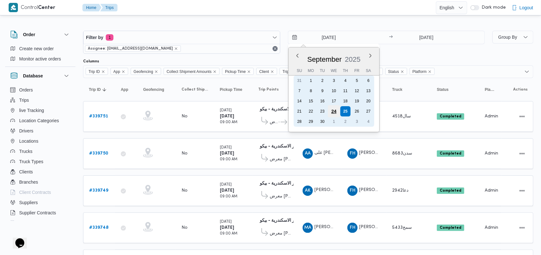
click at [338, 111] on div "24" at bounding box center [334, 111] width 12 height 12
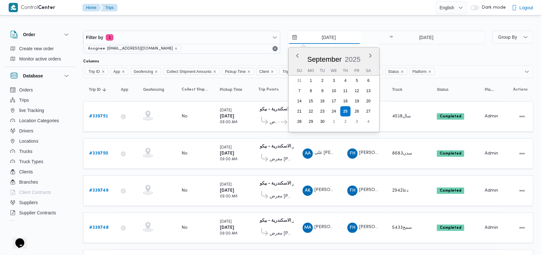
type input "[DATE]"
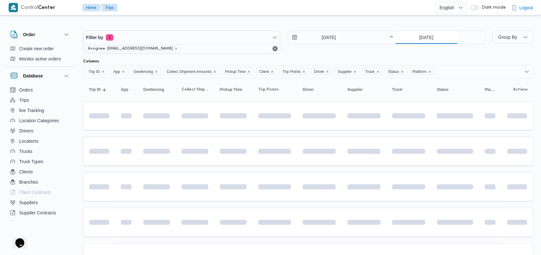
click at [427, 38] on input "[DATE]" at bounding box center [427, 37] width 64 height 13
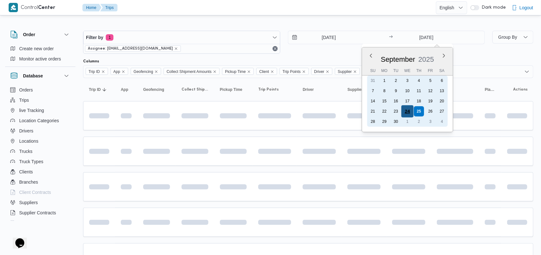
click at [409, 110] on div "24" at bounding box center [408, 111] width 12 height 12
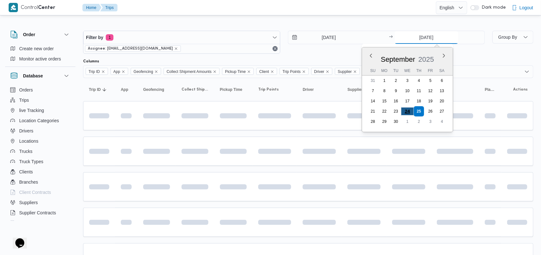
type input "[DATE]"
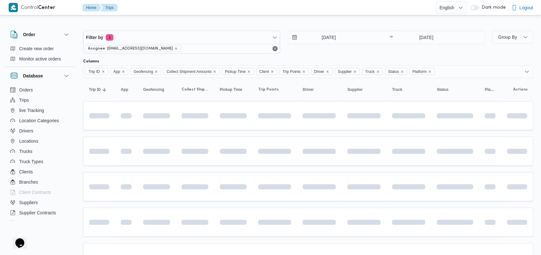
click at [340, 51] on div "24/9/2025 → 24/9/2025" at bounding box center [386, 42] width 197 height 23
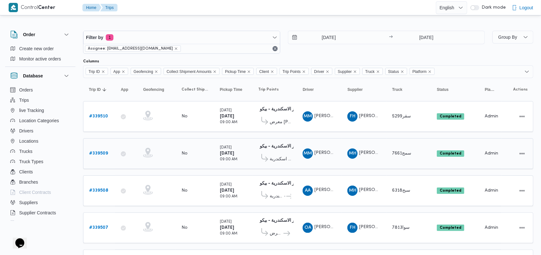
click at [98, 152] on b "# 339509" at bounding box center [98, 153] width 19 height 4
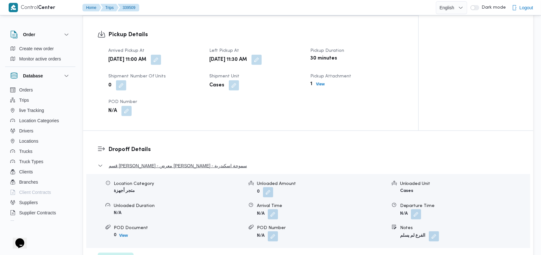
scroll to position [384, 0]
click at [276, 215] on button "button" at bounding box center [273, 214] width 10 height 10
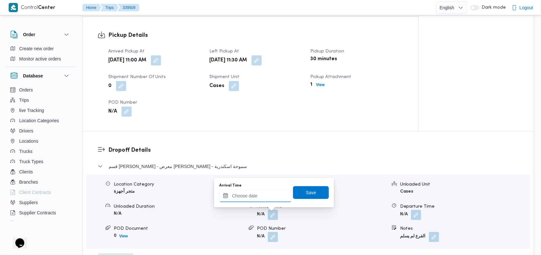
click at [263, 201] on input "Arrival Time" at bounding box center [255, 195] width 73 height 13
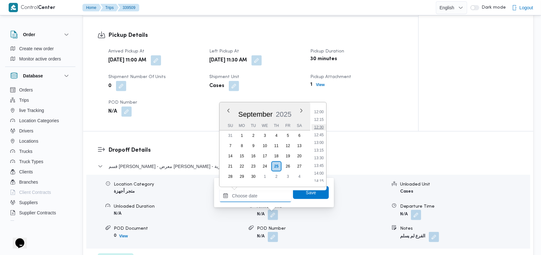
scroll to position [325, 0]
click at [322, 148] on li "11:45" at bounding box center [319, 147] width 15 height 6
type input "25/09/2025 11:45"
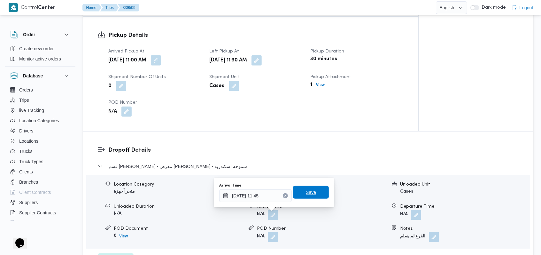
click at [313, 189] on span "Save" at bounding box center [311, 192] width 36 height 13
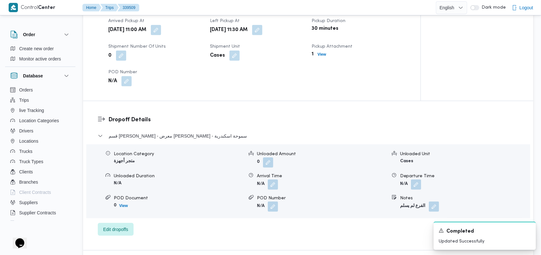
scroll to position [469, 0]
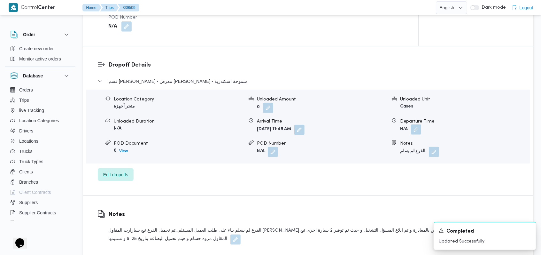
click at [417, 132] on button "button" at bounding box center [416, 129] width 10 height 10
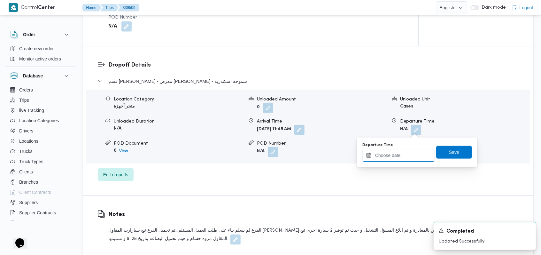
click at [409, 150] on input "Departure Time" at bounding box center [399, 155] width 73 height 13
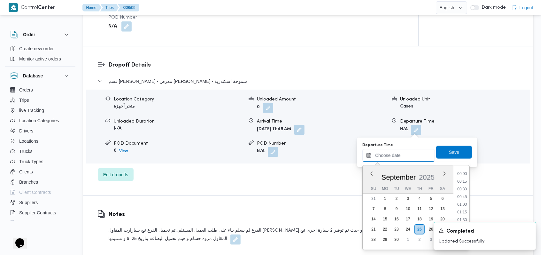
scroll to position [452, 0]
click at [488, 165] on div "قسم سيدى جابر - معرض ايهاب سنتر - سموحة اسكندرية Location Category متجر أجهزة U…" at bounding box center [308, 129] width 421 height 104
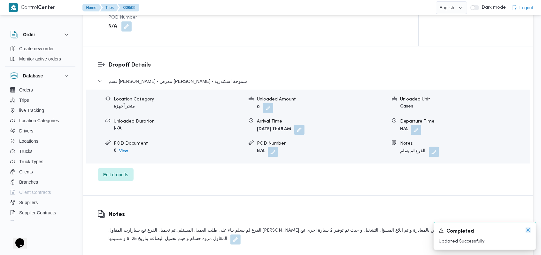
click at [528, 231] on icon "Dismiss toast" at bounding box center [528, 229] width 5 height 5
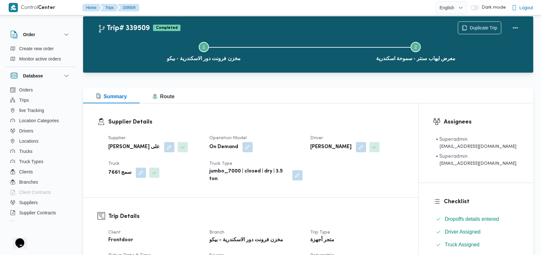
scroll to position [0, 0]
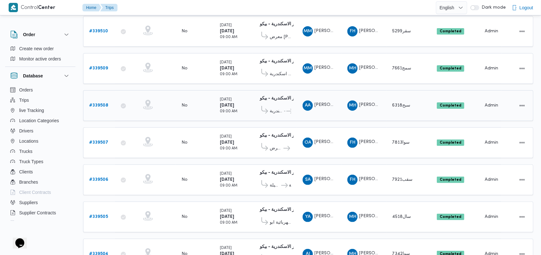
scroll to position [43, 0]
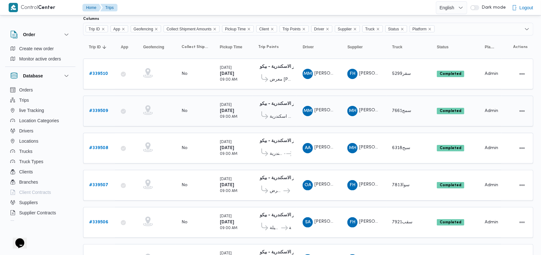
click at [100, 109] on b "# 339509" at bounding box center [98, 111] width 19 height 4
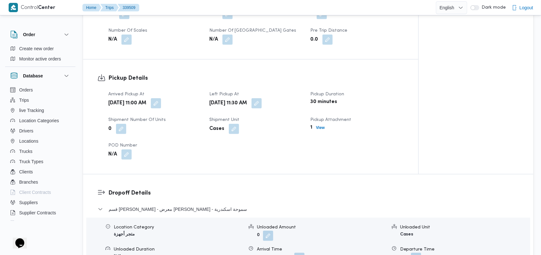
scroll to position [426, 0]
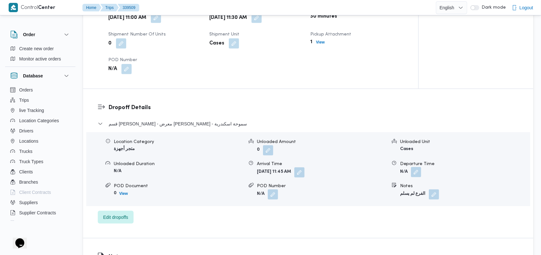
click at [419, 171] on button "button" at bounding box center [416, 172] width 10 height 10
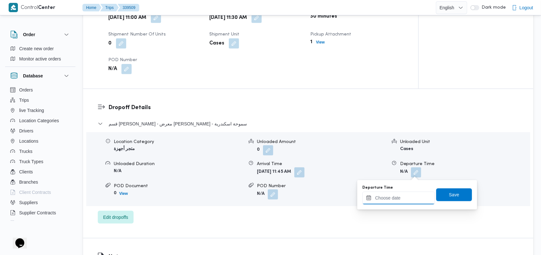
click at [405, 195] on input "Departure Time" at bounding box center [399, 198] width 73 height 13
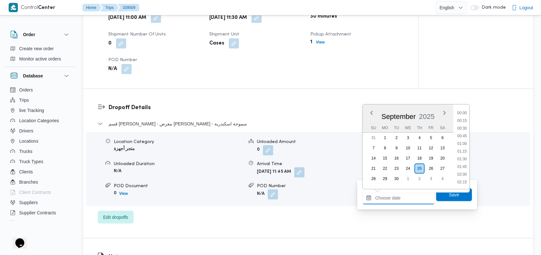
scroll to position [452, 0]
click at [463, 139] on li "15:30" at bounding box center [462, 136] width 15 height 6
type input "25/09/2025 15:30"
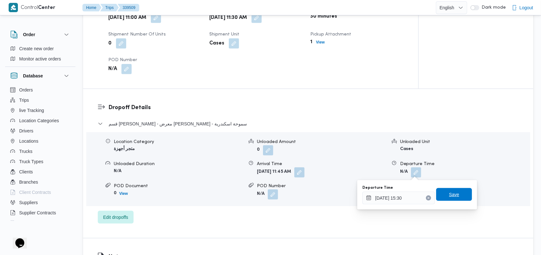
click at [449, 196] on span "Save" at bounding box center [454, 195] width 10 height 8
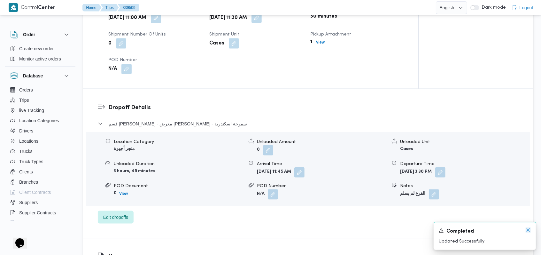
click at [529, 232] on icon "Dismiss toast" at bounding box center [528, 229] width 5 height 5
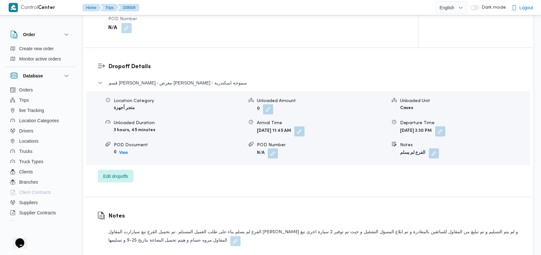
scroll to position [469, 0]
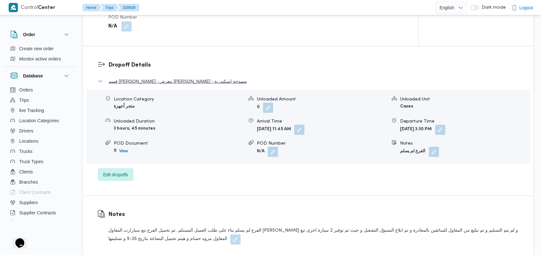
click at [199, 83] on span "قسم [PERSON_NAME] - معرض [PERSON_NAME] - سموحة اسكندرية" at bounding box center [178, 81] width 138 height 8
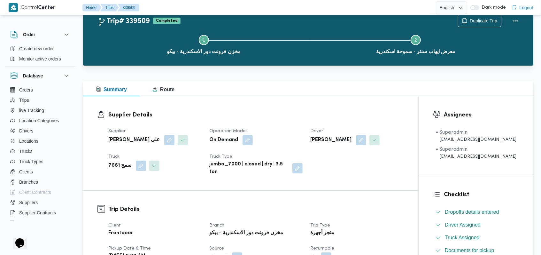
scroll to position [0, 0]
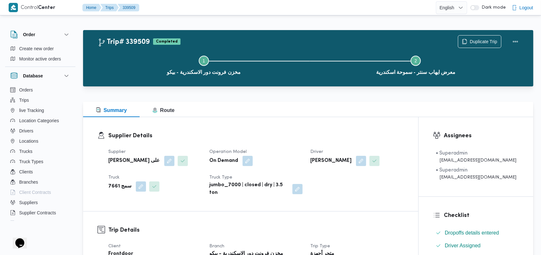
click at [258, 123] on div "Supplier Details Supplier مروه حسام الدين سعد على Operation Model On Demand Dri…" at bounding box center [250, 164] width 335 height 94
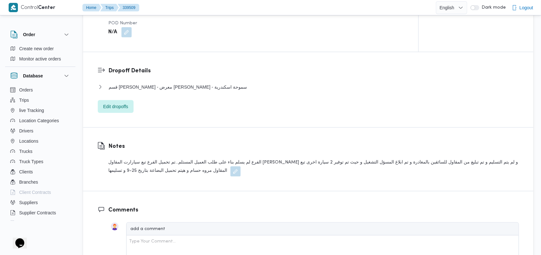
scroll to position [512, 0]
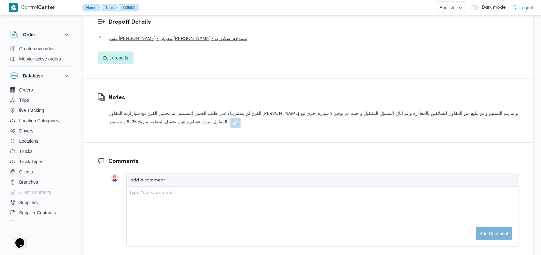
click at [204, 37] on span "قسم [PERSON_NAME] - معرض [PERSON_NAME] - سموحة اسكندرية" at bounding box center [178, 39] width 138 height 8
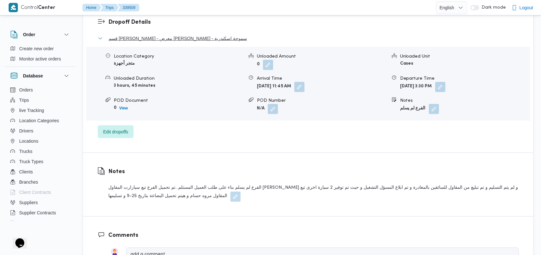
click at [204, 37] on span "قسم [PERSON_NAME] - معرض [PERSON_NAME] - سموحة اسكندرية" at bounding box center [178, 39] width 138 height 8
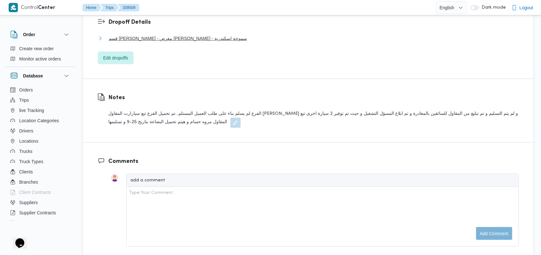
click at [204, 37] on span "قسم [PERSON_NAME] - معرض [PERSON_NAME] - سموحة اسكندرية" at bounding box center [178, 39] width 138 height 8
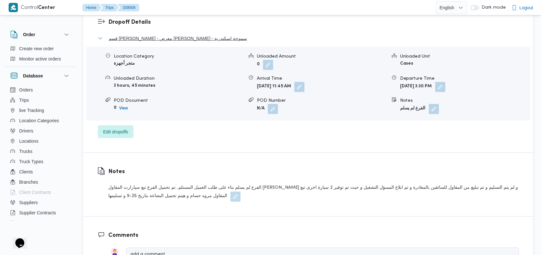
click at [204, 37] on span "قسم [PERSON_NAME] - معرض [PERSON_NAME] - سموحة اسكندرية" at bounding box center [178, 39] width 138 height 8
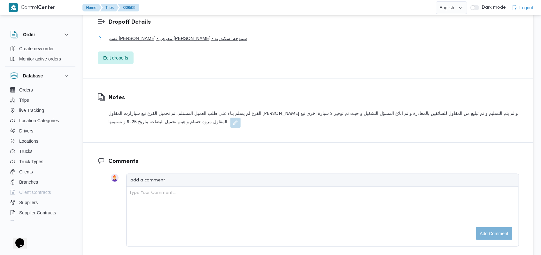
scroll to position [341, 0]
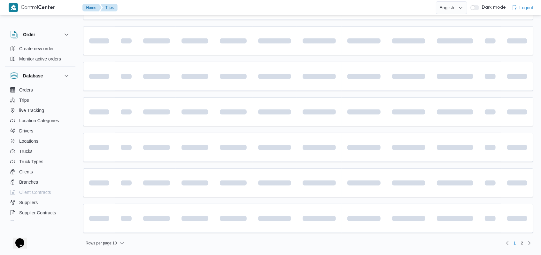
scroll to position [43, 0]
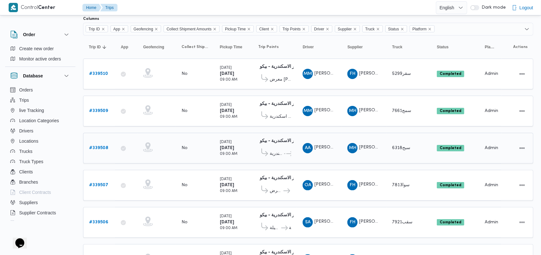
click at [105, 146] on b "# 339508" at bounding box center [98, 148] width 19 height 4
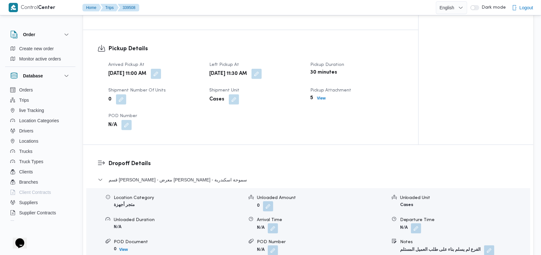
scroll to position [426, 0]
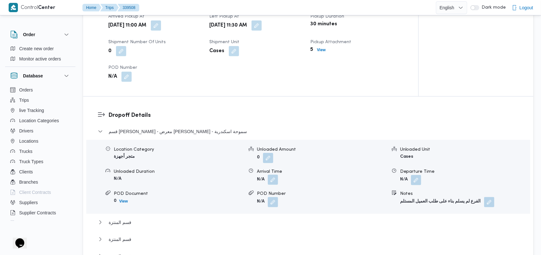
click at [269, 179] on button "button" at bounding box center [273, 180] width 10 height 10
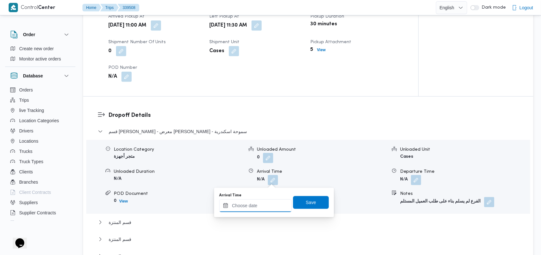
click at [256, 201] on input "Arrival Time" at bounding box center [255, 205] width 73 height 13
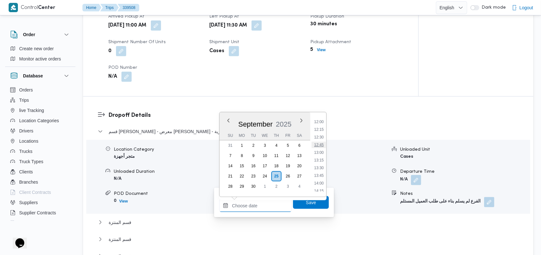
scroll to position [325, 0]
click at [319, 155] on li "11:45" at bounding box center [319, 156] width 15 height 6
type input "25/09/2025 11:45"
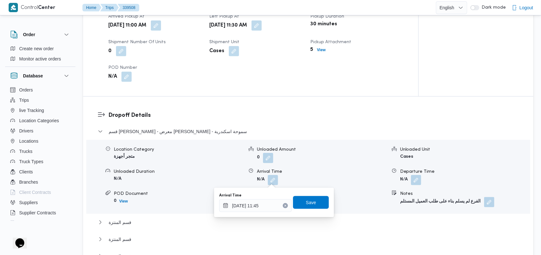
click at [305, 212] on div "Arrival Time 25/09/2025 11:45 Save" at bounding box center [274, 202] width 111 height 20
click at [309, 203] on span "Save" at bounding box center [311, 202] width 10 height 8
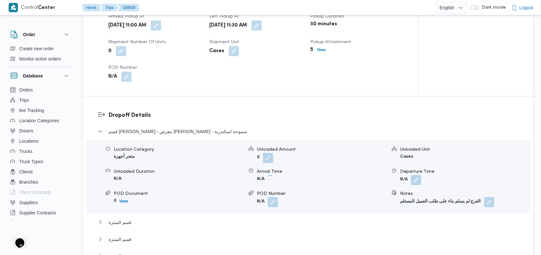
click at [418, 178] on button "button" at bounding box center [416, 180] width 10 height 10
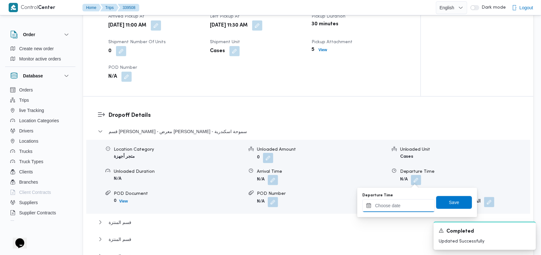
click at [402, 206] on input "Departure Time" at bounding box center [399, 205] width 73 height 13
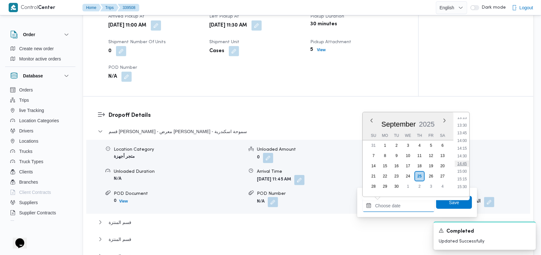
scroll to position [452, 0]
click at [465, 130] on li "15:00" at bounding box center [462, 128] width 15 height 6
type input "25/09/2025 15:00"
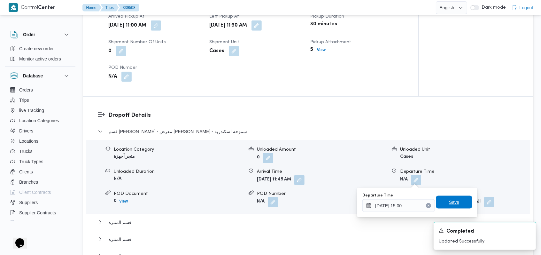
click at [457, 201] on span "Save" at bounding box center [454, 202] width 36 height 13
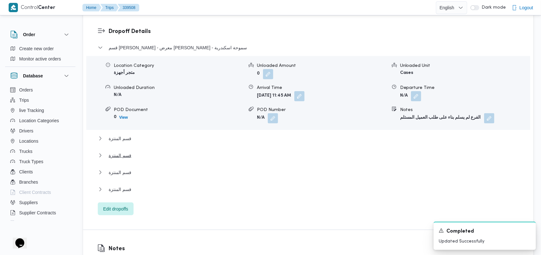
scroll to position [512, 0]
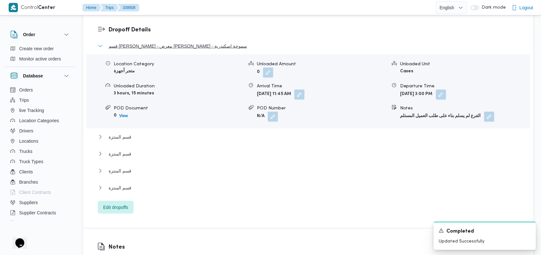
click at [204, 44] on span "قسم [PERSON_NAME] - معرض [PERSON_NAME] - سموحة اسكندرية" at bounding box center [178, 46] width 138 height 8
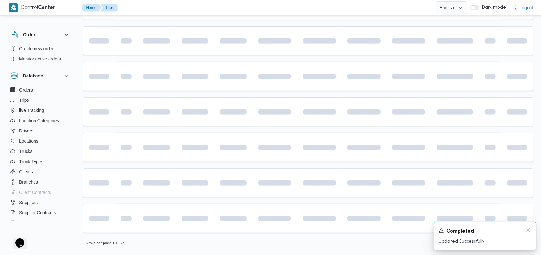
scroll to position [43, 0]
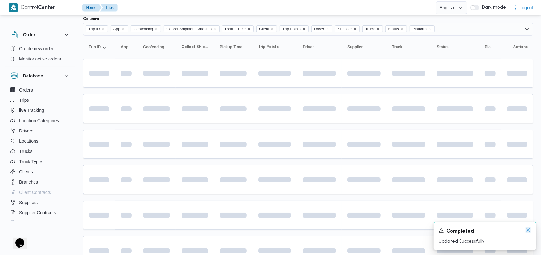
click at [529, 229] on icon "Dismiss toast" at bounding box center [528, 229] width 3 height 3
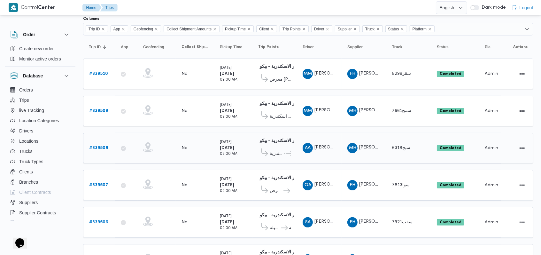
click at [97, 146] on b "# 339508" at bounding box center [98, 148] width 19 height 4
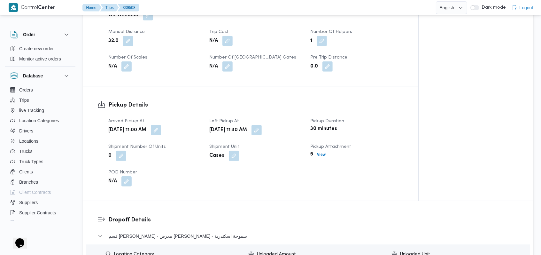
scroll to position [384, 0]
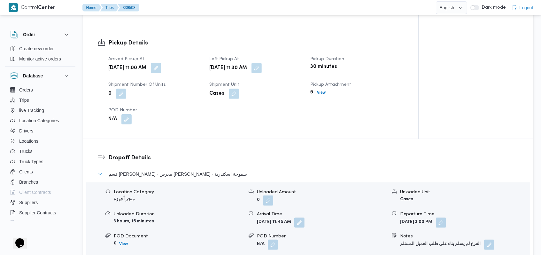
click at [187, 173] on span "قسم [PERSON_NAME] - معرض [PERSON_NAME] - سموحة اسكندرية" at bounding box center [178, 174] width 138 height 8
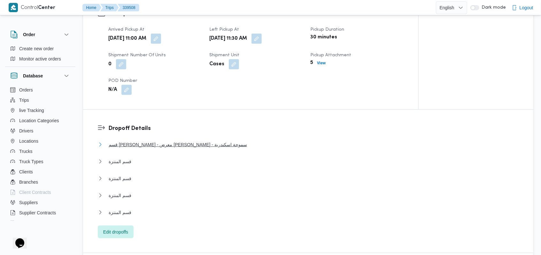
scroll to position [426, 0]
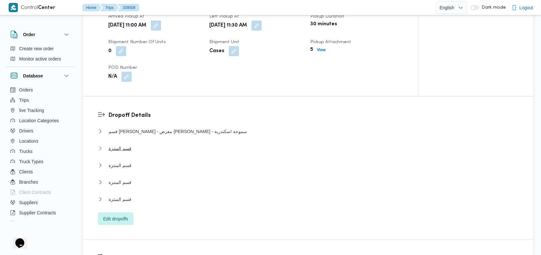
click at [131, 145] on button "قسم المنتزة" at bounding box center [308, 149] width 421 height 8
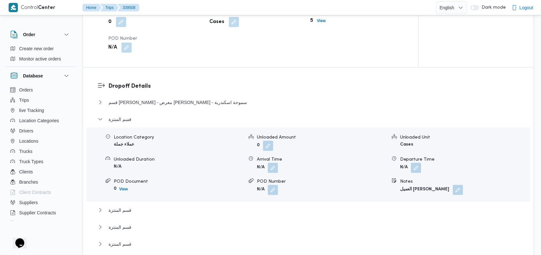
scroll to position [469, 0]
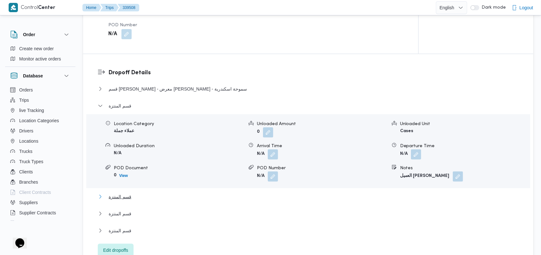
click at [135, 195] on button "قسم المنتزة" at bounding box center [308, 197] width 421 height 8
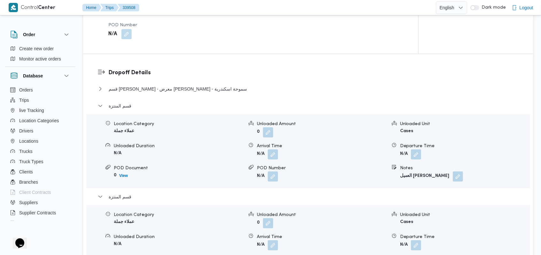
click at [202, 92] on div "قسم [PERSON_NAME] - معرض [PERSON_NAME] - سموحة اسكندرية" at bounding box center [308, 91] width 421 height 12
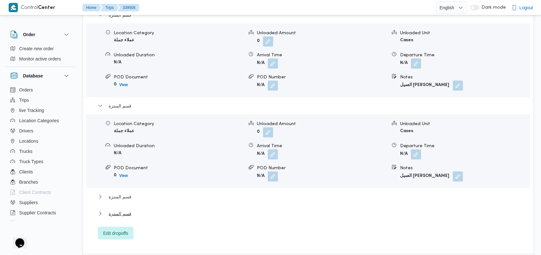
scroll to position [512, 0]
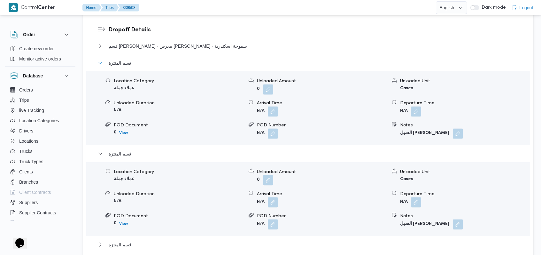
click at [124, 65] on span "قسم المنتزة" at bounding box center [120, 63] width 23 height 8
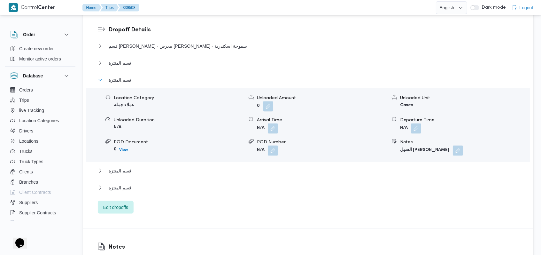
click at [118, 82] on span "قسم المنتزة" at bounding box center [120, 80] width 23 height 8
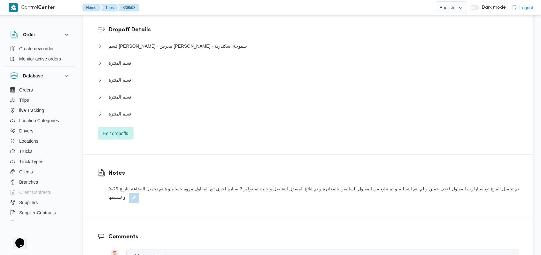
click at [196, 48] on span "قسم [PERSON_NAME] - معرض [PERSON_NAME] - سموحة اسكندرية" at bounding box center [178, 46] width 138 height 8
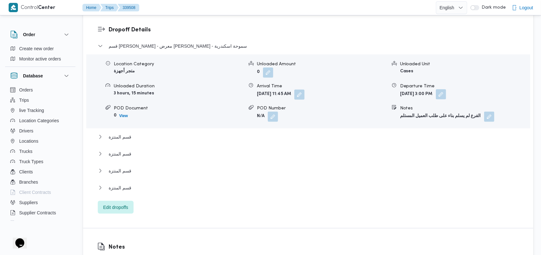
click at [446, 96] on button "button" at bounding box center [441, 94] width 10 height 10
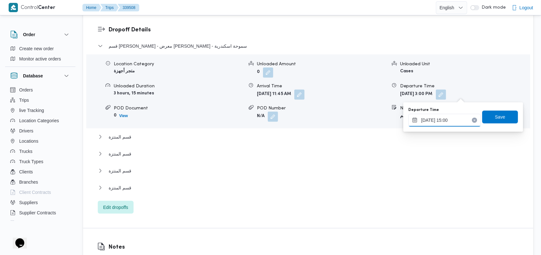
click at [453, 121] on input "25/09/2025 15:00" at bounding box center [445, 120] width 73 height 13
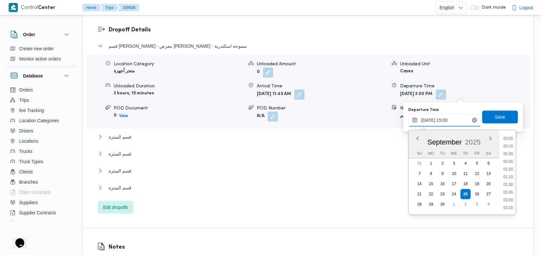
scroll to position [422, 0]
click at [508, 148] on li "14:00" at bounding box center [508, 146] width 15 height 6
type input "25/09/2025 14:00"
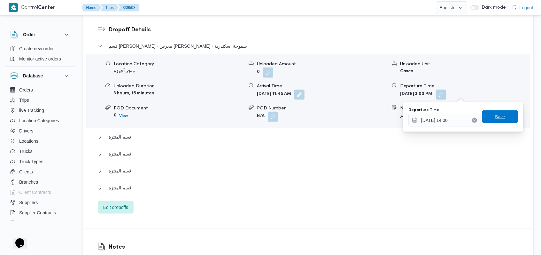
click at [506, 122] on span "Save" at bounding box center [500, 116] width 36 height 13
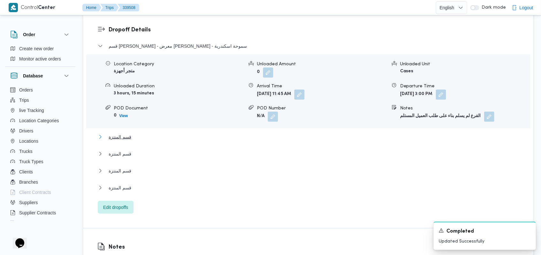
click at [132, 136] on button "قسم المنتزة" at bounding box center [308, 137] width 421 height 8
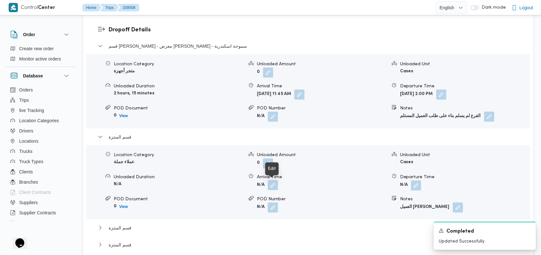
click at [276, 184] on button "button" at bounding box center [273, 185] width 10 height 10
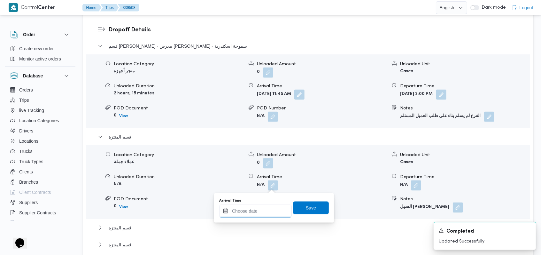
click at [258, 208] on input "Arrival Time" at bounding box center [255, 211] width 73 height 13
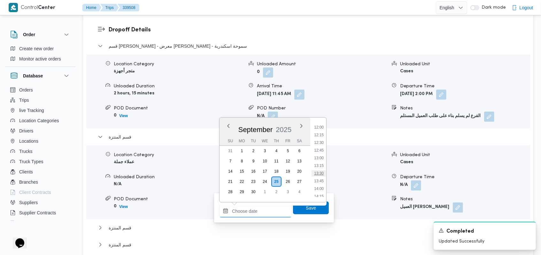
scroll to position [410, 0]
click at [322, 169] on li "14:45" at bounding box center [319, 169] width 15 height 6
type input "25/09/2025 14:45"
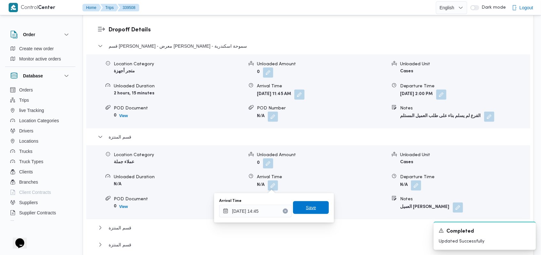
click at [307, 213] on span "Save" at bounding box center [311, 207] width 36 height 13
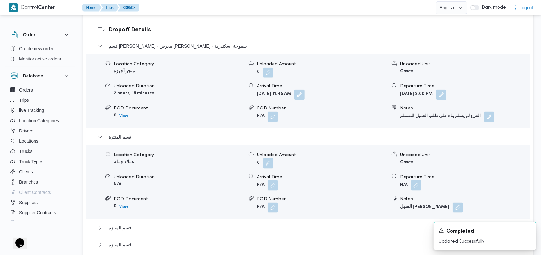
scroll to position [597, 0]
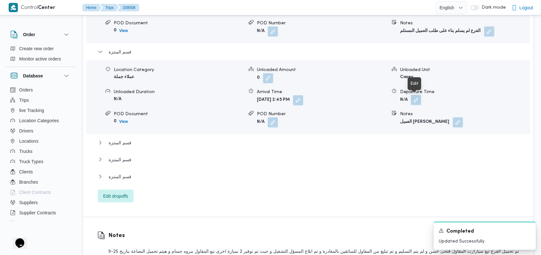
click at [416, 98] on button "button" at bounding box center [416, 100] width 10 height 10
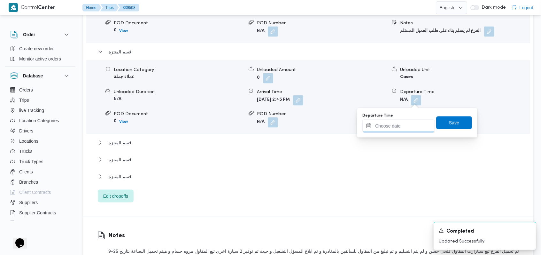
click at [394, 128] on input "Departure Time" at bounding box center [399, 126] width 73 height 13
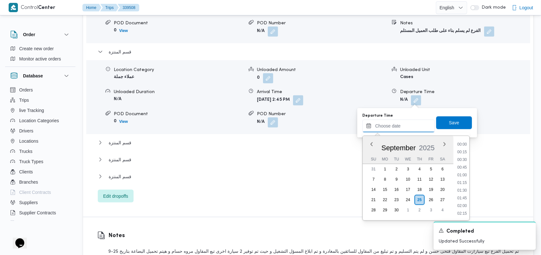
scroll to position [452, 0]
click at [465, 158] on li "15:15" at bounding box center [462, 160] width 15 height 6
type input "25/09/2025 15:15"
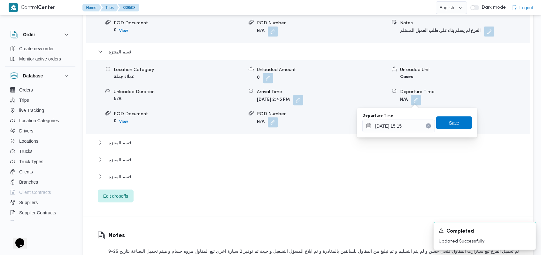
click at [460, 120] on span "Save" at bounding box center [454, 122] width 36 height 13
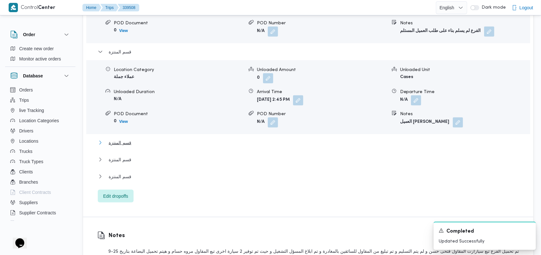
click at [127, 139] on span "قسم المنتزة" at bounding box center [120, 143] width 23 height 8
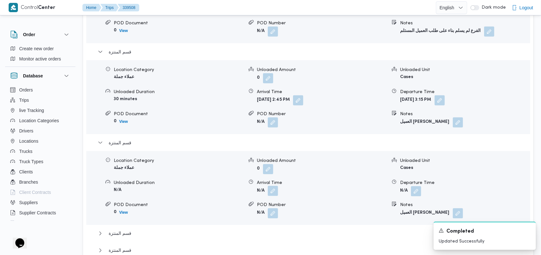
click at [276, 192] on button "button" at bounding box center [273, 191] width 10 height 10
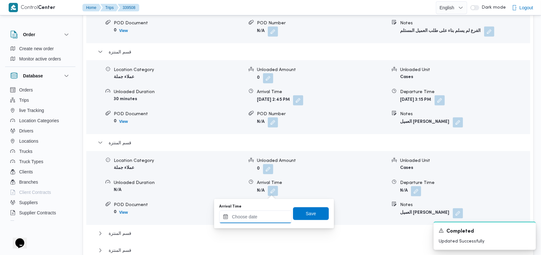
click at [266, 211] on div at bounding box center [255, 216] width 73 height 13
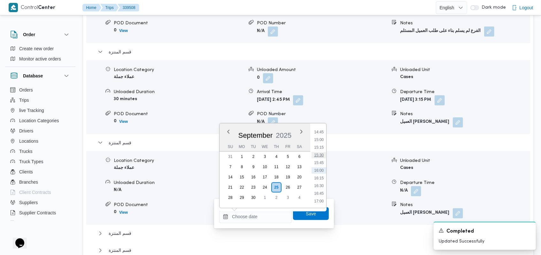
click at [320, 153] on li "15:30" at bounding box center [319, 155] width 15 height 6
type input "25/09/2025 15:30"
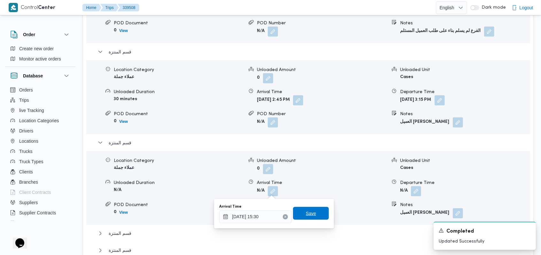
click at [309, 213] on span "Save" at bounding box center [311, 213] width 10 height 8
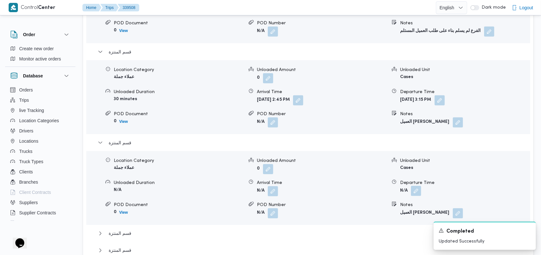
scroll to position [682, 0]
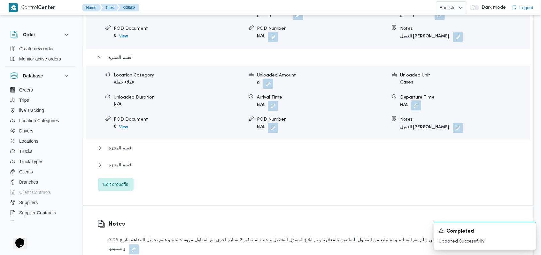
click at [412, 103] on button "button" at bounding box center [416, 105] width 10 height 10
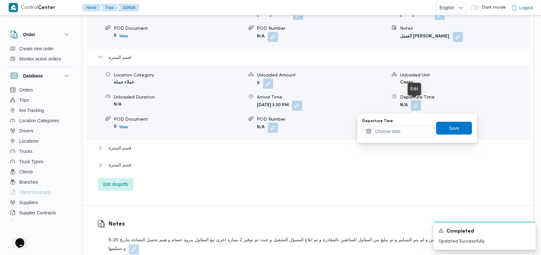
click at [415, 106] on button "button" at bounding box center [416, 105] width 10 height 10
click at [400, 135] on input "Departure Time" at bounding box center [399, 131] width 73 height 13
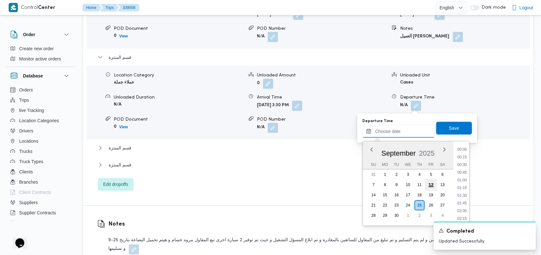
scroll to position [452, 0]
click at [464, 193] on li "16:15" at bounding box center [462, 196] width 15 height 6
type input "25/09/2025 16:15"
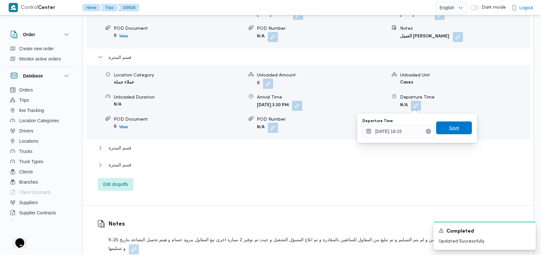
click at [458, 133] on span "Save" at bounding box center [454, 128] width 36 height 13
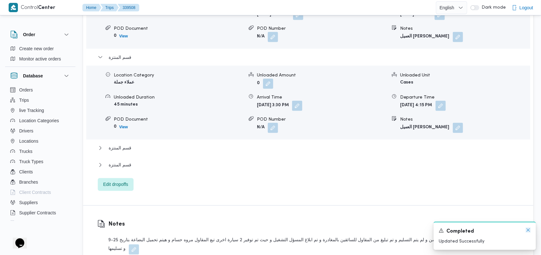
click at [527, 232] on icon "Dismiss toast" at bounding box center [528, 229] width 5 height 5
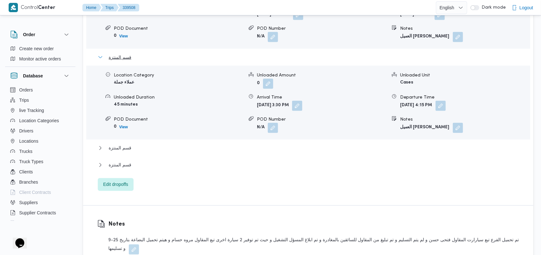
click at [131, 59] on button "قسم المنتزة" at bounding box center [308, 57] width 421 height 8
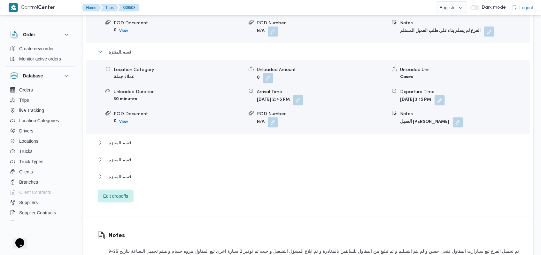
click at [129, 53] on span "قسم المنتزة" at bounding box center [120, 52] width 23 height 8
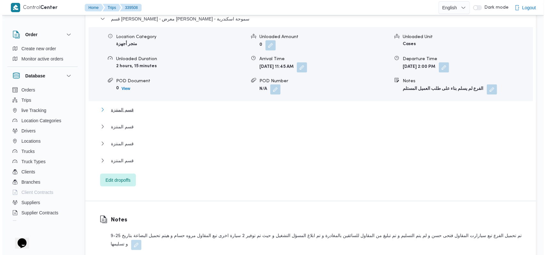
scroll to position [512, 0]
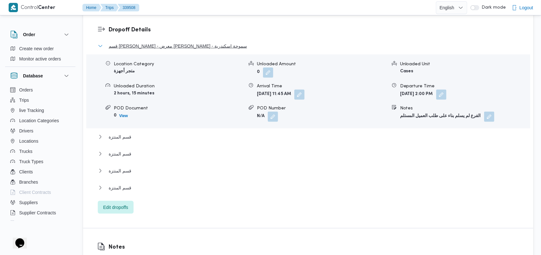
click at [143, 48] on span "قسم [PERSON_NAME] - معرض [PERSON_NAME] - سموحة اسكندرية" at bounding box center [178, 46] width 138 height 8
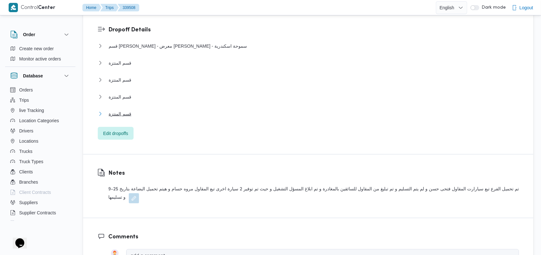
click at [122, 114] on span "قسم المنتزة" at bounding box center [120, 114] width 23 height 8
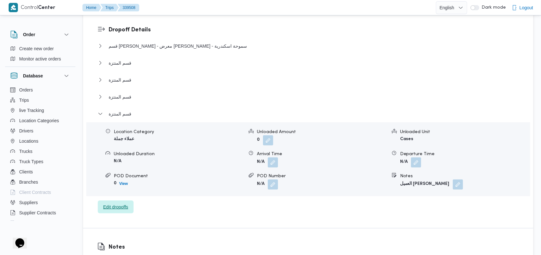
click at [116, 210] on span "Edit dropoffs" at bounding box center [115, 207] width 25 height 8
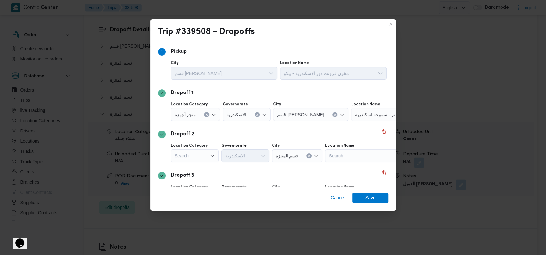
scroll to position [124, 0]
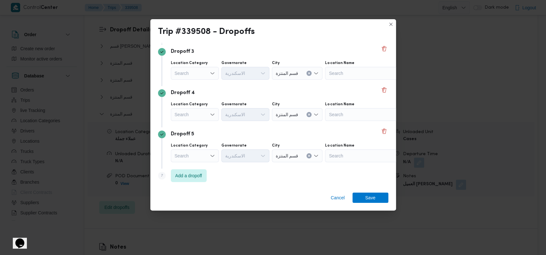
click at [289, 160] on div "قسم المنتزة" at bounding box center [297, 155] width 51 height 13
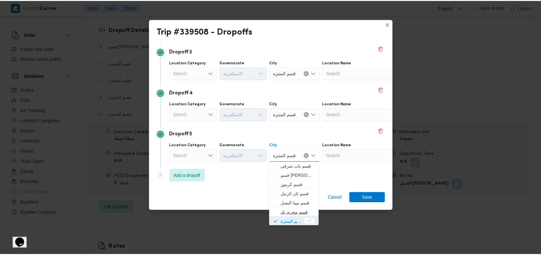
scroll to position [0, 0]
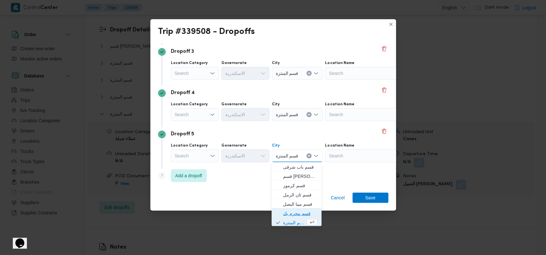
click at [300, 214] on span "قسم محرم بك" at bounding box center [300, 213] width 35 height 8
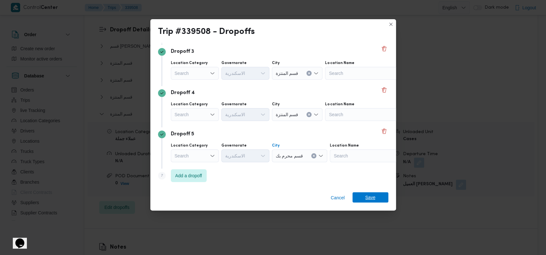
click at [382, 199] on span "Save" at bounding box center [370, 197] width 36 height 10
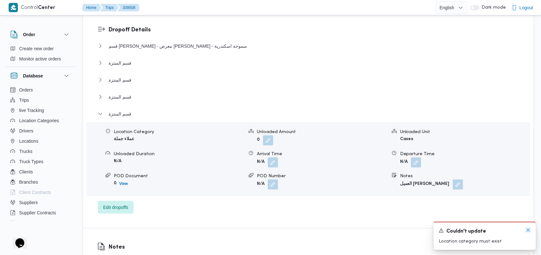
click at [529, 230] on icon "Dismiss toast" at bounding box center [528, 229] width 3 height 3
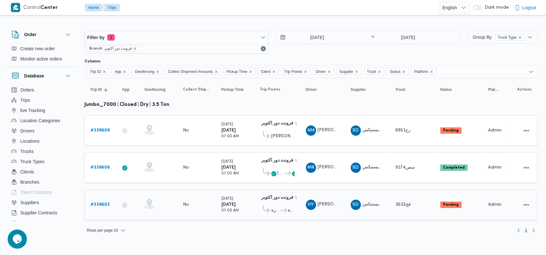
click at [286, 208] on icon at bounding box center [283, 210] width 7 height 5
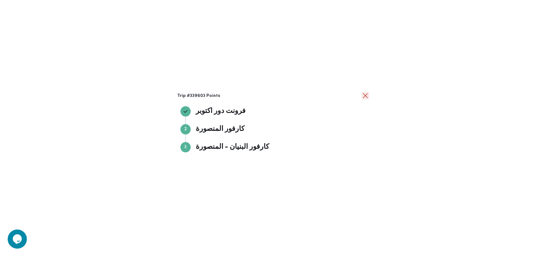
click at [364, 98] on button "close" at bounding box center [365, 96] width 8 height 8
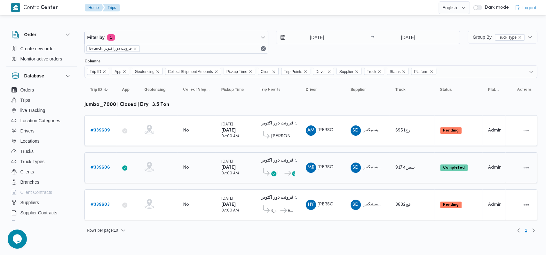
click at [286, 174] on span "كارفور الاسكندريه" at bounding box center [288, 173] width 11 height 8
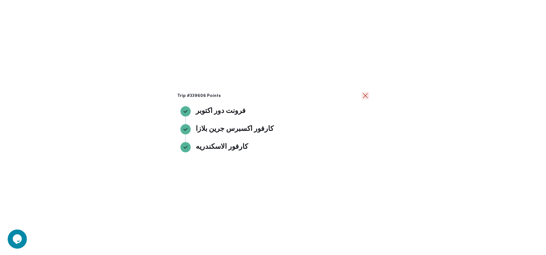
click at [368, 97] on button "close" at bounding box center [365, 96] width 8 height 8
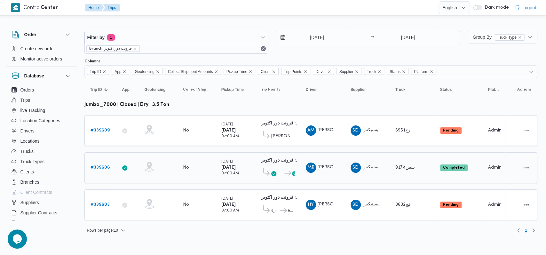
click at [95, 167] on b "# 339606" at bounding box center [100, 167] width 20 height 4
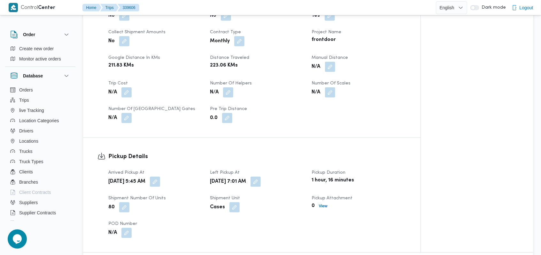
scroll to position [469, 0]
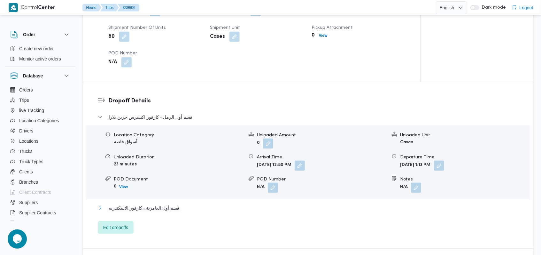
click at [174, 210] on span "قسم أول العامرية - كارفور الاسكندريه" at bounding box center [144, 208] width 71 height 8
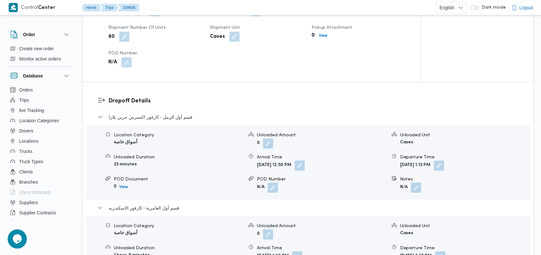
scroll to position [554, 0]
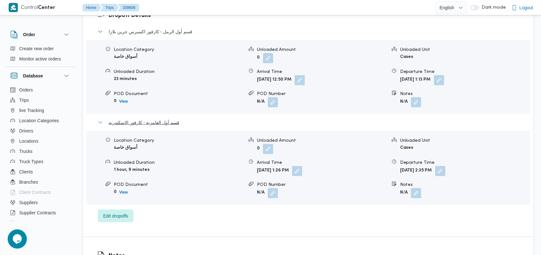
click at [157, 119] on span "قسم أول العامرية - كارفور الاسكندريه" at bounding box center [144, 123] width 71 height 8
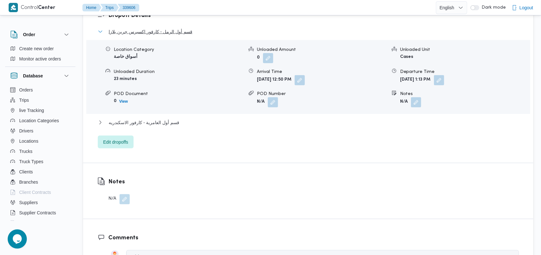
click at [154, 33] on span "قسم أول الرمل - كارفور اكسبرس جرين بلازا" at bounding box center [151, 32] width 84 height 8
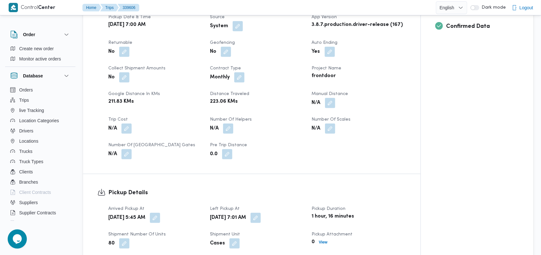
scroll to position [256, 0]
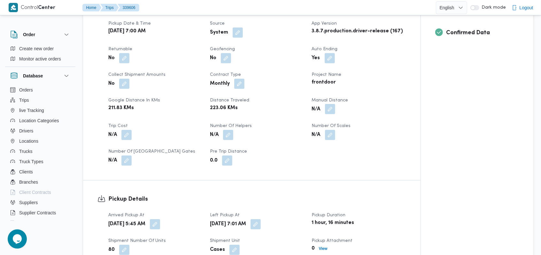
click at [329, 111] on button "button" at bounding box center [330, 109] width 10 height 10
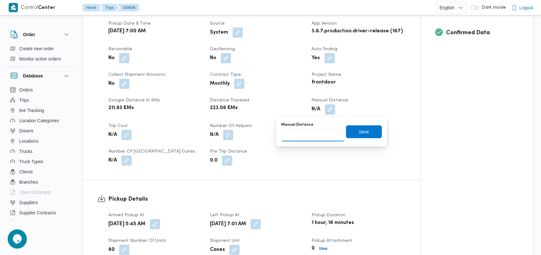
click at [312, 131] on input "Manual Distance" at bounding box center [313, 135] width 64 height 13
type input "435"
click at [362, 132] on span "Save" at bounding box center [364, 132] width 10 height 8
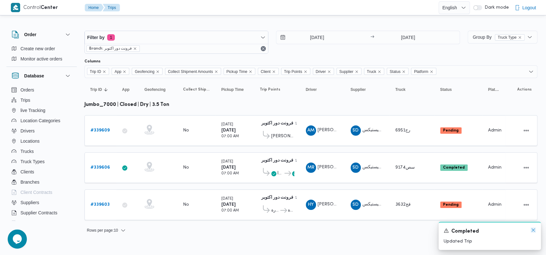
click at [530, 231] on icon "Dismiss toast" at bounding box center [532, 229] width 5 height 5
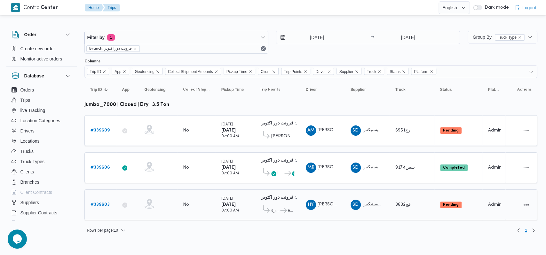
click at [100, 198] on div "# 339603" at bounding box center [100, 204] width 25 height 13
click at [107, 205] on link "# 339603" at bounding box center [99, 205] width 19 height 8
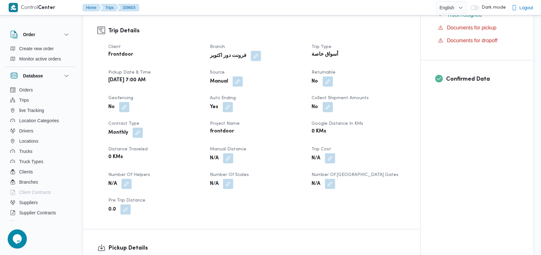
scroll to position [213, 0]
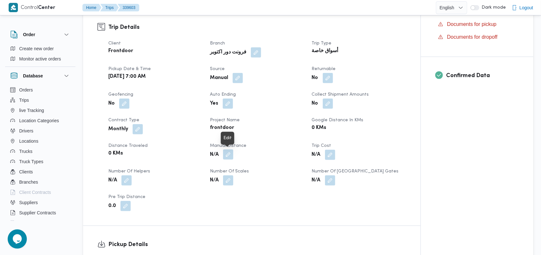
click at [226, 155] on button "button" at bounding box center [228, 154] width 10 height 10
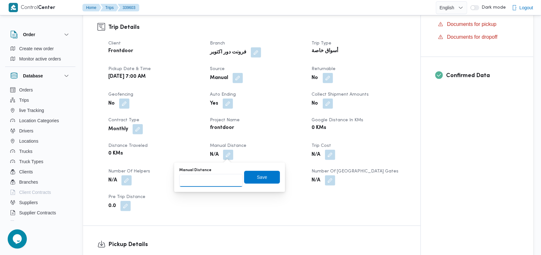
click at [207, 179] on input "Manual Distance" at bounding box center [211, 180] width 64 height 13
type input "350"
click at [258, 176] on span "Save" at bounding box center [262, 177] width 10 height 8
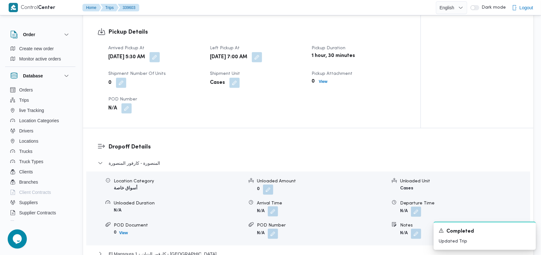
scroll to position [426, 0]
click at [273, 214] on button "button" at bounding box center [273, 210] width 10 height 10
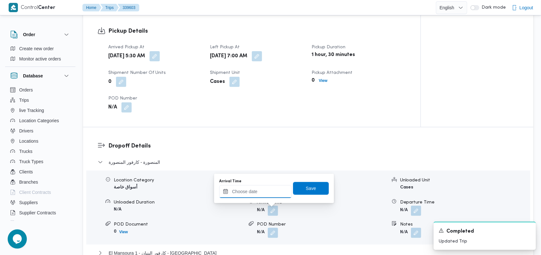
click at [261, 185] on div at bounding box center [255, 191] width 73 height 13
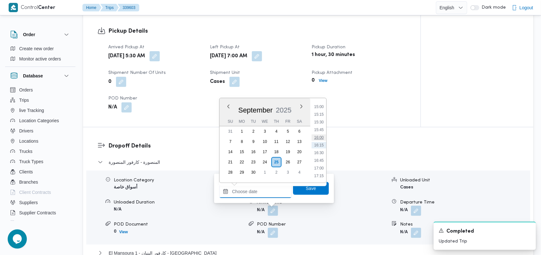
scroll to position [289, 0]
click at [326, 124] on li "10:00" at bounding box center [319, 124] width 15 height 6
type input "25/09/2025 10:00"
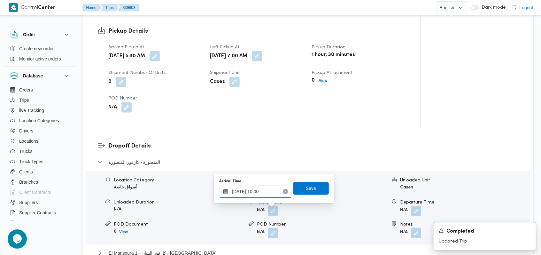
click at [262, 196] on input "25/09/2025 10:00" at bounding box center [255, 191] width 73 height 13
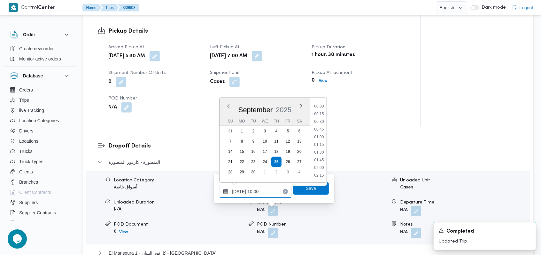
scroll to position [268, 0]
click at [322, 144] on li "10:00" at bounding box center [319, 145] width 15 height 6
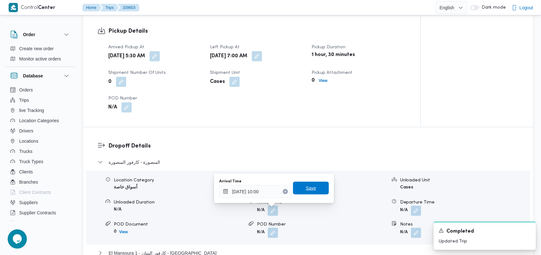
click at [309, 188] on span "Save" at bounding box center [311, 188] width 10 height 8
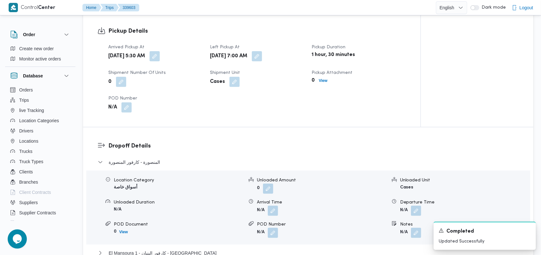
scroll to position [512, 0]
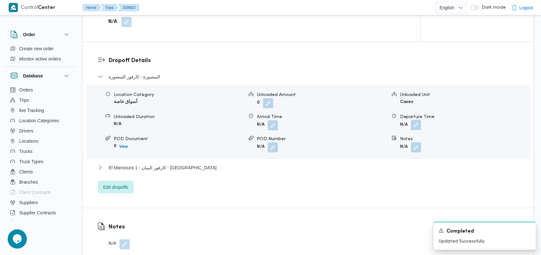
click at [420, 125] on button "button" at bounding box center [416, 125] width 10 height 10
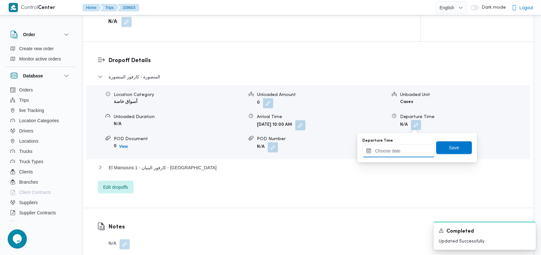
click at [402, 148] on input "Departure Time" at bounding box center [399, 151] width 73 height 13
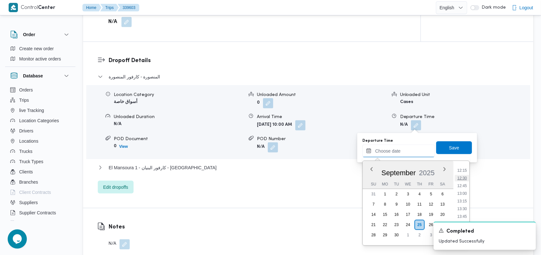
scroll to position [332, 0]
click at [466, 189] on li "11:30" at bounding box center [462, 190] width 15 height 6
type input "25/09/2025 11:30"
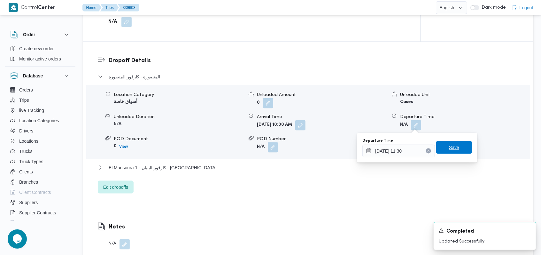
click at [440, 151] on span "Save" at bounding box center [454, 147] width 36 height 13
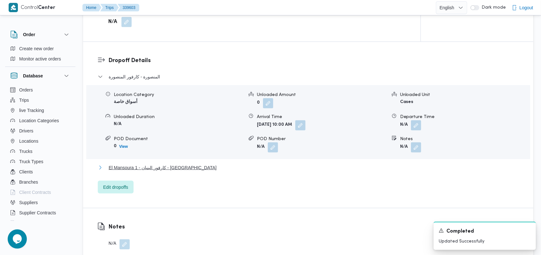
click at [131, 169] on span "El Mansoura 1 - كارفور البنيان - المنصورة" at bounding box center [163, 168] width 108 height 8
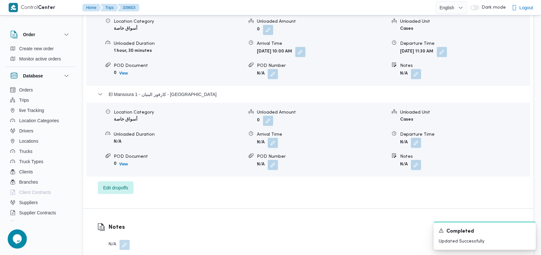
scroll to position [597, 0]
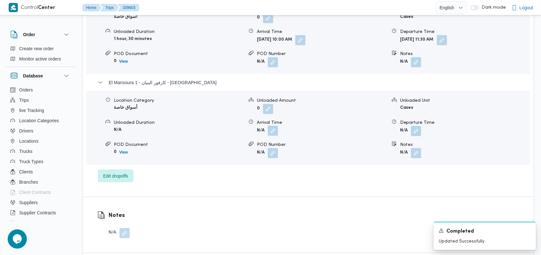
click at [269, 134] on button "button" at bounding box center [273, 131] width 10 height 10
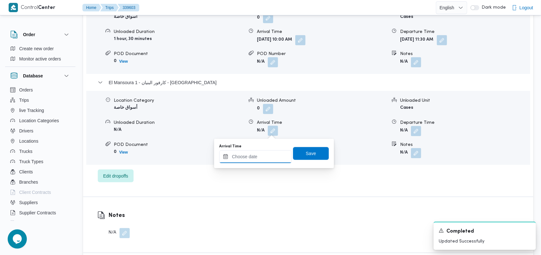
click at [260, 156] on input "Arrival Time" at bounding box center [255, 156] width 73 height 13
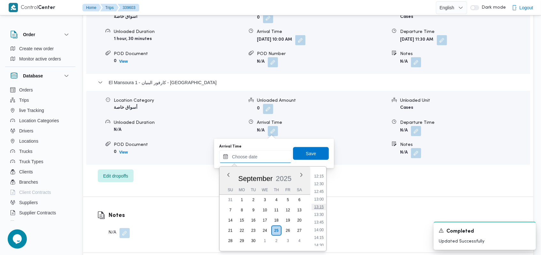
scroll to position [332, 0]
click at [321, 209] on li "12:00" at bounding box center [319, 211] width 15 height 6
type input "25/09/2025 12:00"
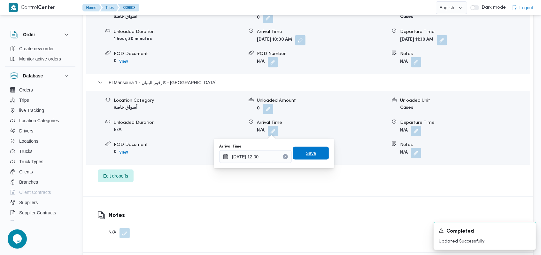
click at [308, 156] on span "Save" at bounding box center [311, 153] width 10 height 8
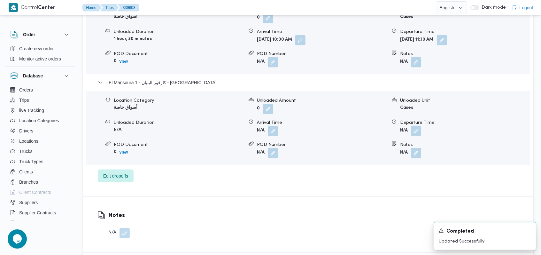
click at [418, 134] on button "button" at bounding box center [416, 131] width 10 height 10
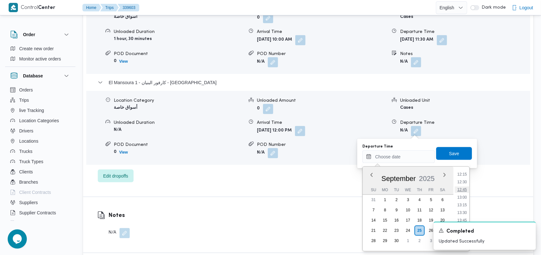
scroll to position [375, 0]
click at [466, 199] on li "13:00" at bounding box center [462, 199] width 15 height 6
type input "25/09/2025 13:00"
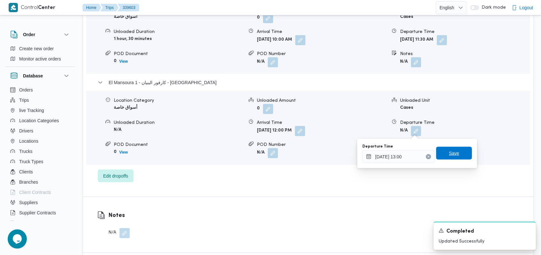
click at [449, 150] on span "Save" at bounding box center [454, 153] width 10 height 8
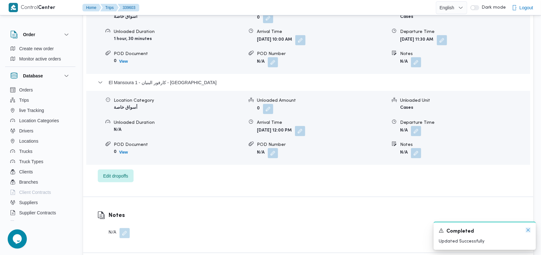
click at [527, 231] on icon "Dismiss toast" at bounding box center [528, 229] width 5 height 5
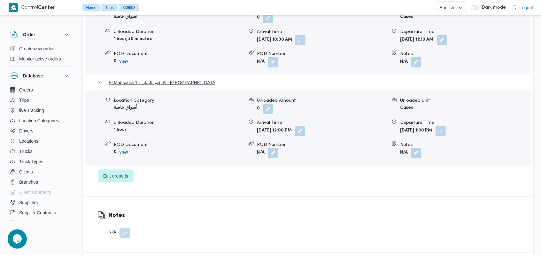
click at [144, 84] on span "El Mansoura 1 - كارفور البنيان - المنصورة" at bounding box center [163, 83] width 108 height 8
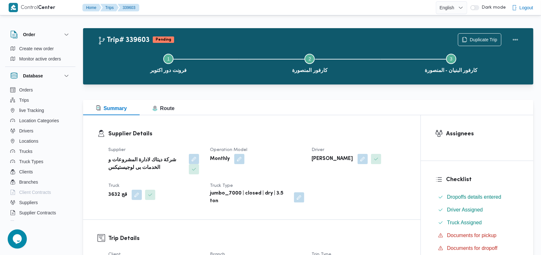
scroll to position [0, 0]
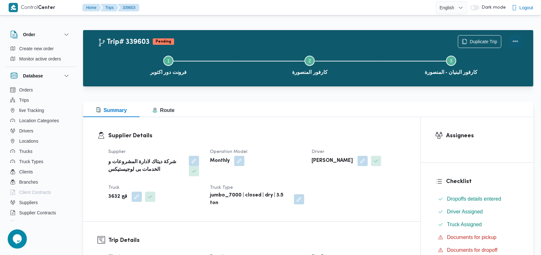
click at [517, 43] on button "Actions" at bounding box center [515, 41] width 13 height 13
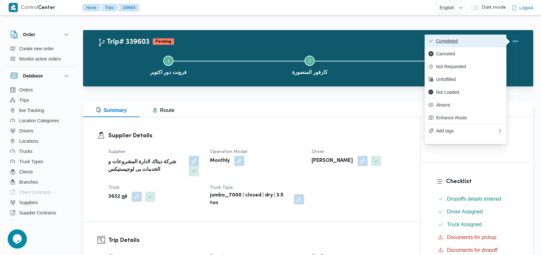
click at [478, 43] on span "Completed" at bounding box center [469, 40] width 67 height 5
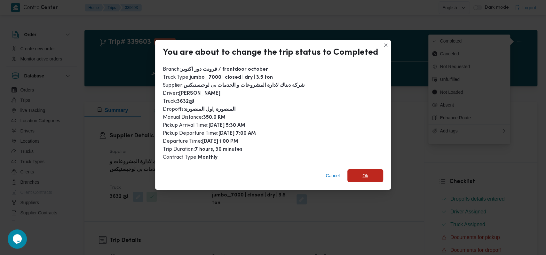
click at [360, 171] on span "Ok" at bounding box center [365, 175] width 36 height 13
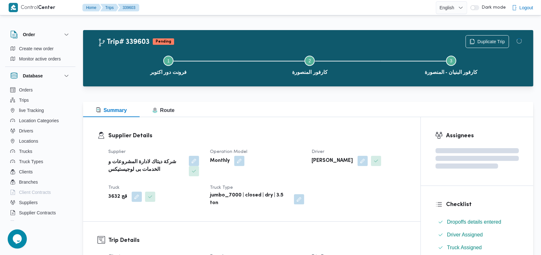
click at [278, 140] on h3 "Supplier Details" at bounding box center [257, 135] width 298 height 9
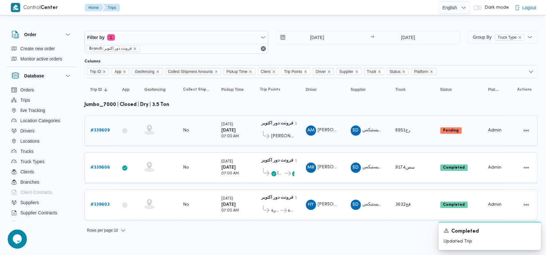
click at [96, 132] on b "# 339609" at bounding box center [99, 130] width 19 height 4
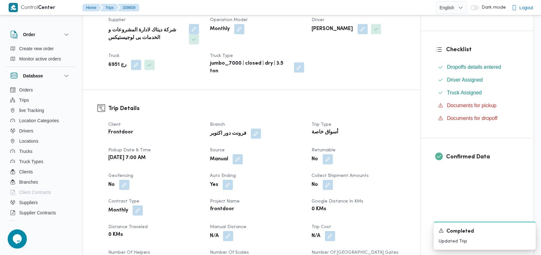
scroll to position [256, 0]
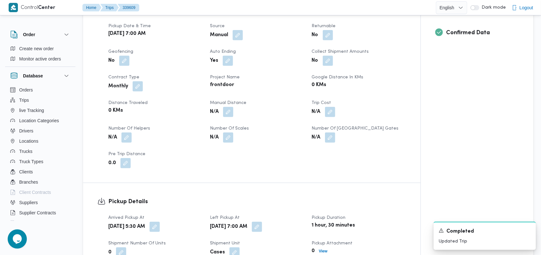
click at [223, 110] on span at bounding box center [226, 112] width 13 height 10
click at [227, 113] on button "button" at bounding box center [228, 111] width 10 height 10
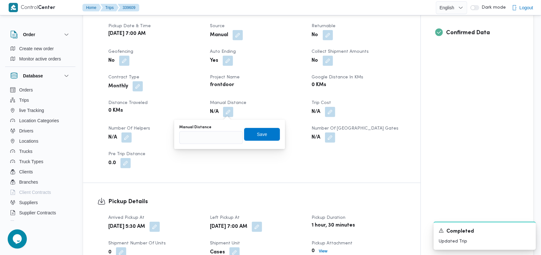
click at [207, 130] on div "Manual Distance" at bounding box center [211, 134] width 64 height 19
click at [204, 132] on input "Manual Distance" at bounding box center [211, 137] width 64 height 13
type input "515"
click at [267, 132] on span "Save" at bounding box center [262, 134] width 36 height 13
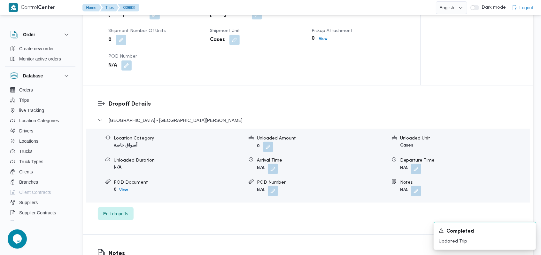
scroll to position [469, 0]
click at [276, 172] on button "button" at bounding box center [273, 168] width 10 height 10
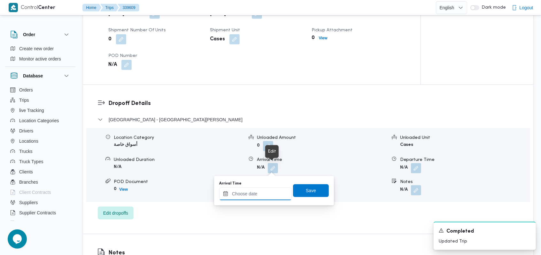
click at [267, 199] on input "Arrival Time" at bounding box center [255, 193] width 73 height 13
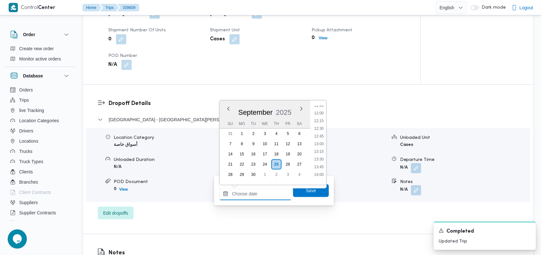
scroll to position [289, 0]
click at [320, 148] on li "10:45" at bounding box center [319, 149] width 15 height 6
type input "25/09/2025 10:45"
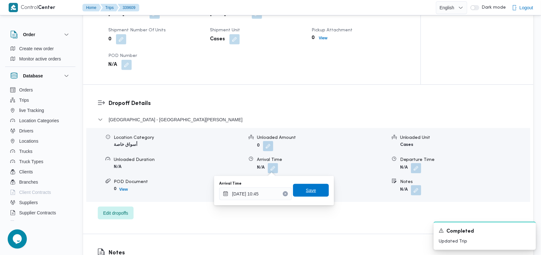
click at [314, 186] on span "Save" at bounding box center [311, 190] width 36 height 13
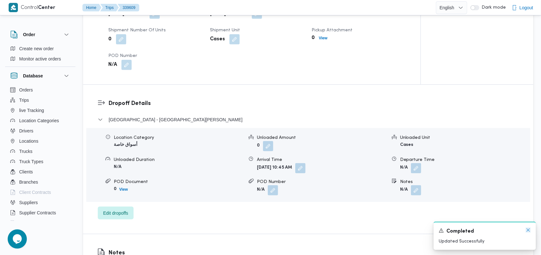
click at [529, 231] on icon "Dismiss toast" at bounding box center [528, 229] width 5 height 5
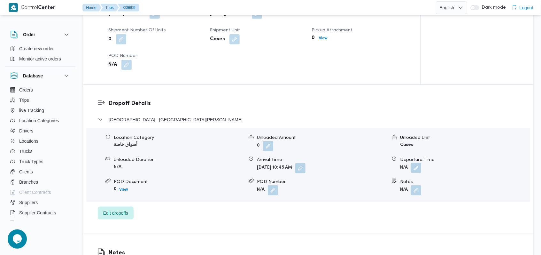
click at [417, 172] on button "button" at bounding box center [416, 168] width 10 height 10
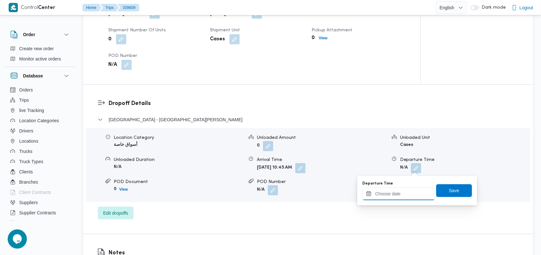
click at [400, 198] on input "Departure Time" at bounding box center [399, 193] width 73 height 13
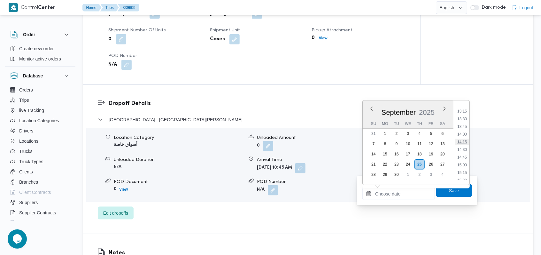
scroll to position [417, 0]
click at [465, 151] on li "15:00" at bounding box center [462, 152] width 15 height 6
type input "25/09/2025 15:00"
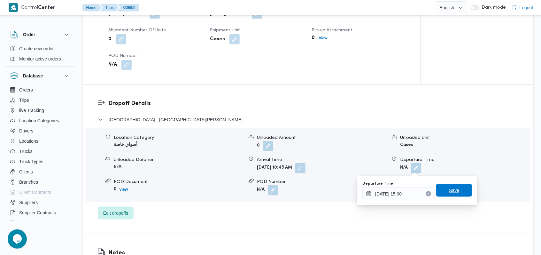
click at [453, 187] on span "Save" at bounding box center [454, 190] width 10 height 8
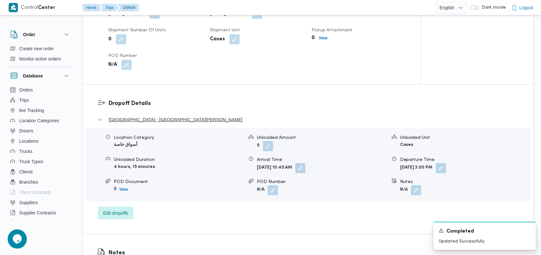
click at [155, 120] on span "Port Fouad City - كارفور بور فؤاد - بور سعيد" at bounding box center [176, 120] width 134 height 8
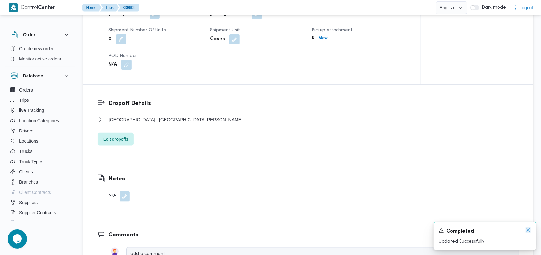
click at [527, 230] on icon "Dismiss toast" at bounding box center [528, 229] width 5 height 5
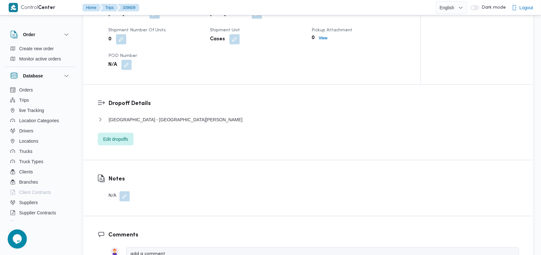
click at [185, 114] on dl "Dropoff Details Port Fouad City - كارفور بور فؤاد - بور سعيد Location Category …" at bounding box center [313, 122] width 411 height 46
click at [186, 116] on span "Port Fouad City - كارفور بور فؤاد - بور سعيد" at bounding box center [176, 120] width 134 height 8
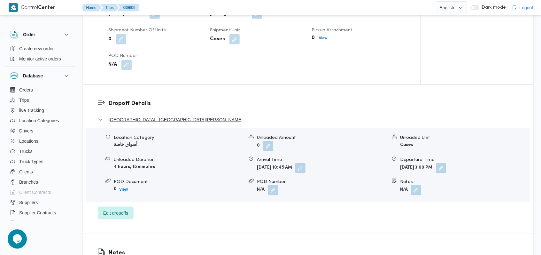
click at [186, 116] on span "Port Fouad City - كارفور بور فؤاد - بور سعيد" at bounding box center [176, 120] width 134 height 8
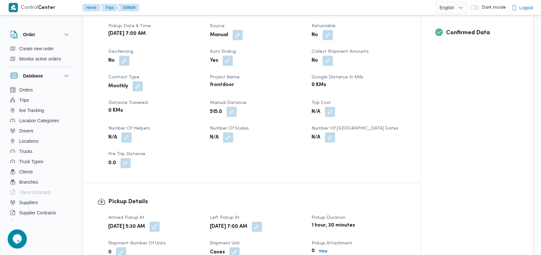
scroll to position [0, 0]
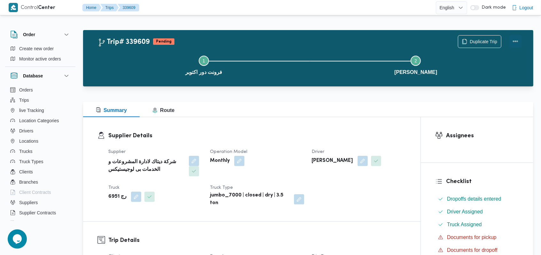
click at [520, 41] on button "Actions" at bounding box center [515, 41] width 13 height 13
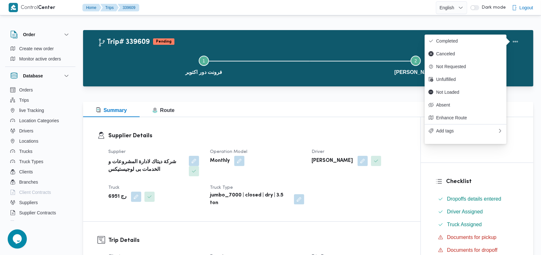
click at [507, 38] on div at bounding box center [507, 38] width 0 height 0
click at [439, 42] on span "Completed" at bounding box center [469, 40] width 67 height 5
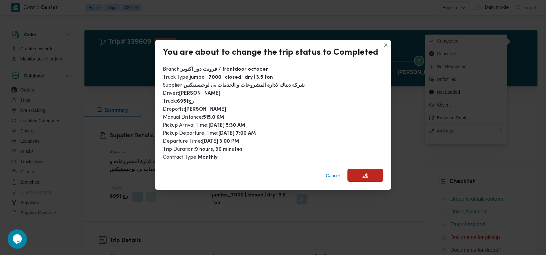
click at [356, 172] on span "Ok" at bounding box center [365, 175] width 36 height 13
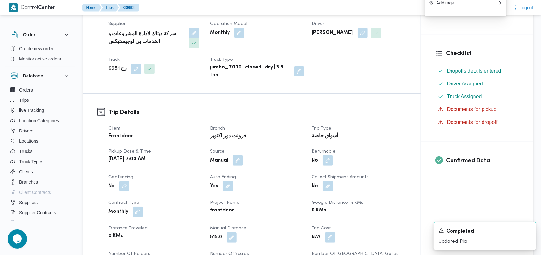
scroll to position [298, 0]
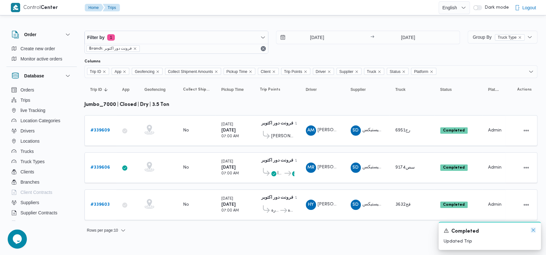
click at [531, 231] on icon "Dismiss toast" at bounding box center [532, 229] width 5 height 5
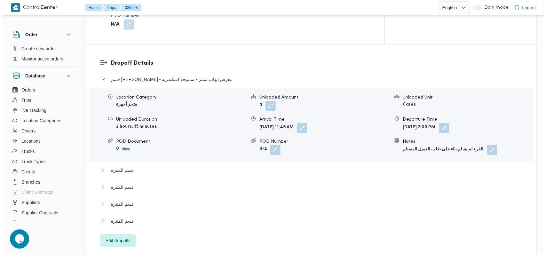
scroll to position [529, 0]
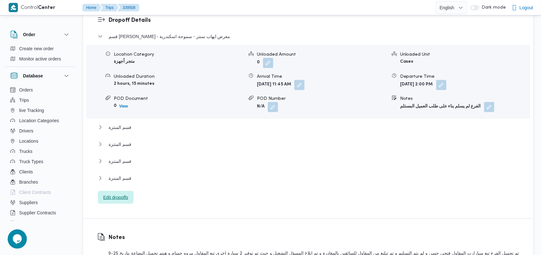
click at [127, 193] on span "Edit dropoffs" at bounding box center [115, 197] width 25 height 8
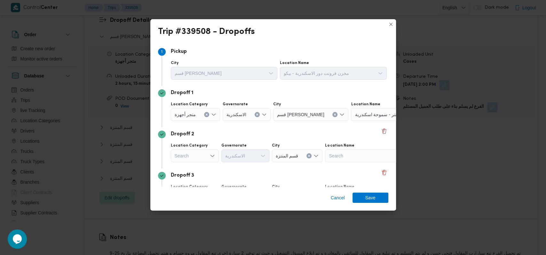
scroll to position [124, 0]
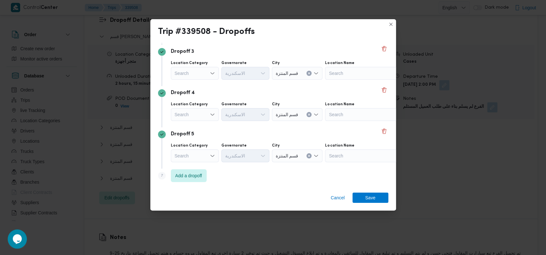
click at [284, 158] on span "قسم المنتزة" at bounding box center [287, 155] width 23 height 7
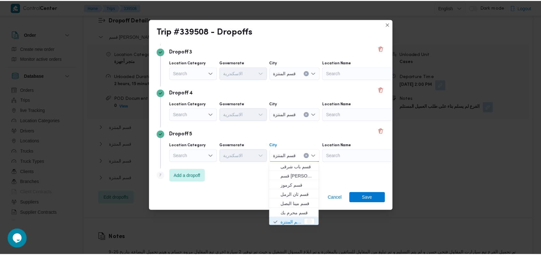
scroll to position [1, 0]
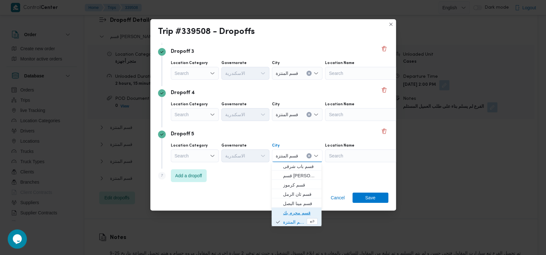
click at [296, 212] on span "قسم محرم بك" at bounding box center [300, 213] width 35 height 8
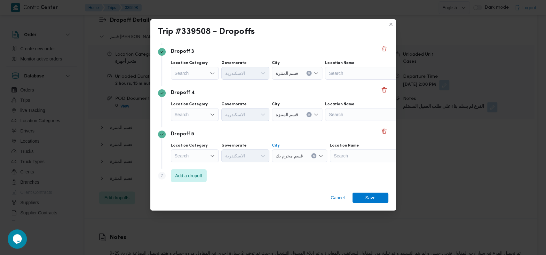
click at [207, 157] on div "Search" at bounding box center [195, 155] width 48 height 13
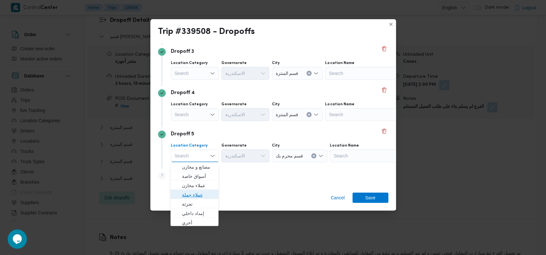
click at [203, 193] on span "عملاء جملة" at bounding box center [198, 195] width 33 height 8
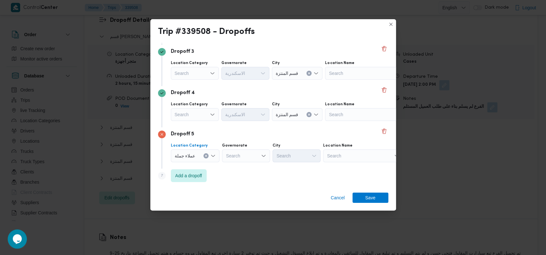
click at [242, 159] on div "Search" at bounding box center [246, 155] width 48 height 13
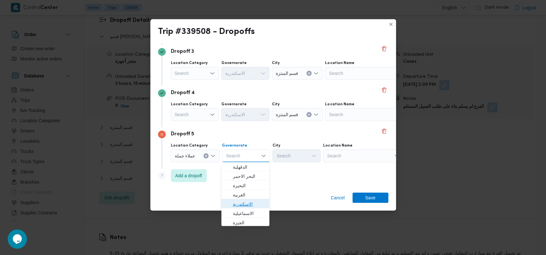
click at [243, 201] on span "الاسكندرية" at bounding box center [249, 204] width 33 height 8
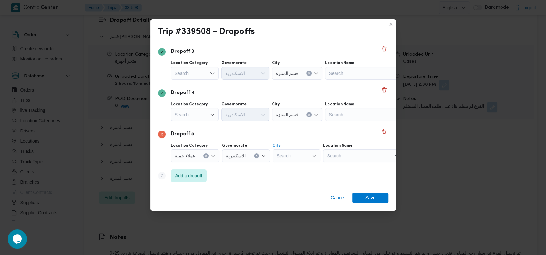
click at [284, 158] on div "Search" at bounding box center [296, 155] width 48 height 13
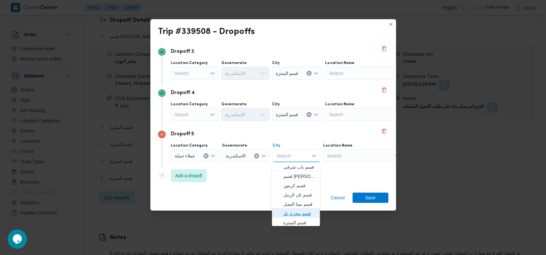
click at [300, 212] on span "قسم محرم بك" at bounding box center [299, 213] width 33 height 8
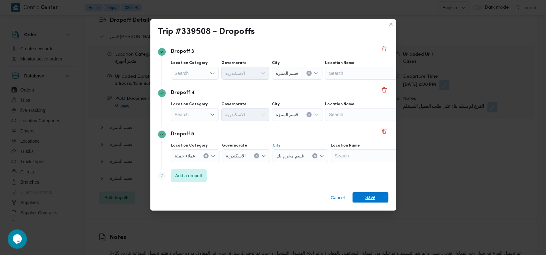
click at [368, 193] on span "Save" at bounding box center [370, 197] width 10 height 10
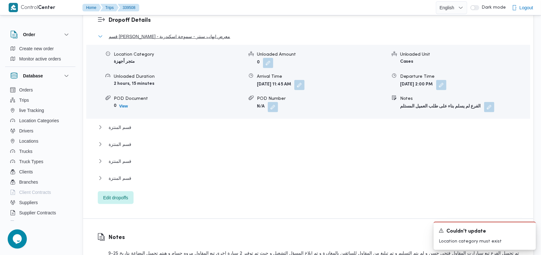
click at [151, 33] on span "قسم [PERSON_NAME] - معرض [PERSON_NAME] - سموحة اسكندرية" at bounding box center [170, 37] width 122 height 8
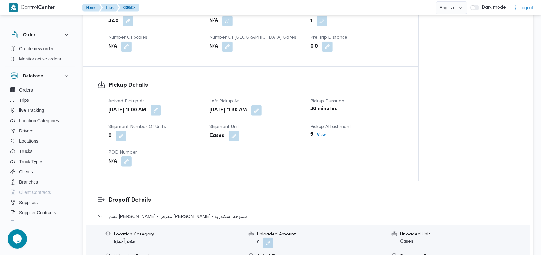
scroll to position [571, 0]
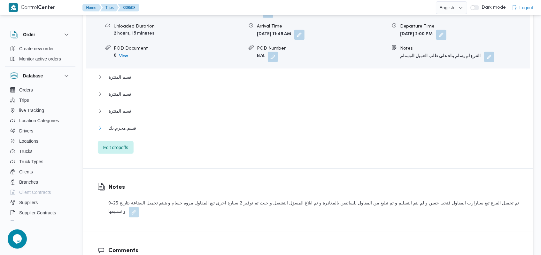
click at [138, 127] on button "قسم محرم بك" at bounding box center [308, 128] width 421 height 8
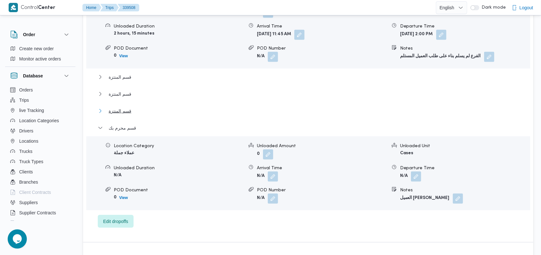
click at [136, 108] on button "قسم المنتزة" at bounding box center [308, 111] width 421 height 8
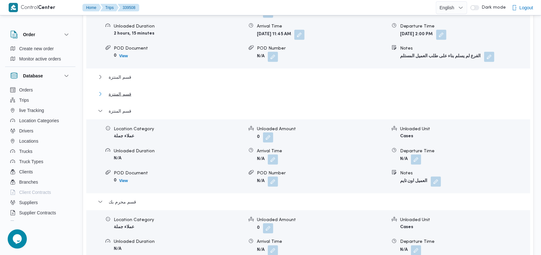
click at [137, 96] on button "قسم المنتزة" at bounding box center [308, 94] width 421 height 8
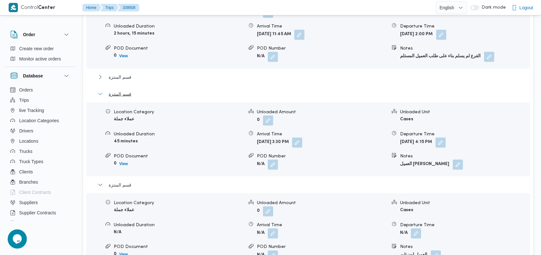
click at [137, 96] on button "قسم المنتزة" at bounding box center [308, 94] width 421 height 8
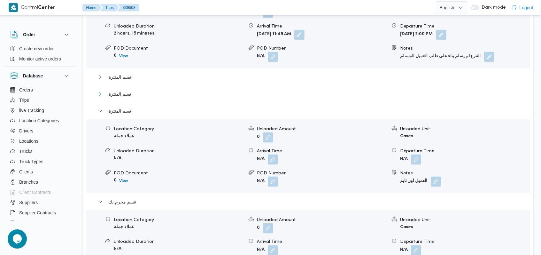
scroll to position [614, 0]
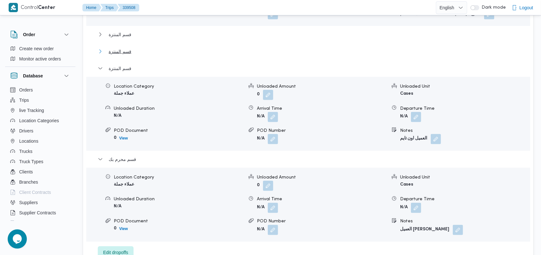
click at [126, 51] on span "قسم المنتزة" at bounding box center [120, 52] width 23 height 8
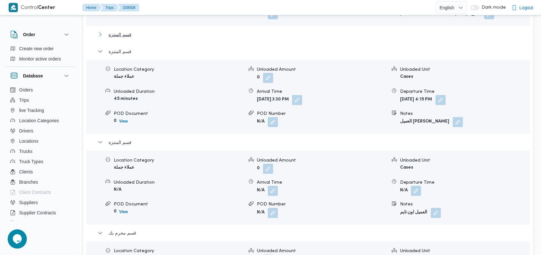
click at [129, 36] on span "قسم المنتزة" at bounding box center [120, 35] width 23 height 8
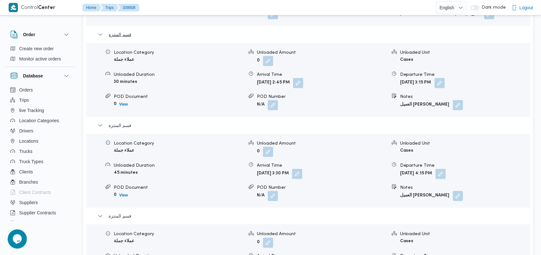
click at [129, 36] on span "قسم المنتزة" at bounding box center [120, 35] width 23 height 8
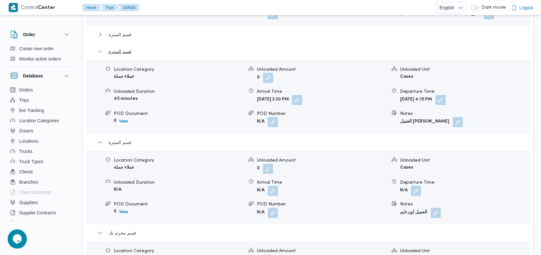
click at [128, 51] on span "قسم المنتزة" at bounding box center [120, 52] width 23 height 8
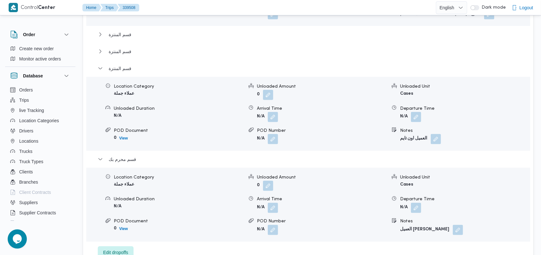
click at [129, 64] on div "قسم سيدى [PERSON_NAME] - معرض [PERSON_NAME] - سموحة اسكندرية Location Category …" at bounding box center [308, 99] width 421 height 319
click at [130, 70] on button "قسم المنتزة" at bounding box center [308, 69] width 421 height 8
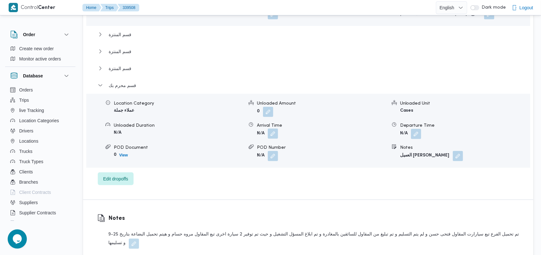
click at [275, 135] on button "button" at bounding box center [273, 134] width 10 height 10
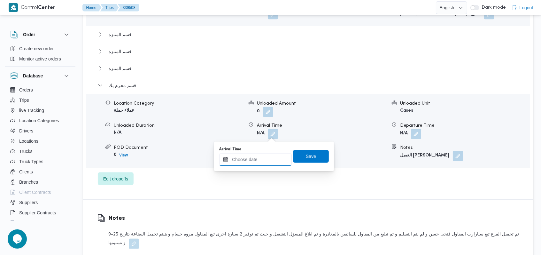
click at [259, 160] on input "Arrival Time" at bounding box center [255, 159] width 73 height 13
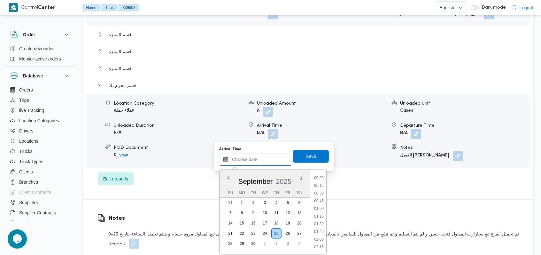
scroll to position [452, 0]
click at [126, 83] on span "قسم محرم بك" at bounding box center [122, 86] width 27 height 8
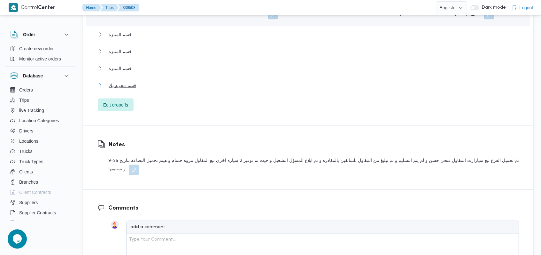
scroll to position [358, 0]
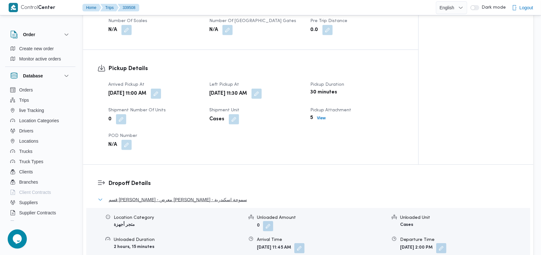
click at [187, 201] on span "قسم [PERSON_NAME] - معرض [PERSON_NAME] - سموحة اسكندرية" at bounding box center [178, 200] width 138 height 8
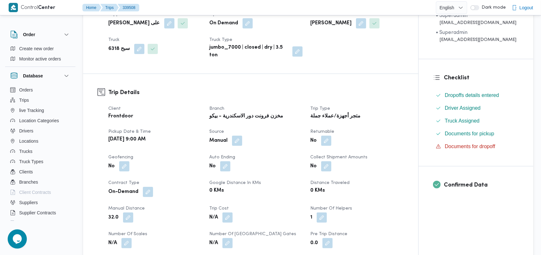
scroll to position [188, 0]
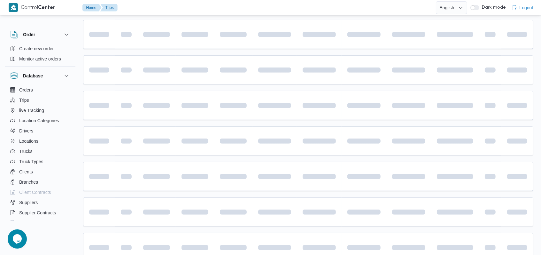
scroll to position [43, 0]
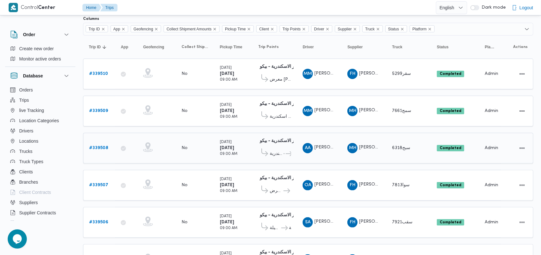
click at [90, 146] on b "# 339508" at bounding box center [98, 148] width 19 height 4
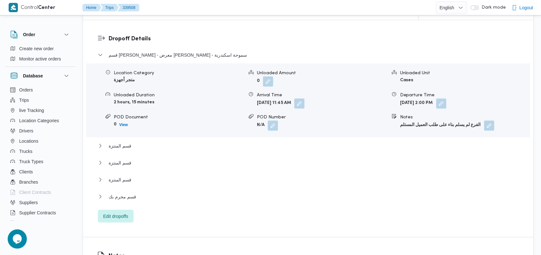
scroll to position [597, 0]
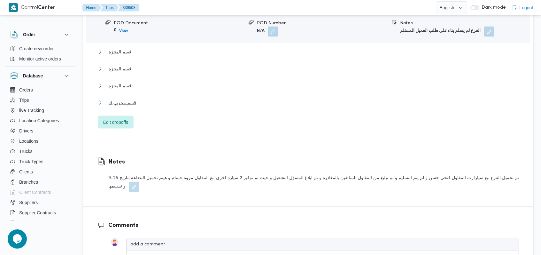
click at [130, 99] on span "قسم محرم بك" at bounding box center [122, 103] width 27 height 8
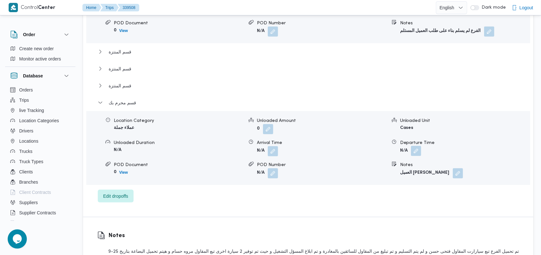
click at [420, 151] on button "button" at bounding box center [416, 151] width 10 height 10
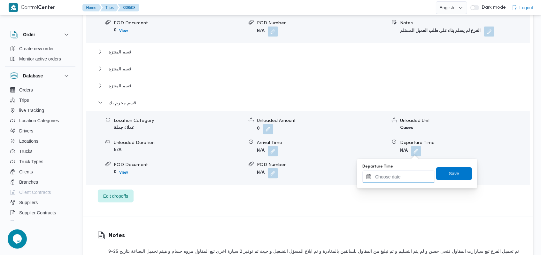
click at [404, 175] on input "Departure Time" at bounding box center [399, 176] width 73 height 13
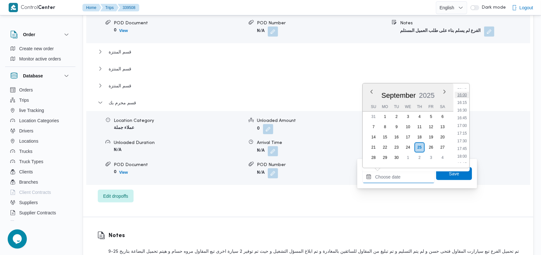
scroll to position [495, 0]
click at [462, 134] on li "17:30" at bounding box center [462, 134] width 15 height 6
type input "[DATE] 17:30"
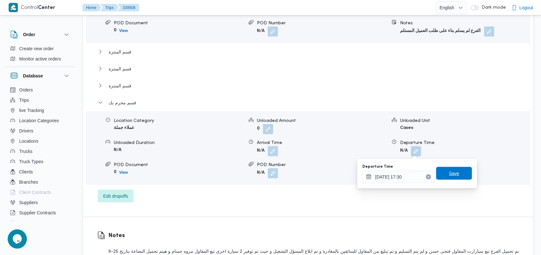
click at [450, 170] on span "Save" at bounding box center [454, 173] width 10 height 8
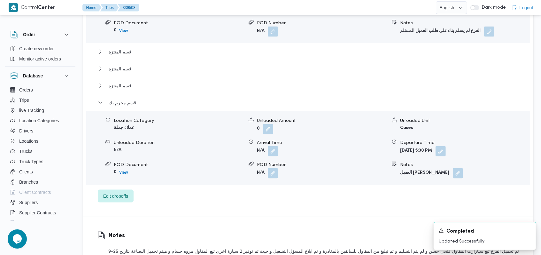
click at [469, 156] on form "[DATE] 5:30 PM" at bounding box center [465, 151] width 130 height 10
click at [446, 150] on button "button" at bounding box center [441, 151] width 10 height 10
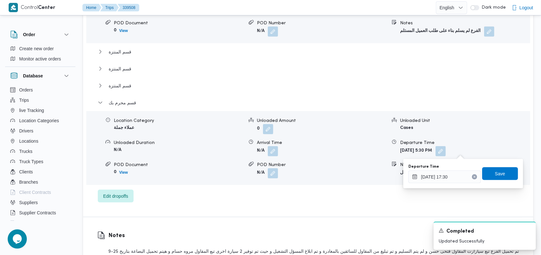
click at [348, 119] on div "Unloaded Amount" at bounding box center [322, 120] width 130 height 7
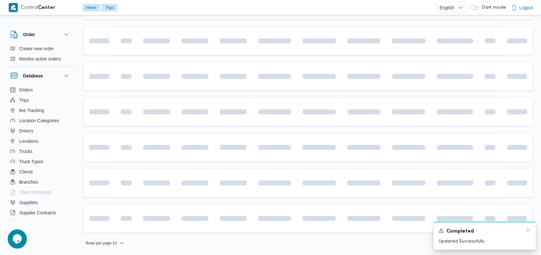
scroll to position [43, 0]
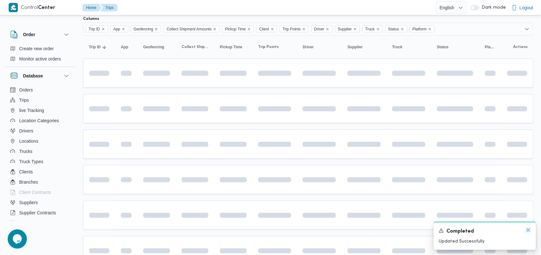
click at [527, 230] on icon "Dismiss toast" at bounding box center [528, 229] width 5 height 5
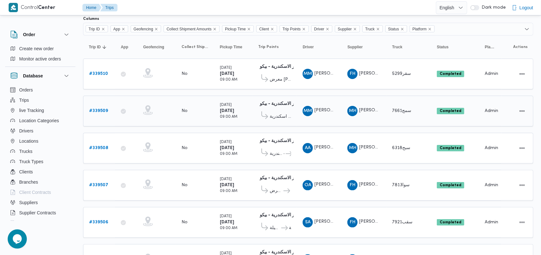
scroll to position [0, 0]
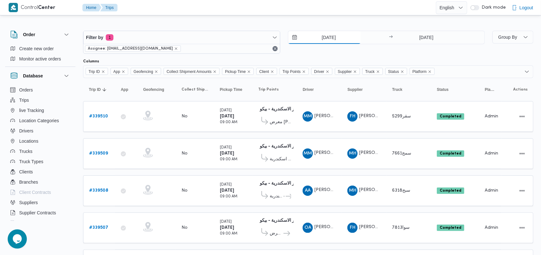
click at [323, 41] on input "[DATE]" at bounding box center [324, 37] width 73 height 13
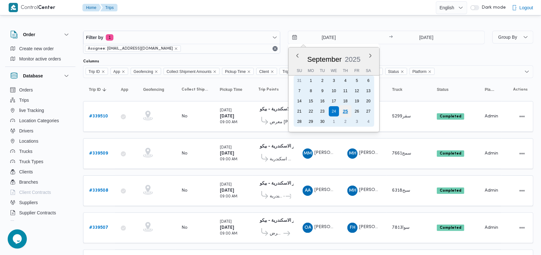
click at [342, 111] on div "25" at bounding box center [345, 111] width 12 height 12
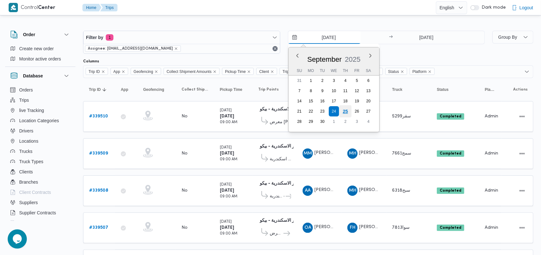
type input "[DATE]"
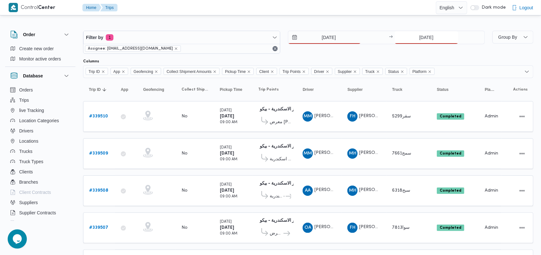
click at [413, 39] on input "[DATE]" at bounding box center [427, 37] width 64 height 13
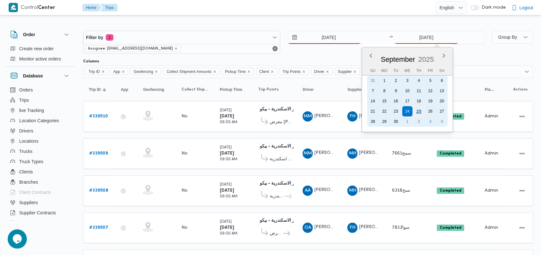
click at [415, 114] on div "25" at bounding box center [419, 111] width 12 height 12
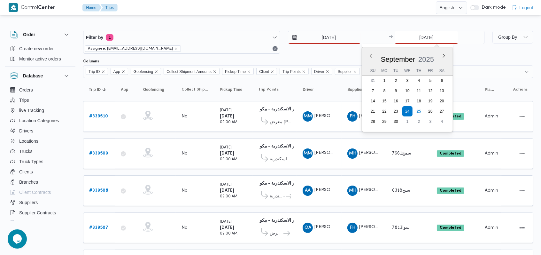
type input "[DATE]"
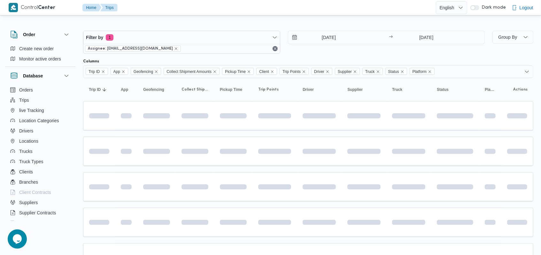
click at [343, 50] on div "[DATE] → [DATE]" at bounding box center [386, 42] width 197 height 23
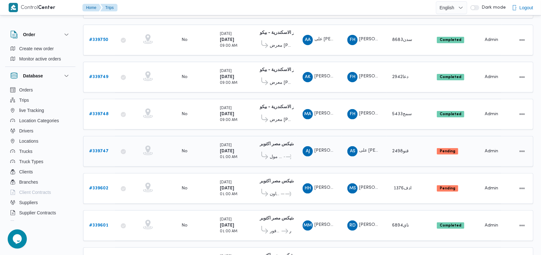
scroll to position [187, 0]
